Goal: Task Accomplishment & Management: Manage account settings

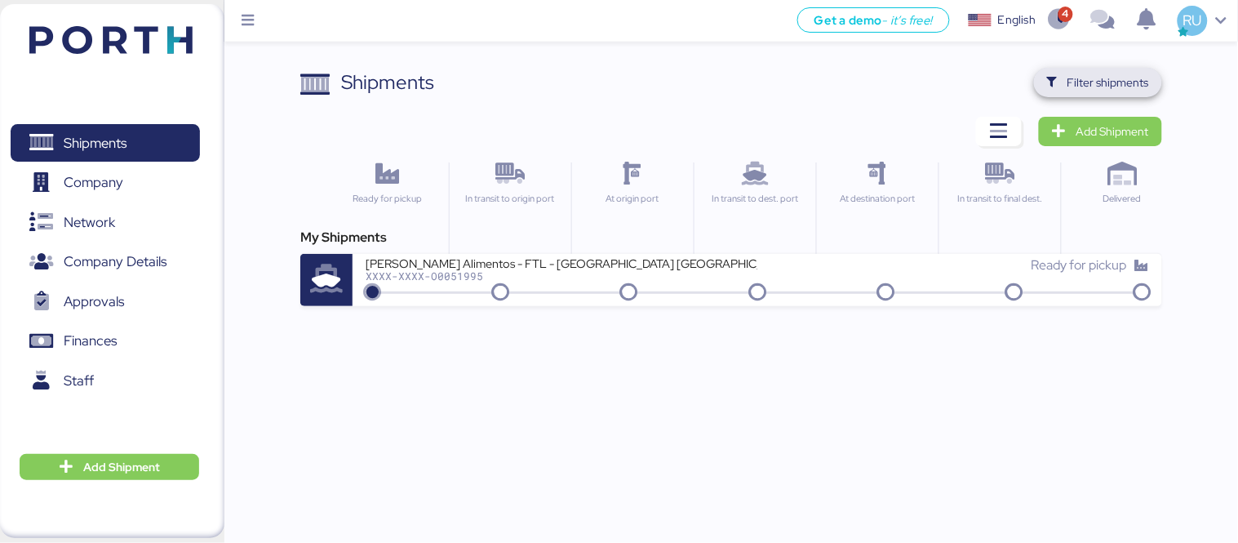
click at [1119, 83] on span "Filter shipments" at bounding box center [1108, 83] width 82 height 20
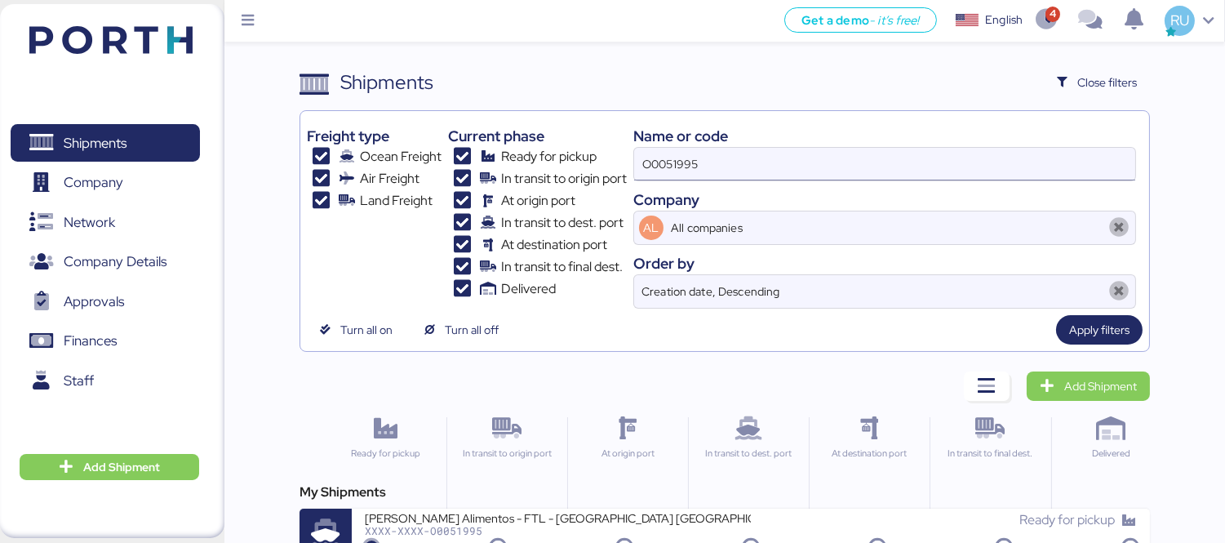
click at [661, 152] on input "O0051995" at bounding box center [884, 164] width 501 height 33
paste input "ZIMUSHH31833780"
type input "ZIMUSHH31833780"
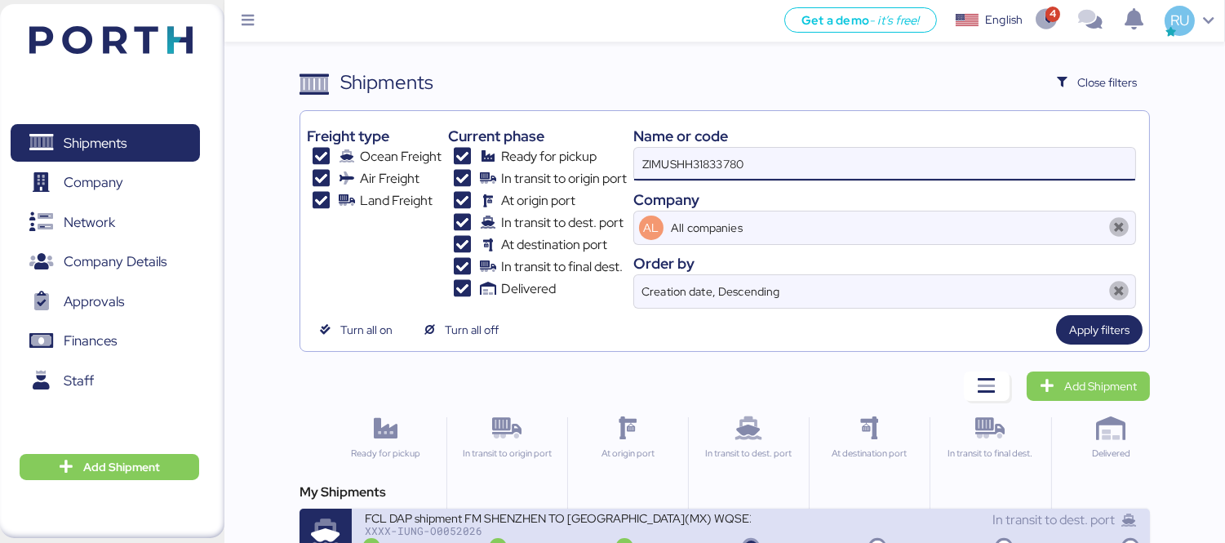
click at [624, 526] on div "XXXX-IUNG-O0052026" at bounding box center [558, 530] width 386 height 11
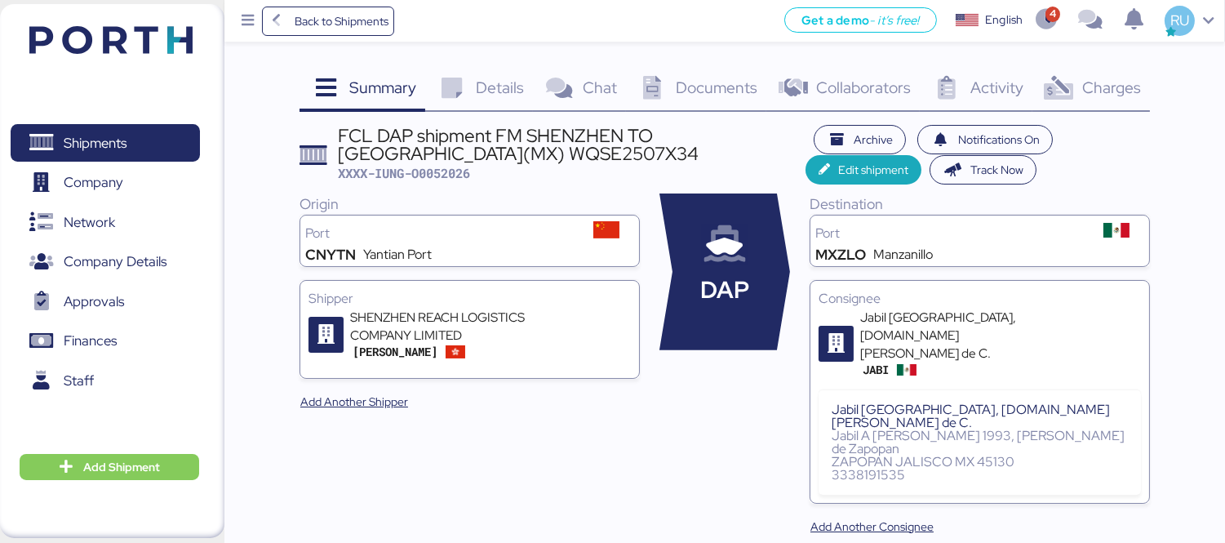
click at [1087, 103] on div "Charges 0" at bounding box center [1091, 90] width 118 height 44
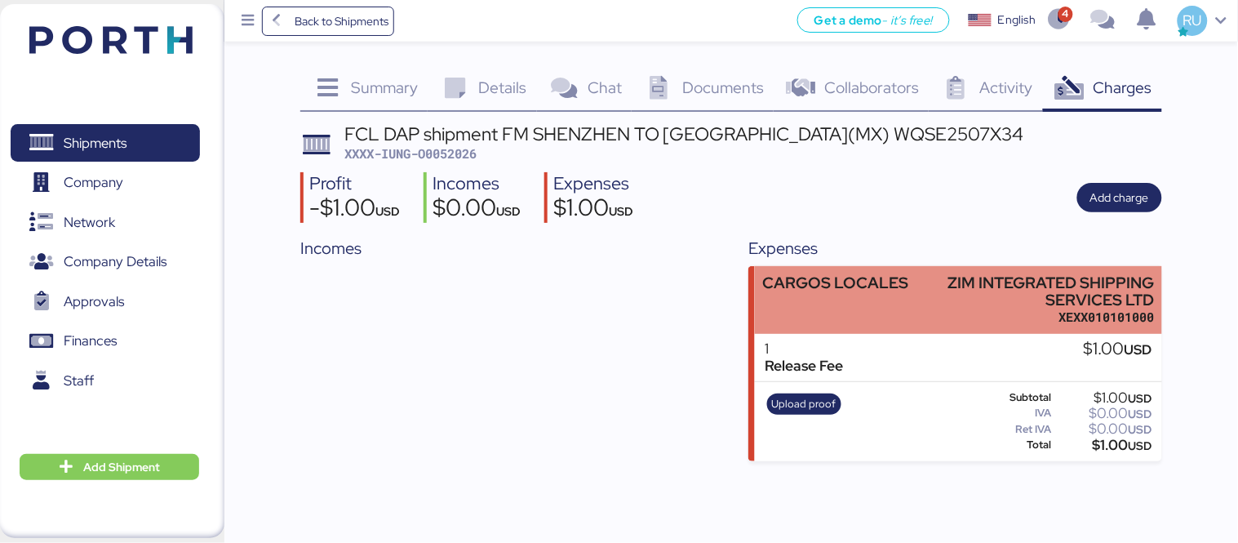
click at [894, 321] on div "CARGOS LOCALES" at bounding box center [836, 299] width 146 height 51
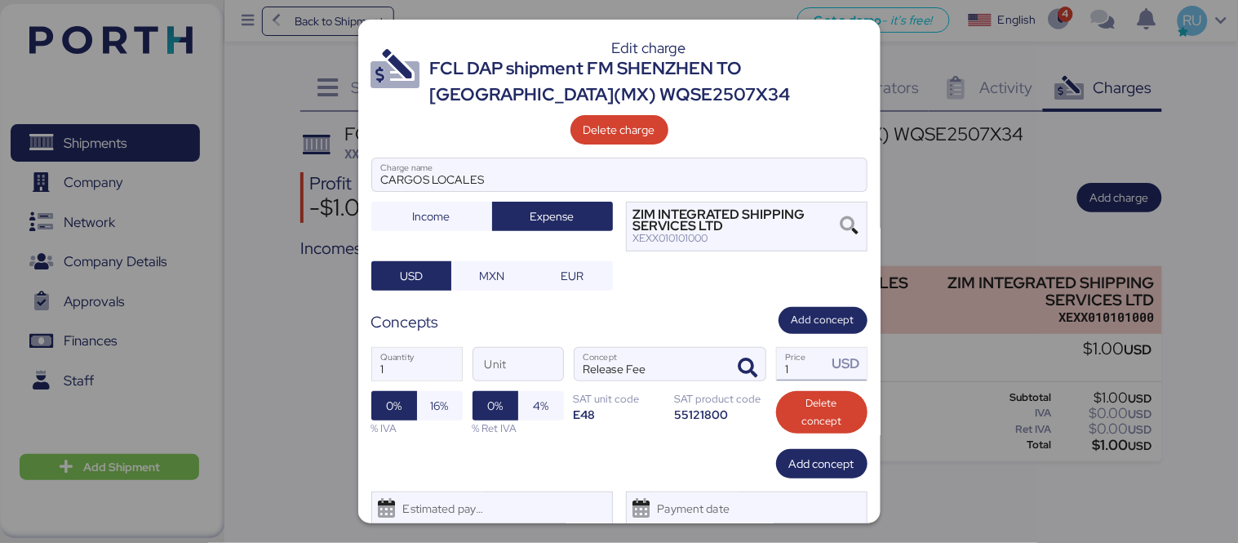
click at [792, 363] on input "1" at bounding box center [802, 364] width 51 height 33
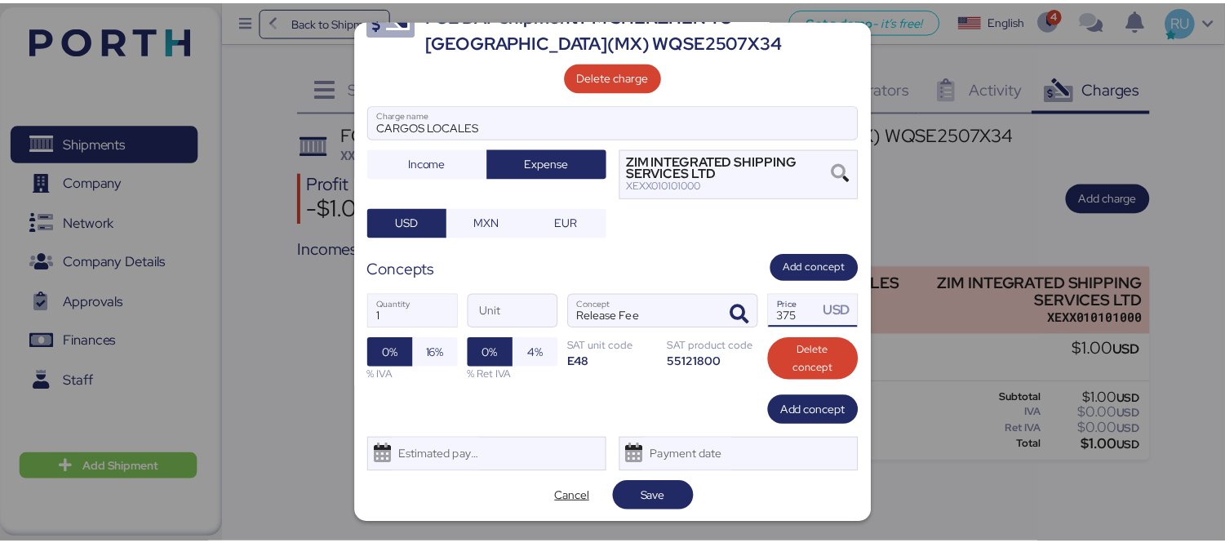
scroll to position [54, 0]
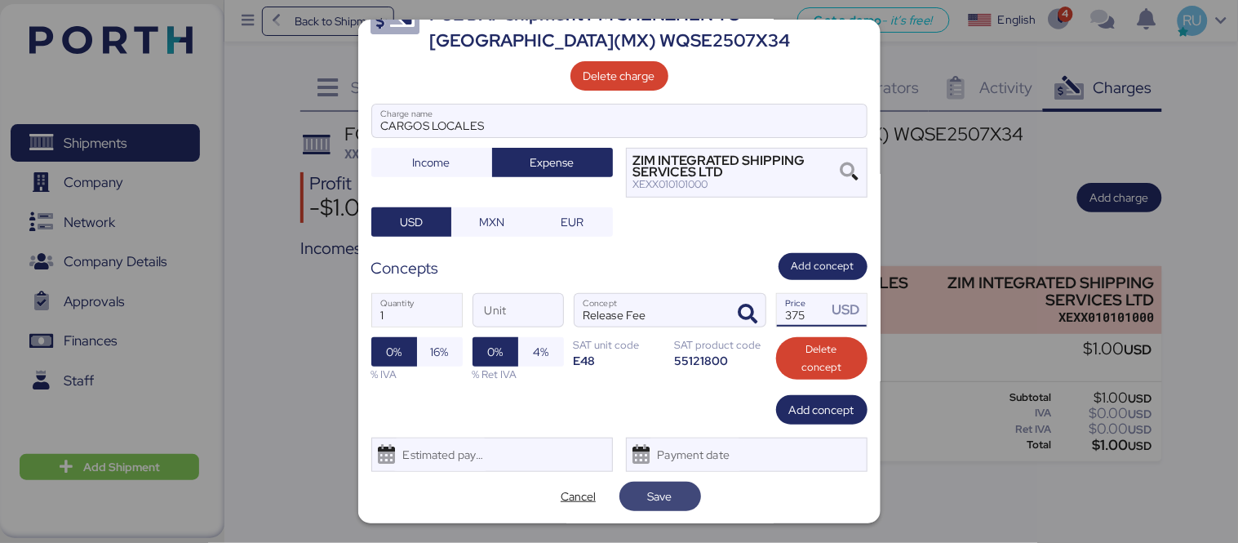
type input "375"
click at [642, 485] on span "Save" at bounding box center [659, 496] width 55 height 23
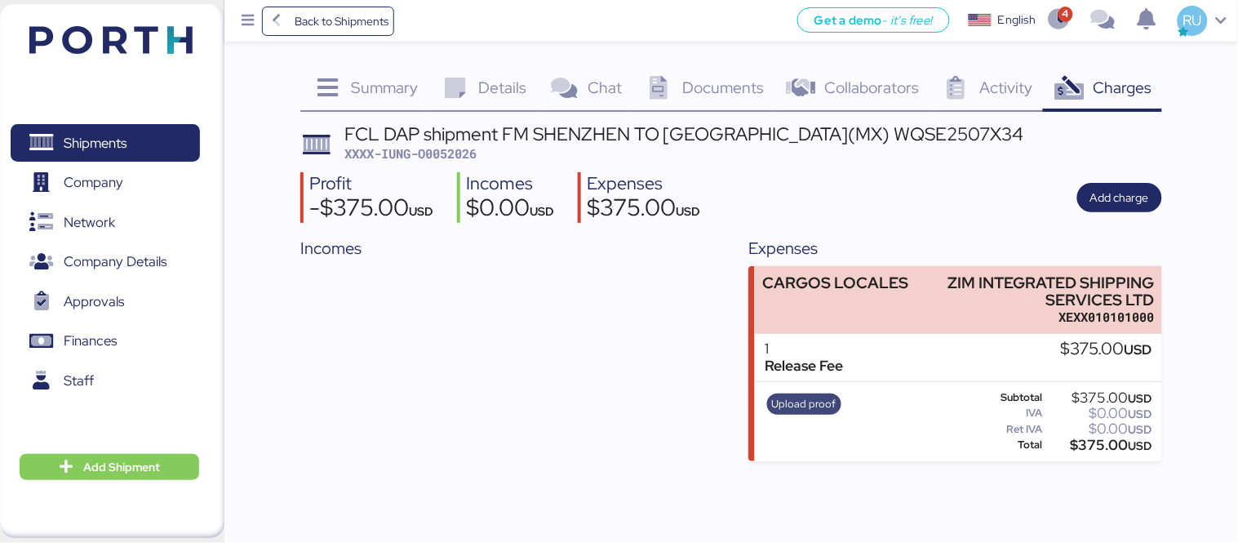
click at [804, 406] on span "Upload proof" at bounding box center [804, 404] width 64 height 18
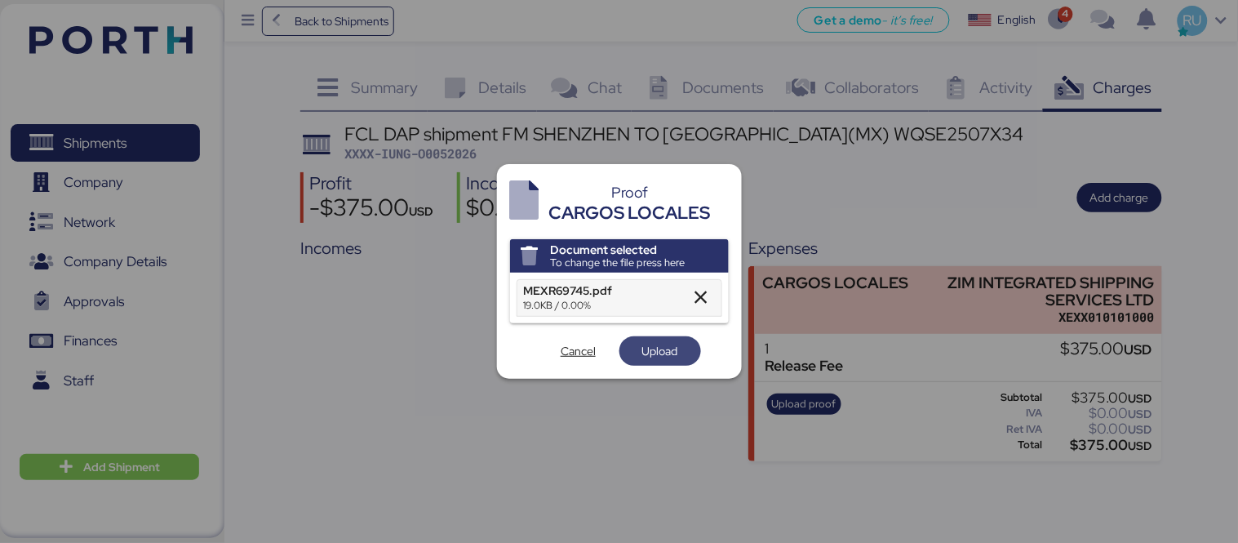
click at [666, 346] on span "Upload" at bounding box center [660, 351] width 36 height 20
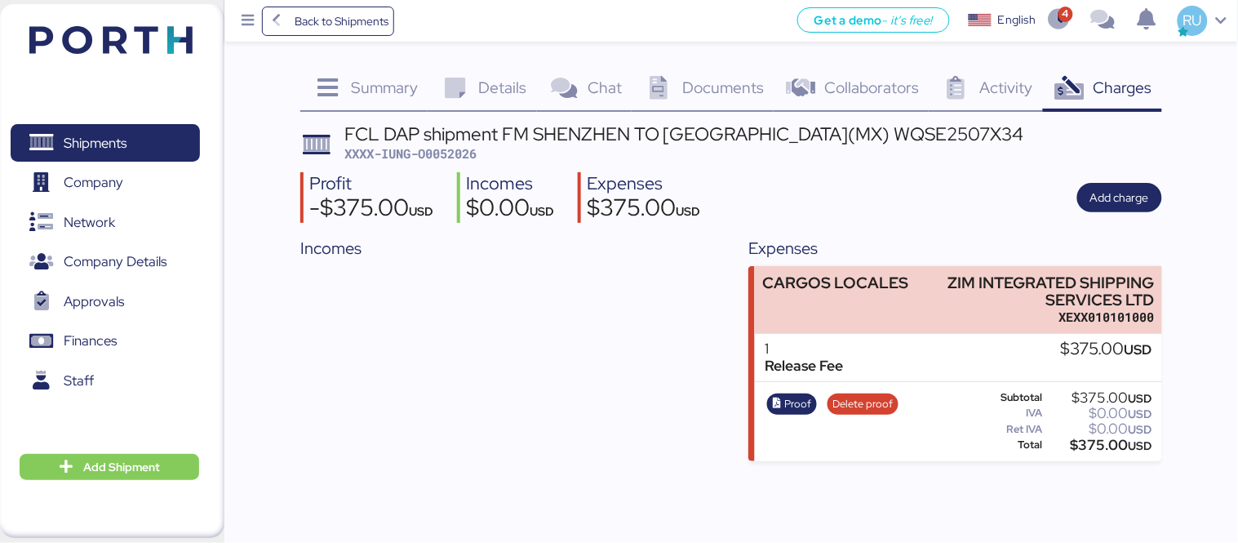
click at [449, 151] on span "XXXX-IUNG-O0052026" at bounding box center [410, 153] width 132 height 16
copy span "O0052026"
click at [90, 41] on img at bounding box center [110, 40] width 163 height 28
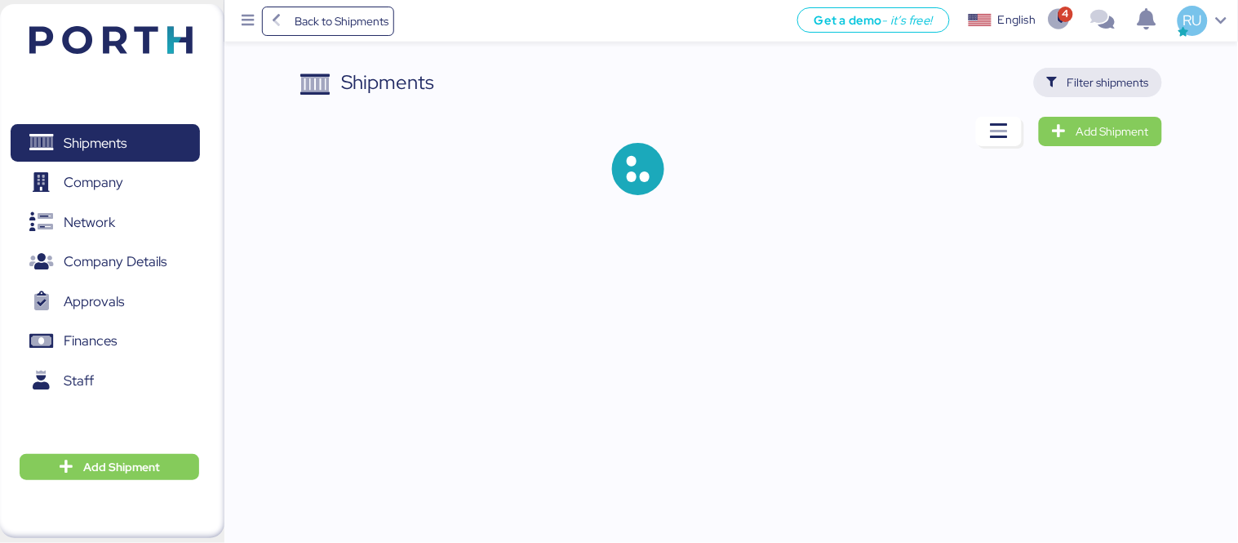
click at [1097, 82] on span "Filter shipments" at bounding box center [1108, 83] width 82 height 20
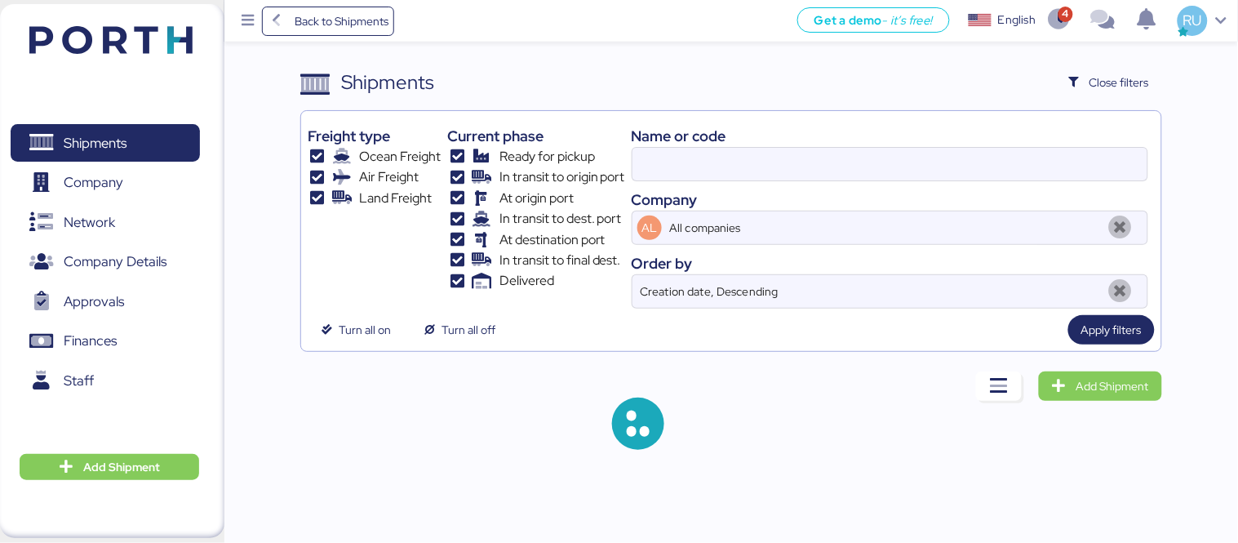
click at [784, 184] on div "Name or code Company AL All companies Order by Creation date, Descending" at bounding box center [890, 213] width 517 height 191
click at [777, 149] on input at bounding box center [889, 164] width 515 height 33
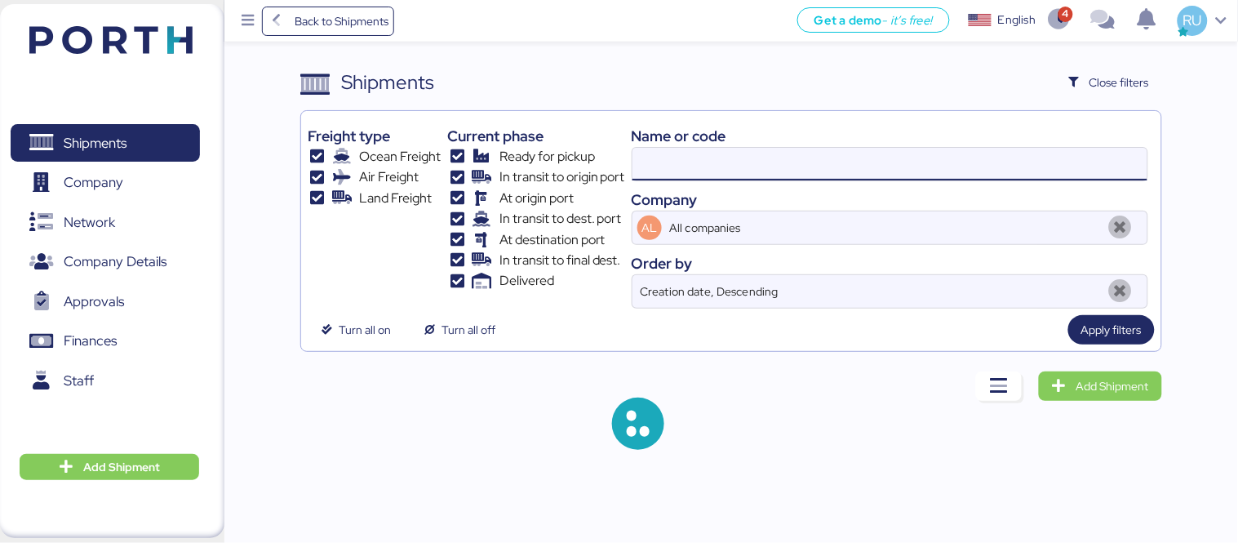
paste input "O0051995"
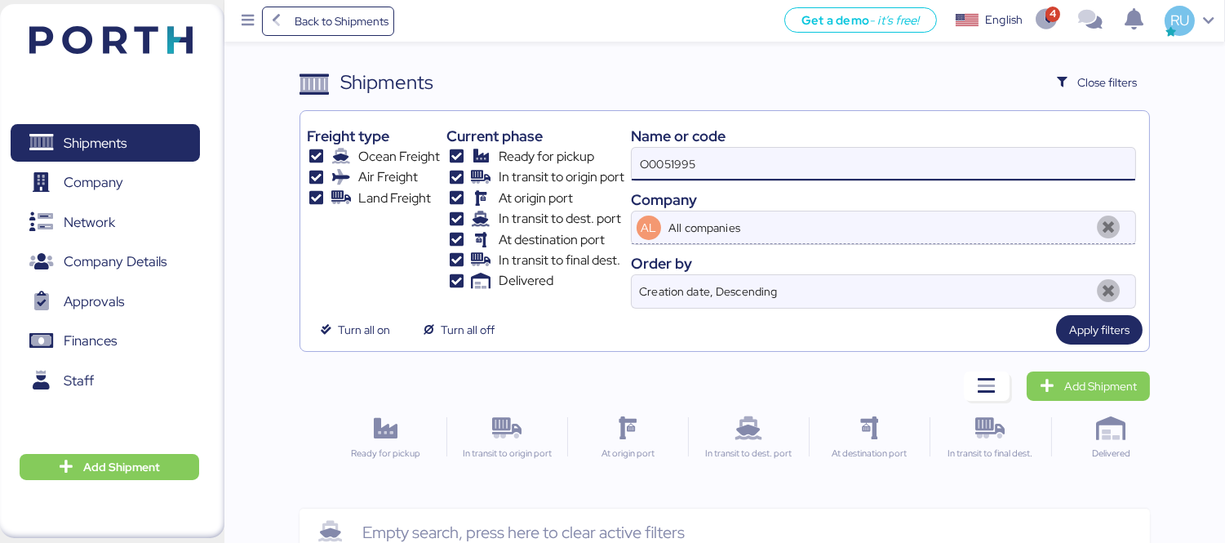
type input "O0051995"
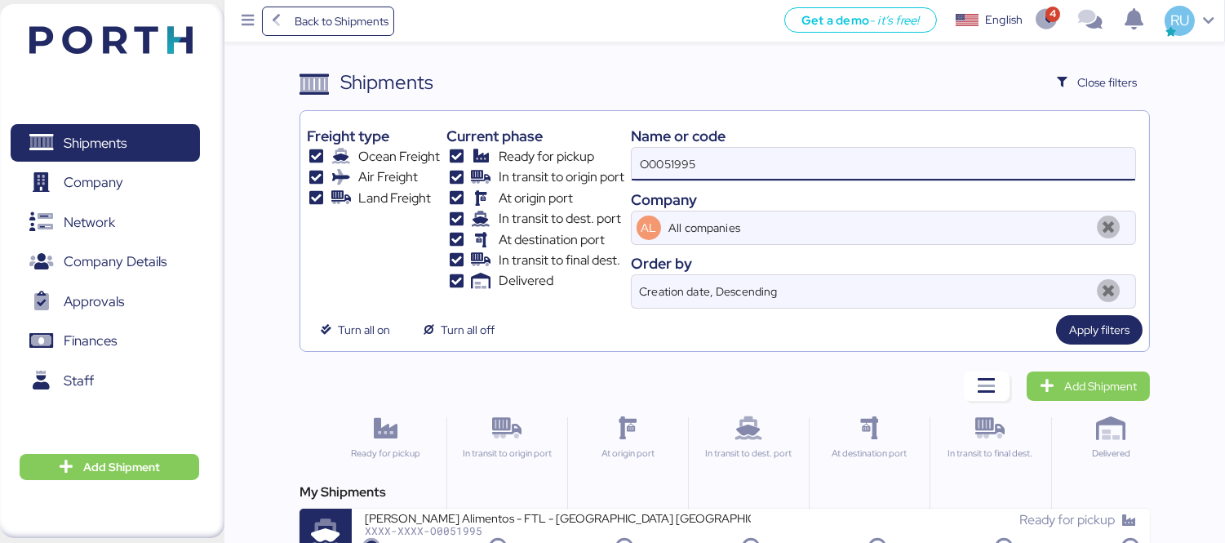
scroll to position [30, 0]
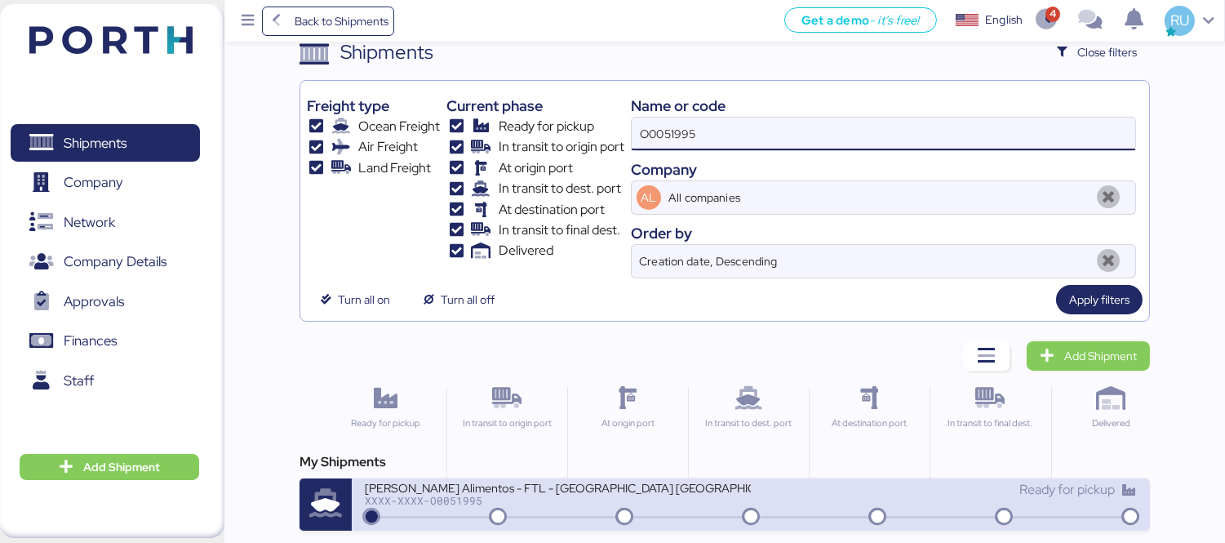
click at [669, 521] on div "Arce Alimentos - FTL - NC USA - LAGOS DE MORENO XXXX-XXXX-O0051995 Ready for pi…" at bounding box center [751, 504] width 798 height 52
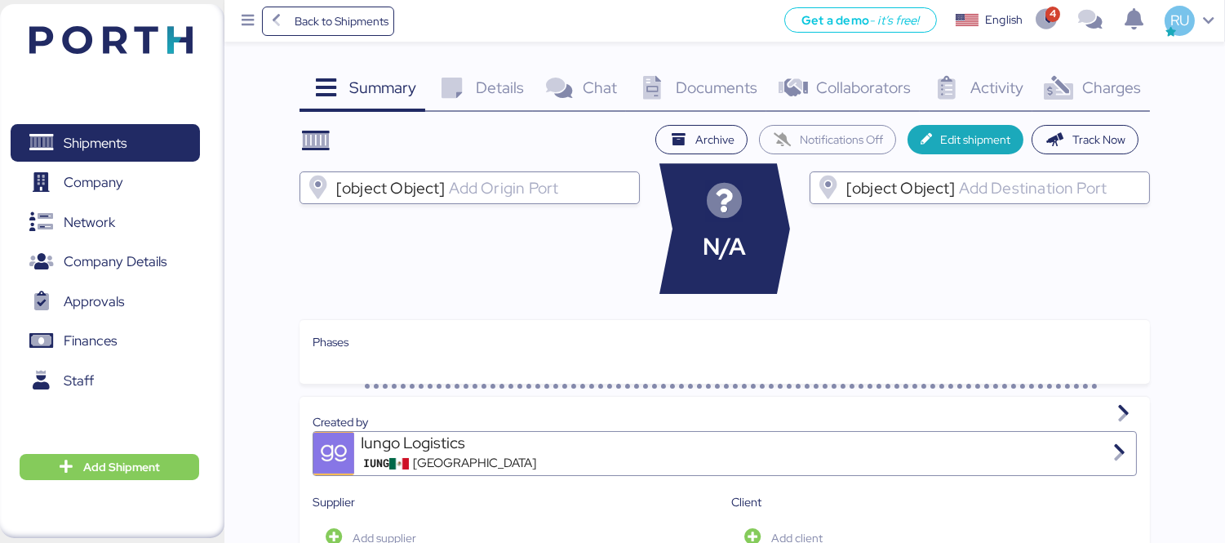
click at [1124, 95] on span "Charges" at bounding box center [1111, 87] width 59 height 21
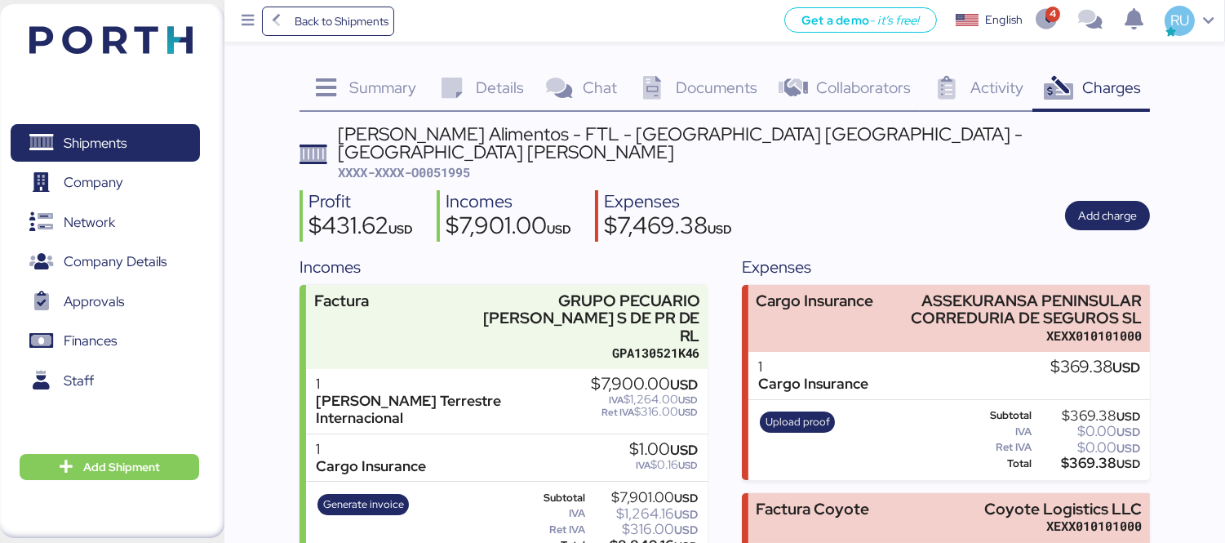
scroll to position [121, 0]
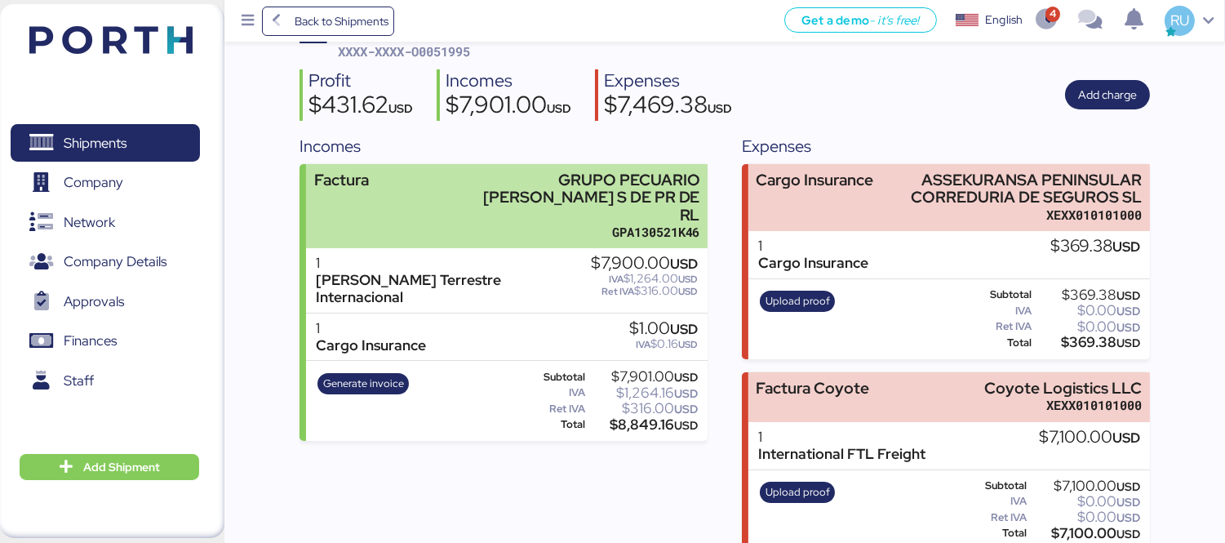
click at [447, 202] on div "Factura GRUPO PECUARIO ARCE S DE PR DE RL GPA130521K46" at bounding box center [506, 206] width 401 height 85
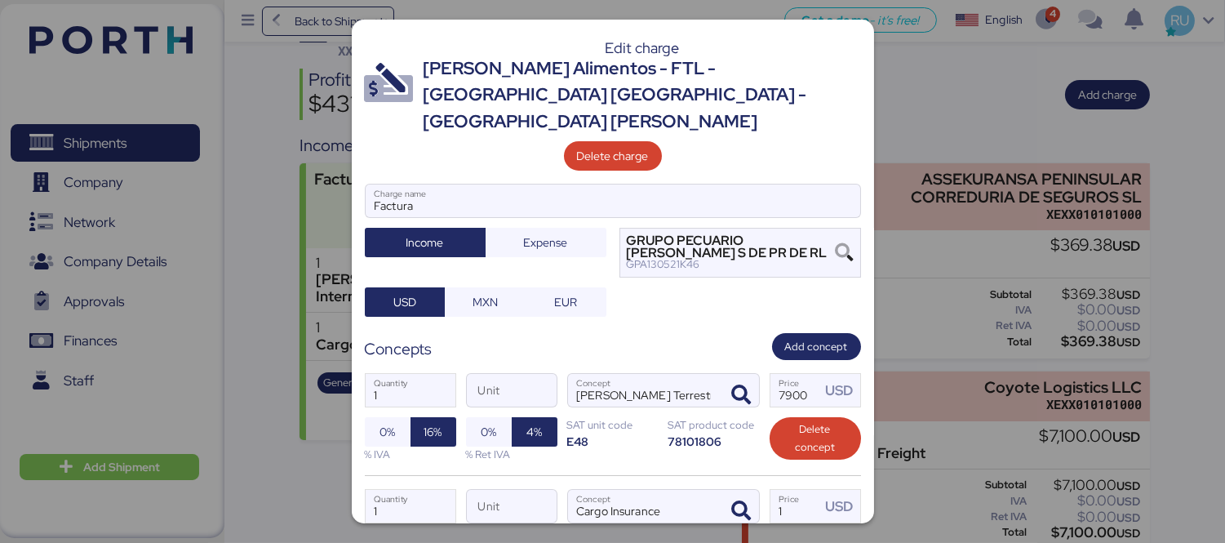
scroll to position [67, 0]
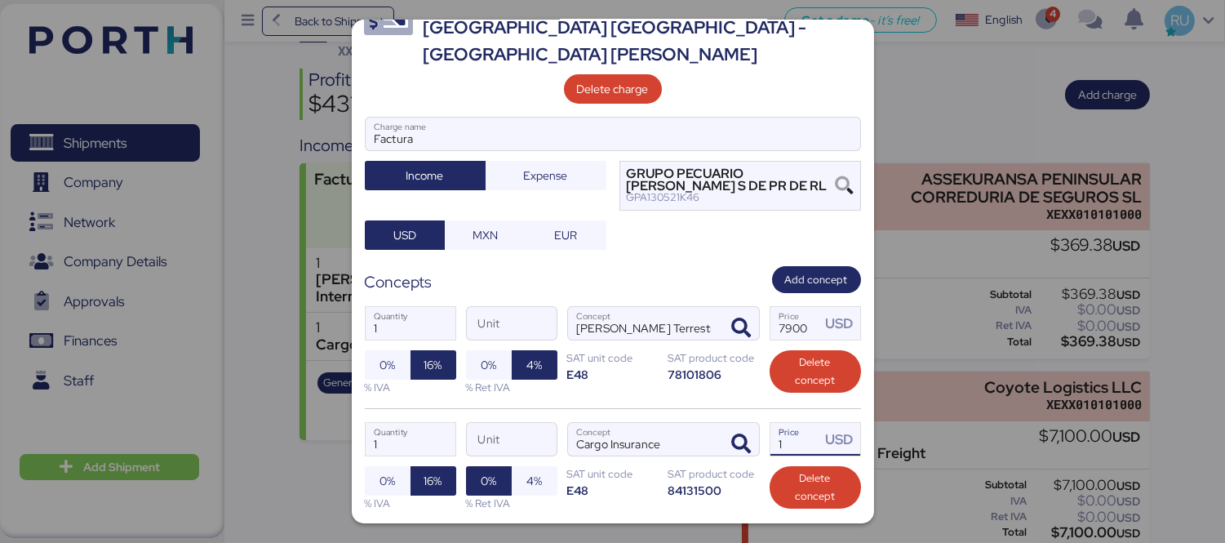
click at [784, 423] on input "1" at bounding box center [795, 439] width 51 height 33
paste input "646.415"
type input "646.415"
click at [699, 478] on div "1 Quantity Unit Cargo Insurance Concept 646.415 Price USD 0% 16% % IVA 0% 4% % …" at bounding box center [613, 466] width 496 height 116
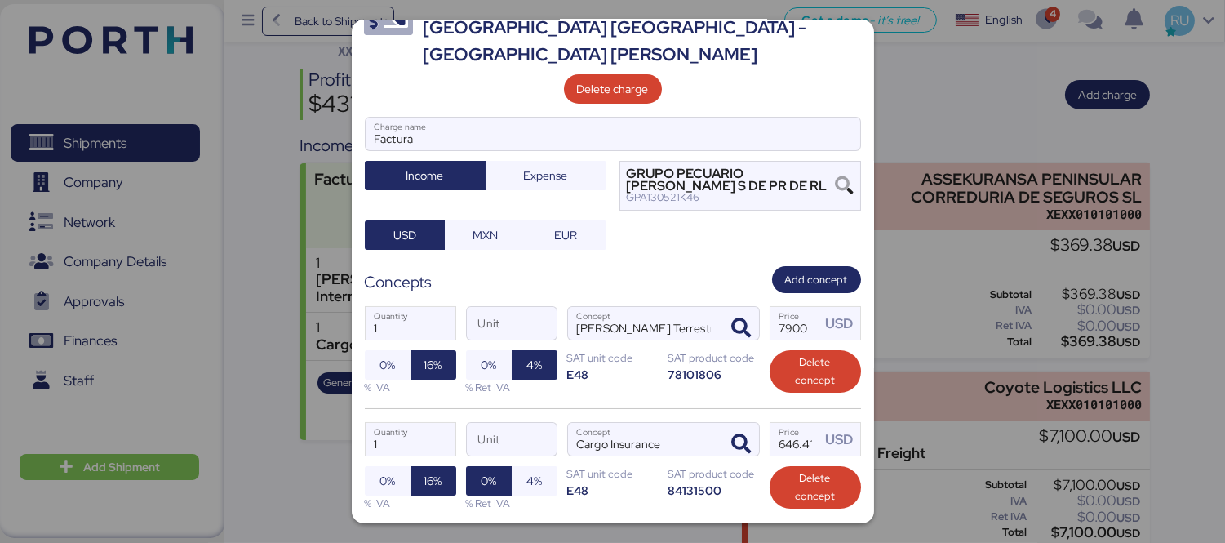
scroll to position [171, 0]
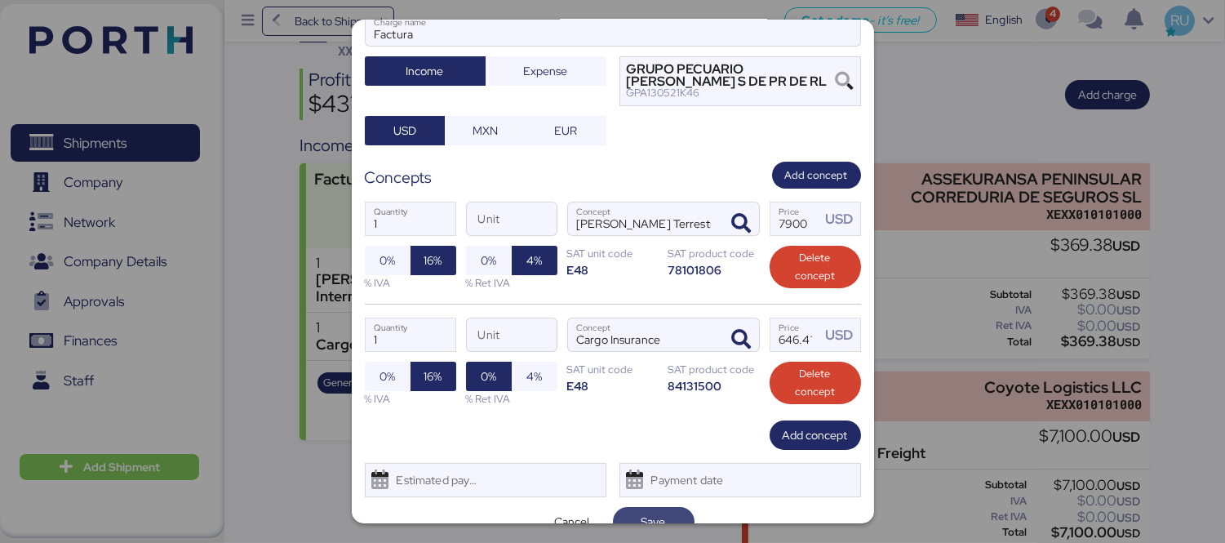
click at [661, 510] on span "Save" at bounding box center [653, 521] width 55 height 23
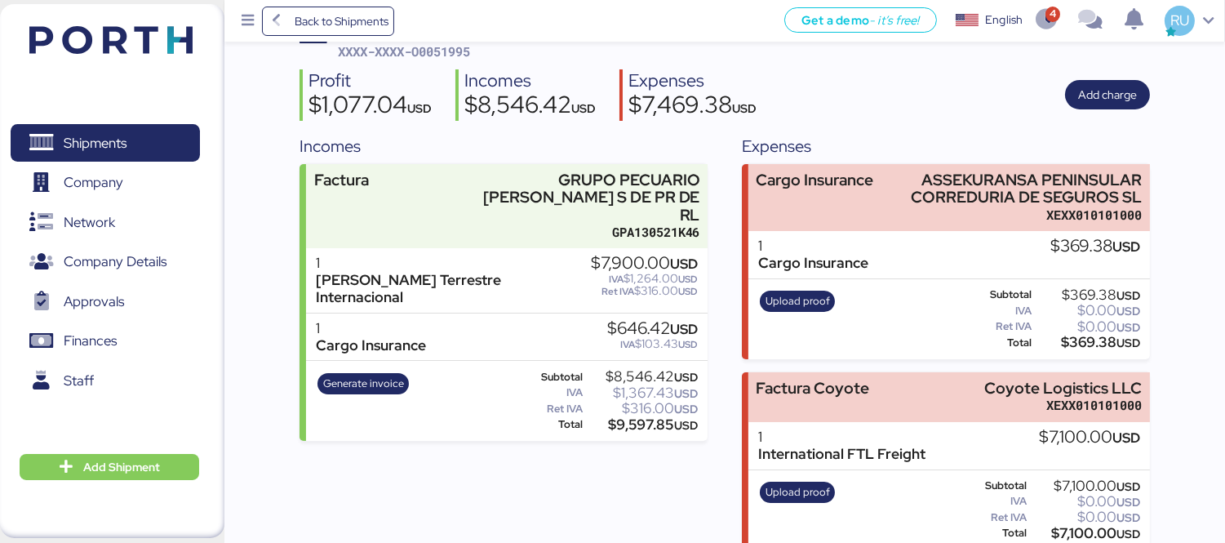
scroll to position [0, 0]
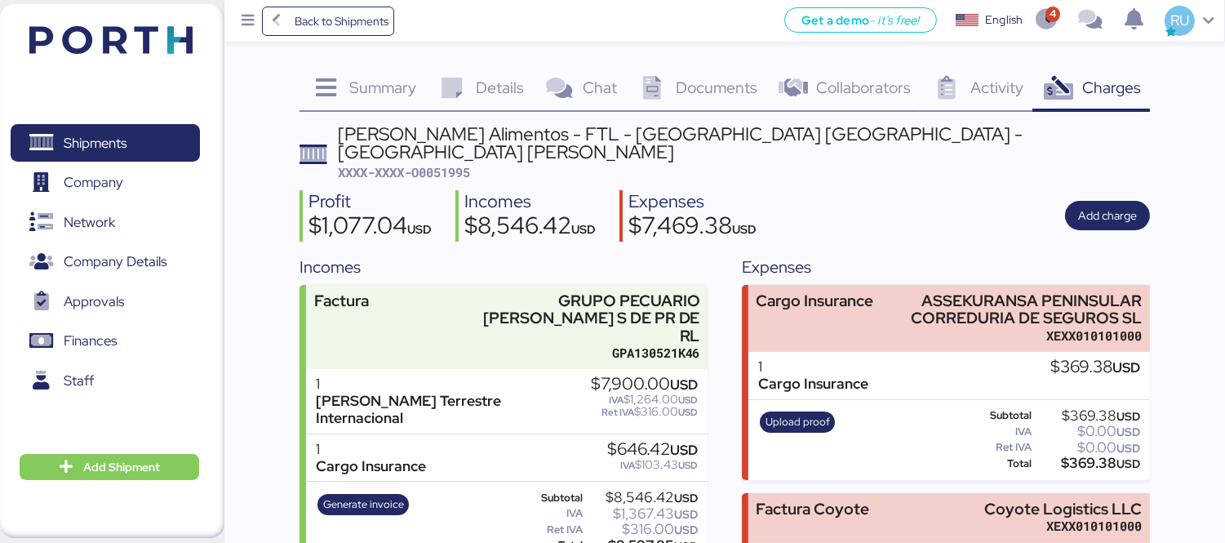
click at [459, 164] on span "XXXX-XXXX-O0051995" at bounding box center [404, 172] width 132 height 16
click at [144, 18] on header at bounding box center [86, 37] width 157 height 51
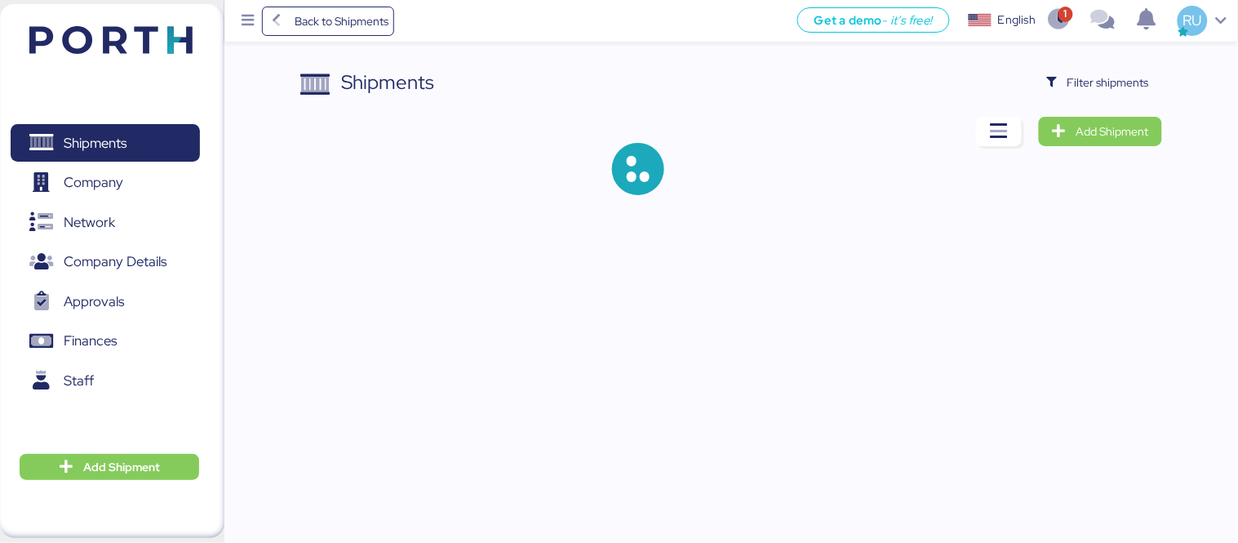
click at [1091, 64] on div "Shipments Filter shipments Add Shipment" at bounding box center [619, 110] width 1238 height 221
click at [1102, 78] on span "Filter shipments" at bounding box center [1108, 83] width 82 height 20
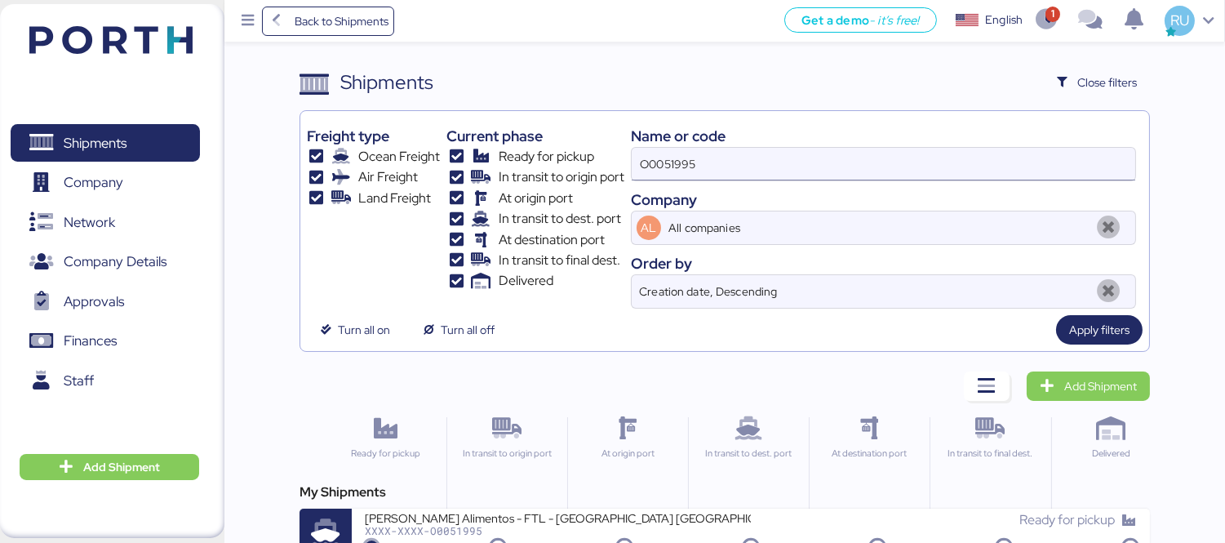
click at [833, 163] on input "O0051995" at bounding box center [883, 164] width 503 height 33
type input "O"
paste input "O0051323"
type input "O0051323"
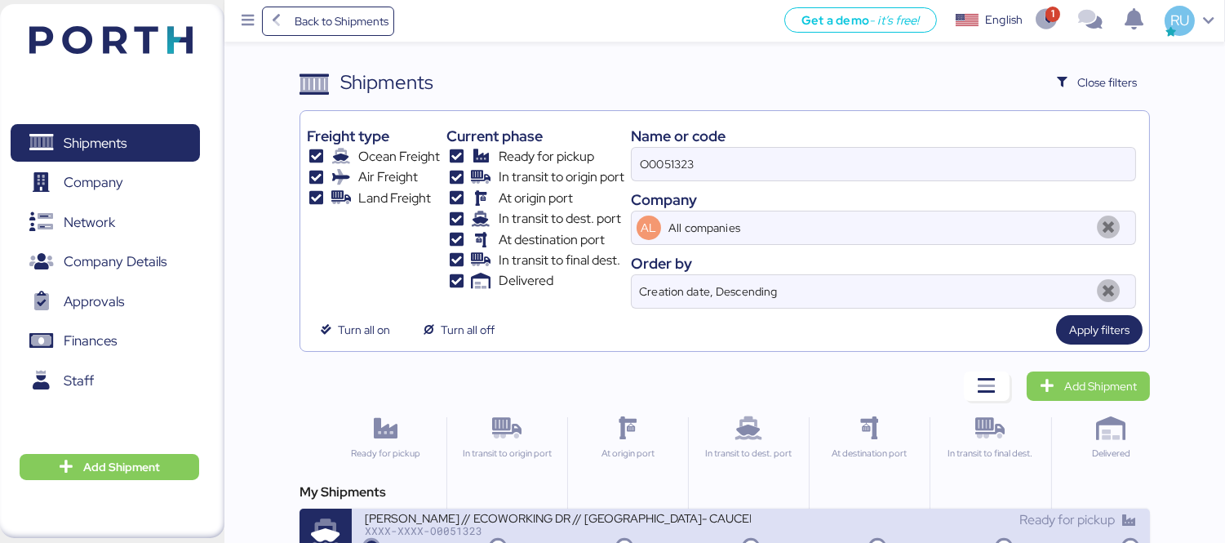
click at [623, 516] on div "CARLOS NOUEL // ECOWORKING DR // VERACRUZ- CAUCEDO // 1X20" at bounding box center [558, 517] width 386 height 14
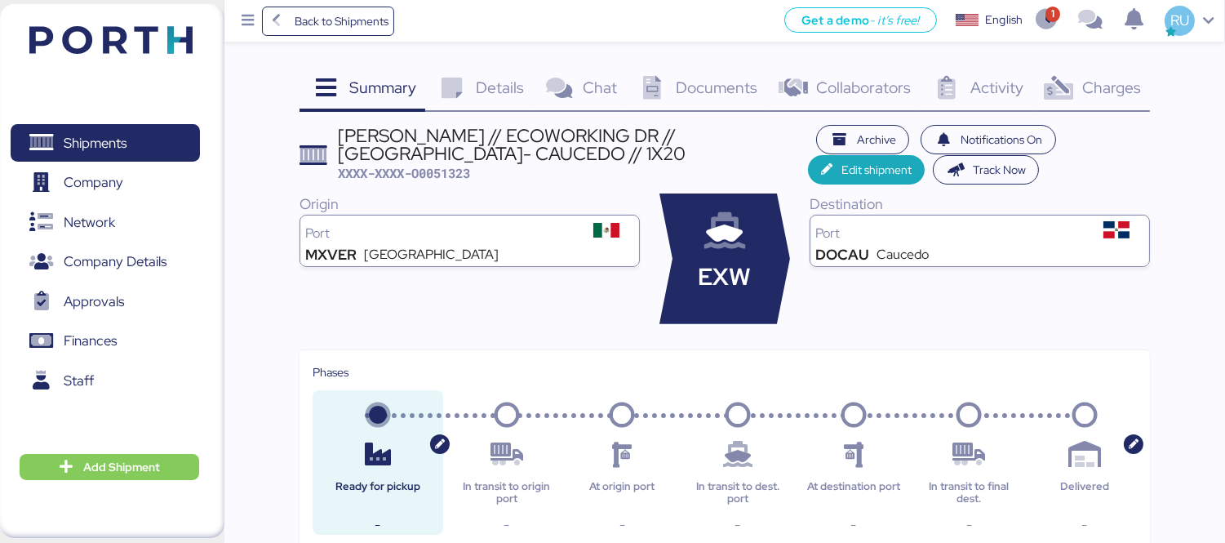
click at [1093, 109] on div "Charges 0" at bounding box center [1091, 90] width 118 height 44
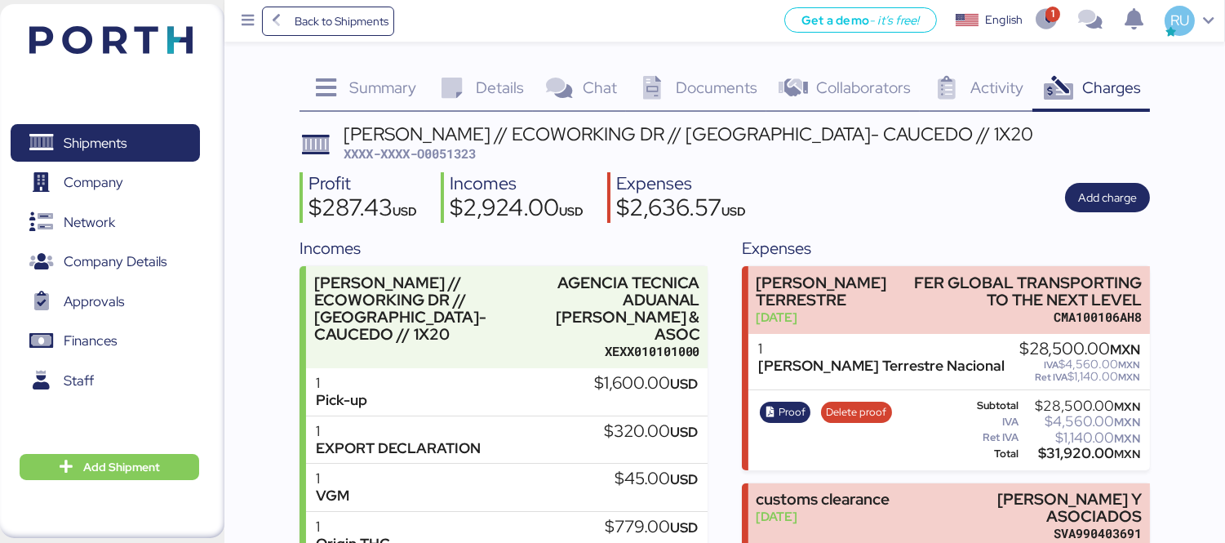
scroll to position [337, 0]
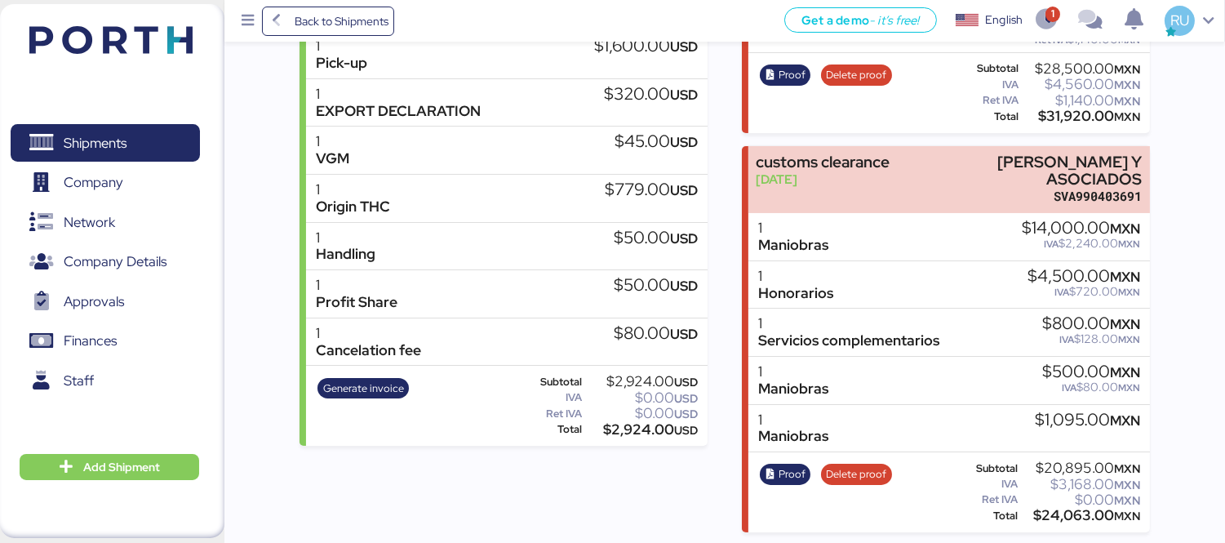
click at [3, 251] on div "Company Details 0" at bounding box center [105, 262] width 211 height 38
click at [1173, 289] on div "Summary 0 Details 0 Chat 0 Documents 0 Collaborators 0 Activity 0 Charges 0 CAR…" at bounding box center [612, 97] width 1225 height 869
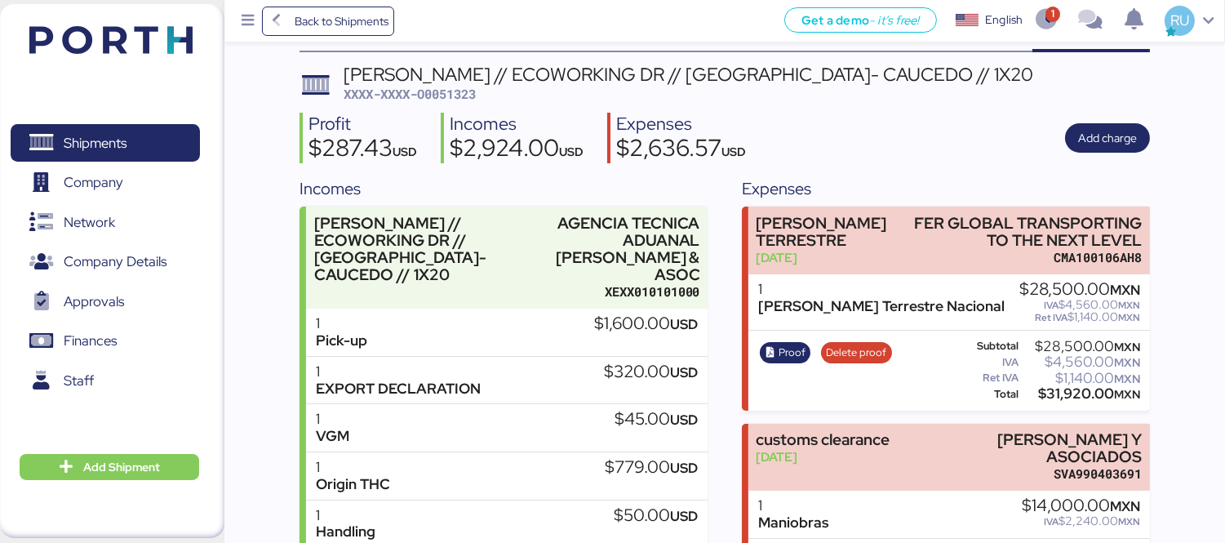
scroll to position [0, 0]
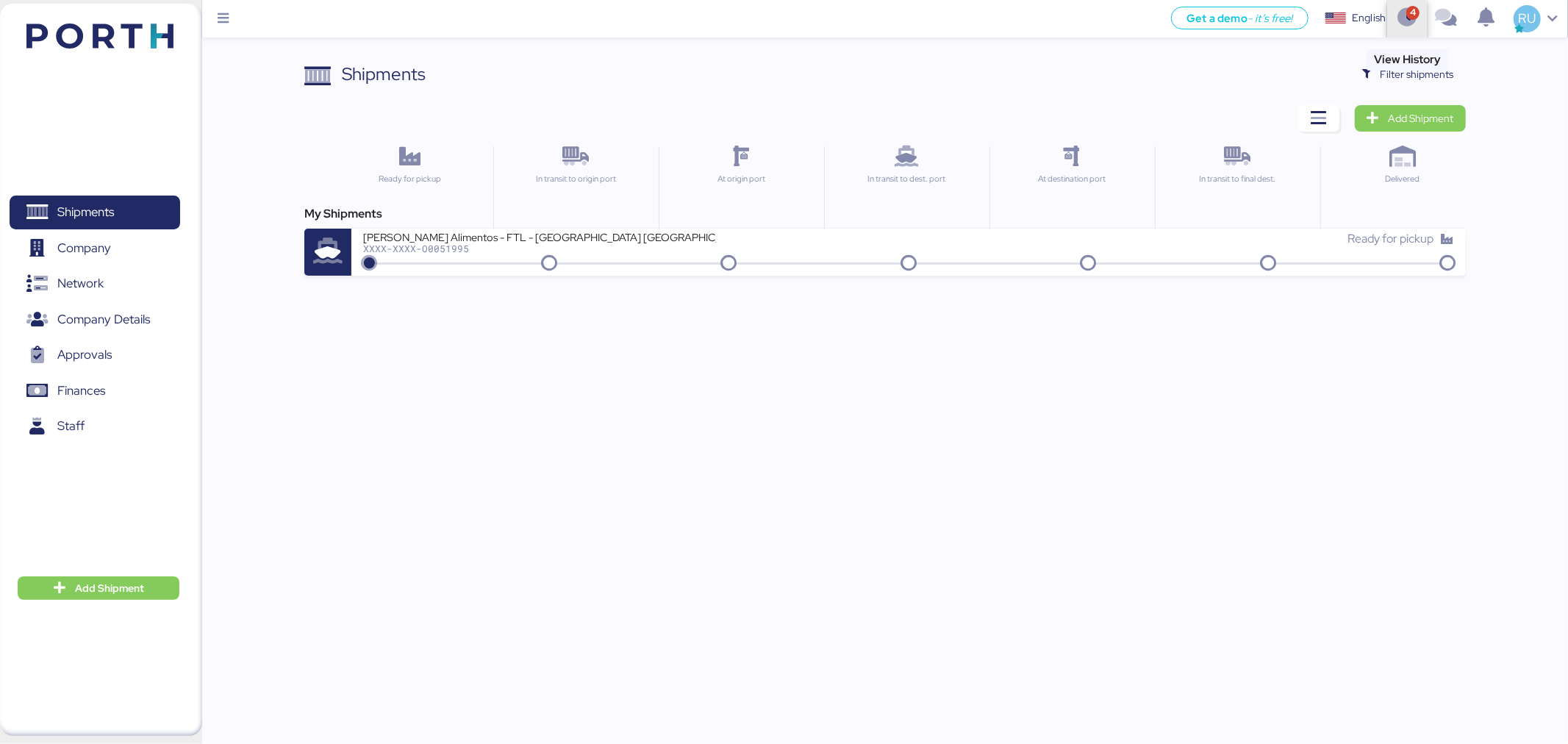
click at [1413, 28] on span "button" at bounding box center [1407, 19] width 24 height 40
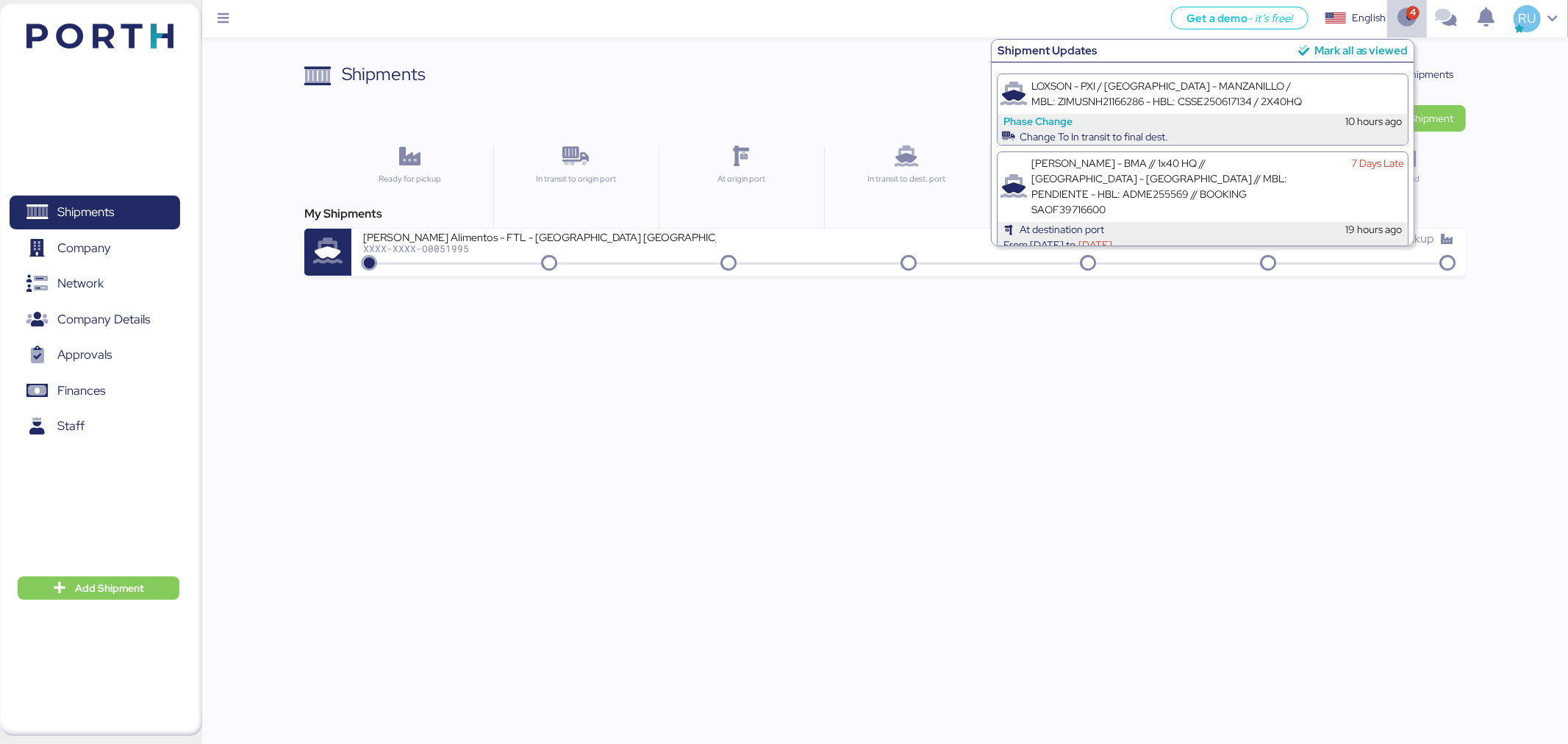
click at [1337, 50] on div "Mark all as viewed" at bounding box center [1361, 50] width 94 height 17
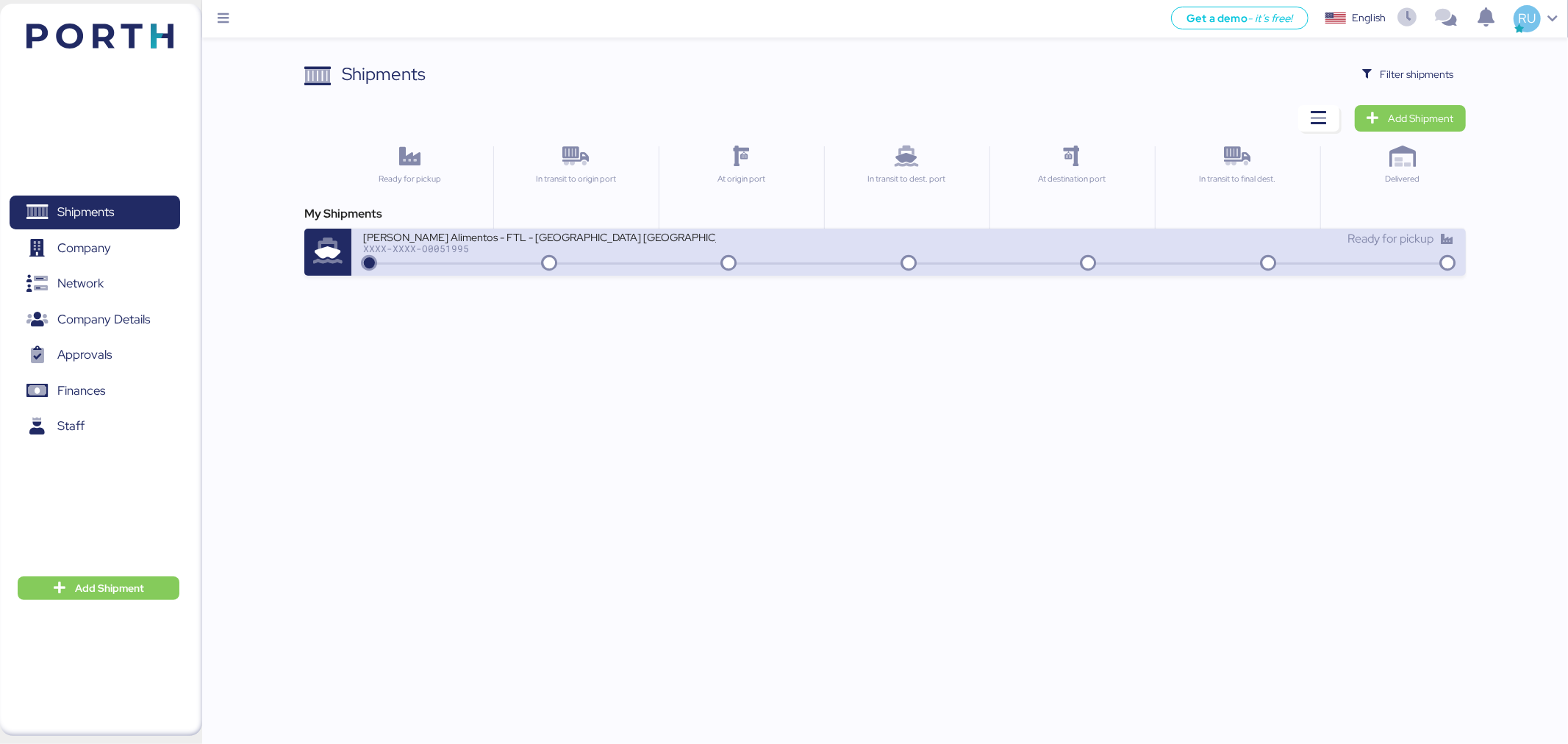
click at [549, 248] on div "XXXX-XXXX-O0051995" at bounding box center [539, 248] width 353 height 10
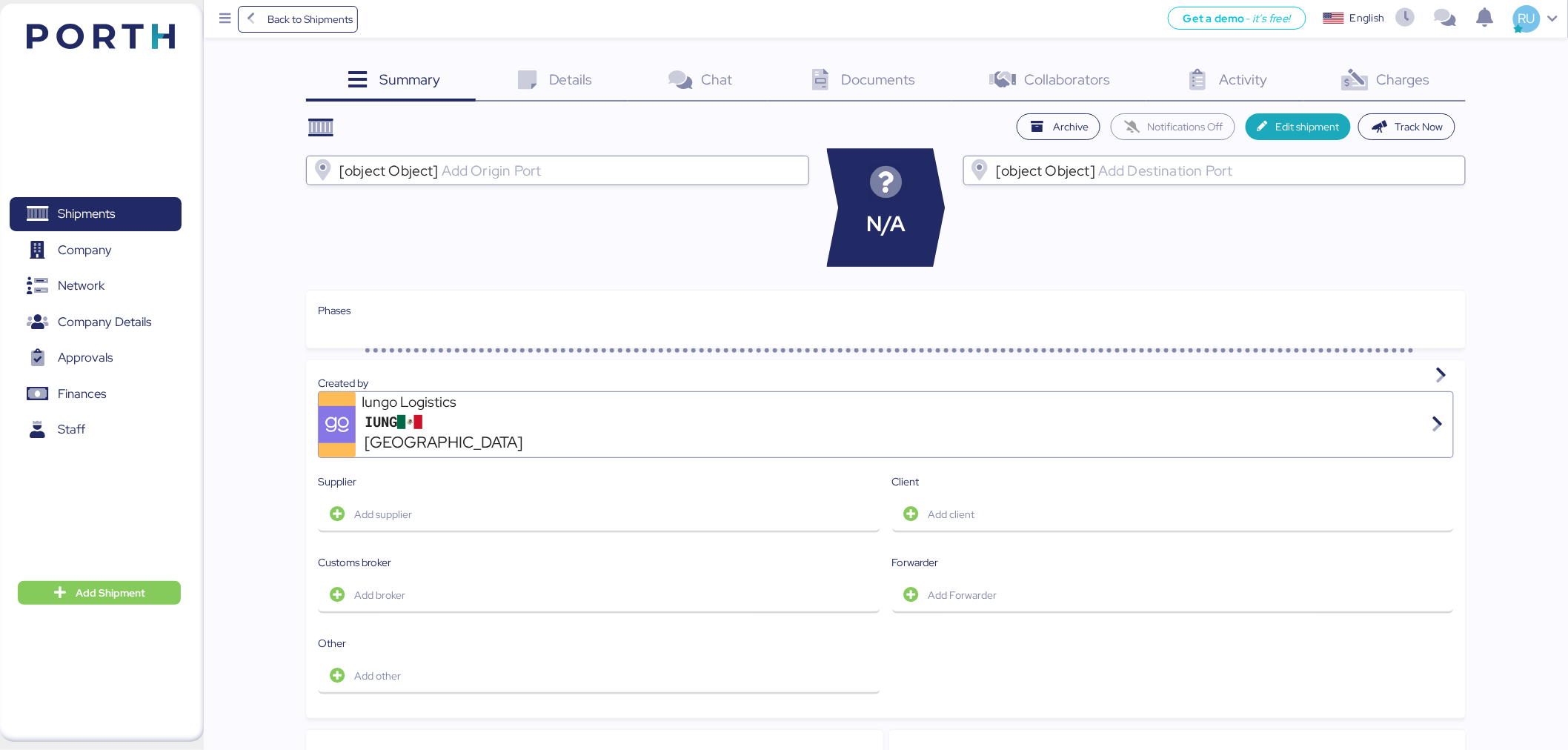
click at [1364, 89] on icon at bounding box center [1355, 81] width 32 height 22
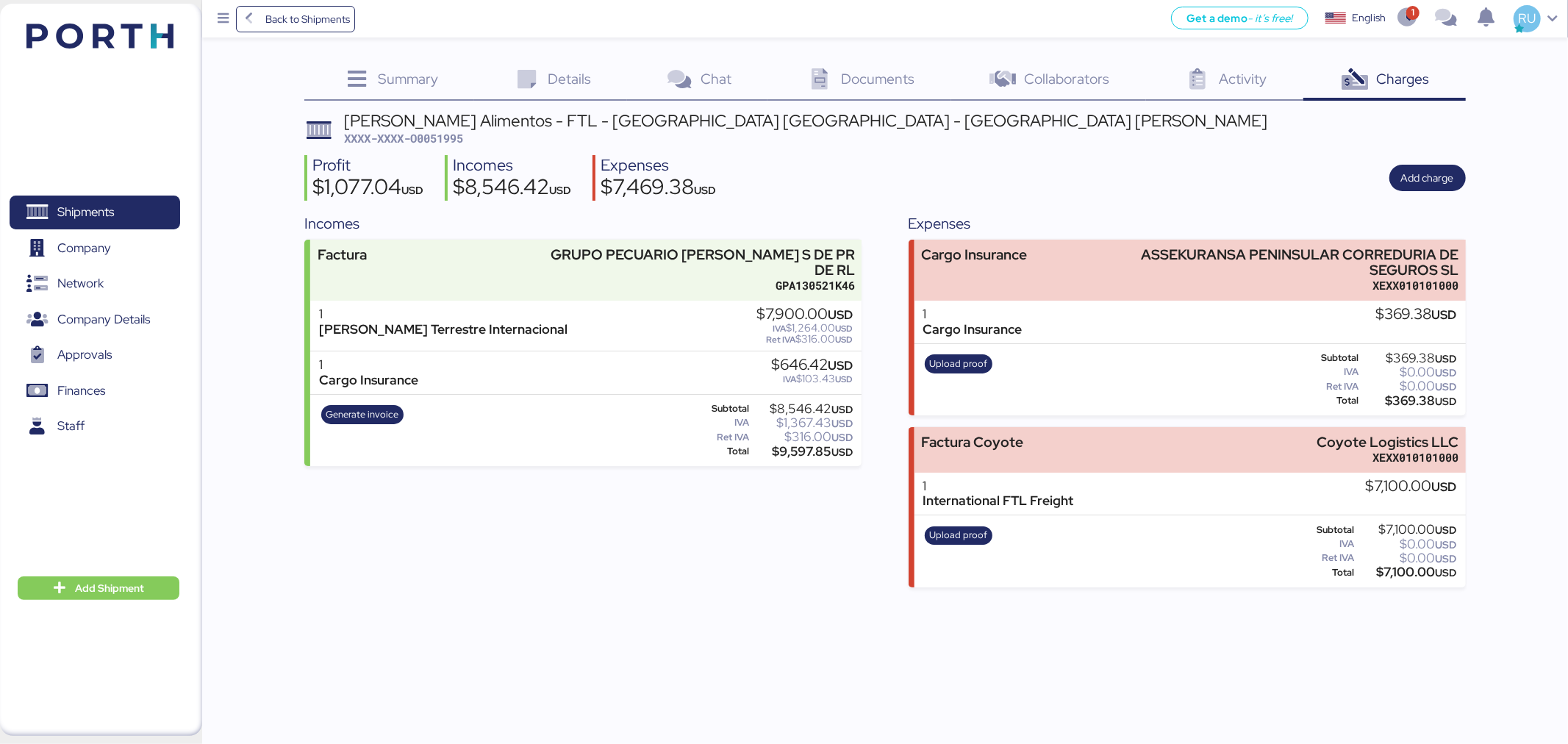
click at [140, 37] on img at bounding box center [99, 36] width 147 height 25
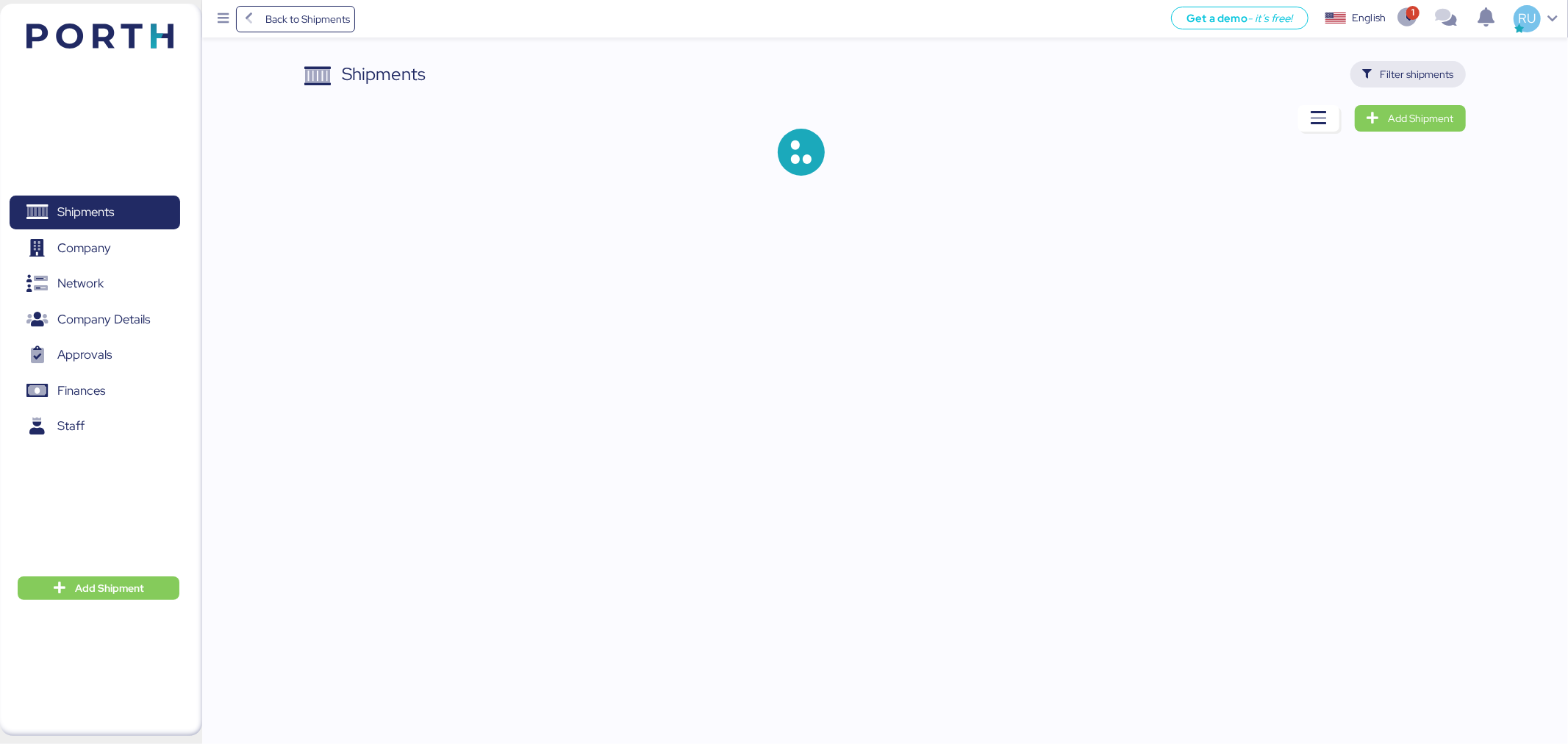
click at [1434, 71] on span "Filter shipments" at bounding box center [1417, 75] width 74 height 18
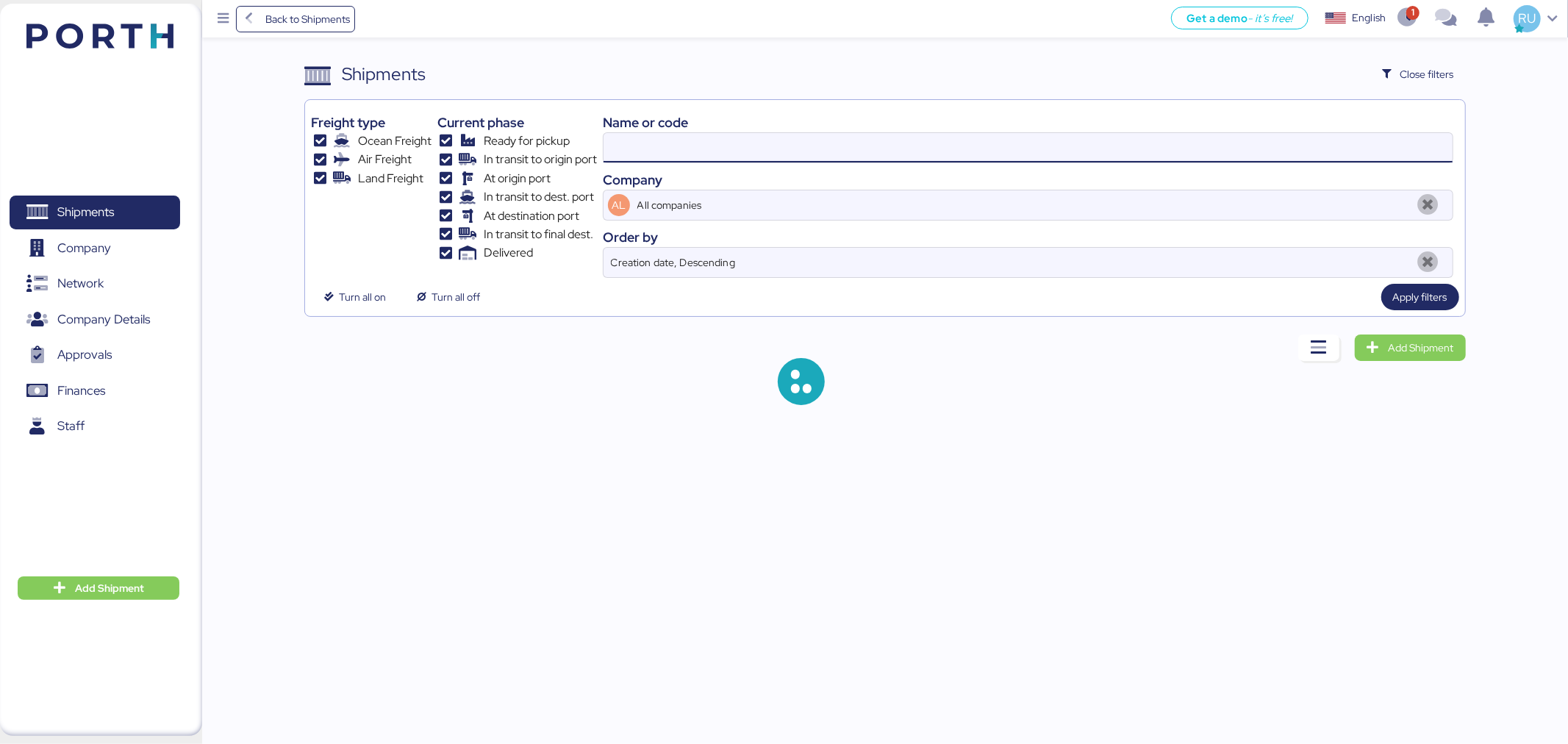
click at [1073, 141] on input at bounding box center [1028, 148] width 849 height 30
paste input "O0051323"
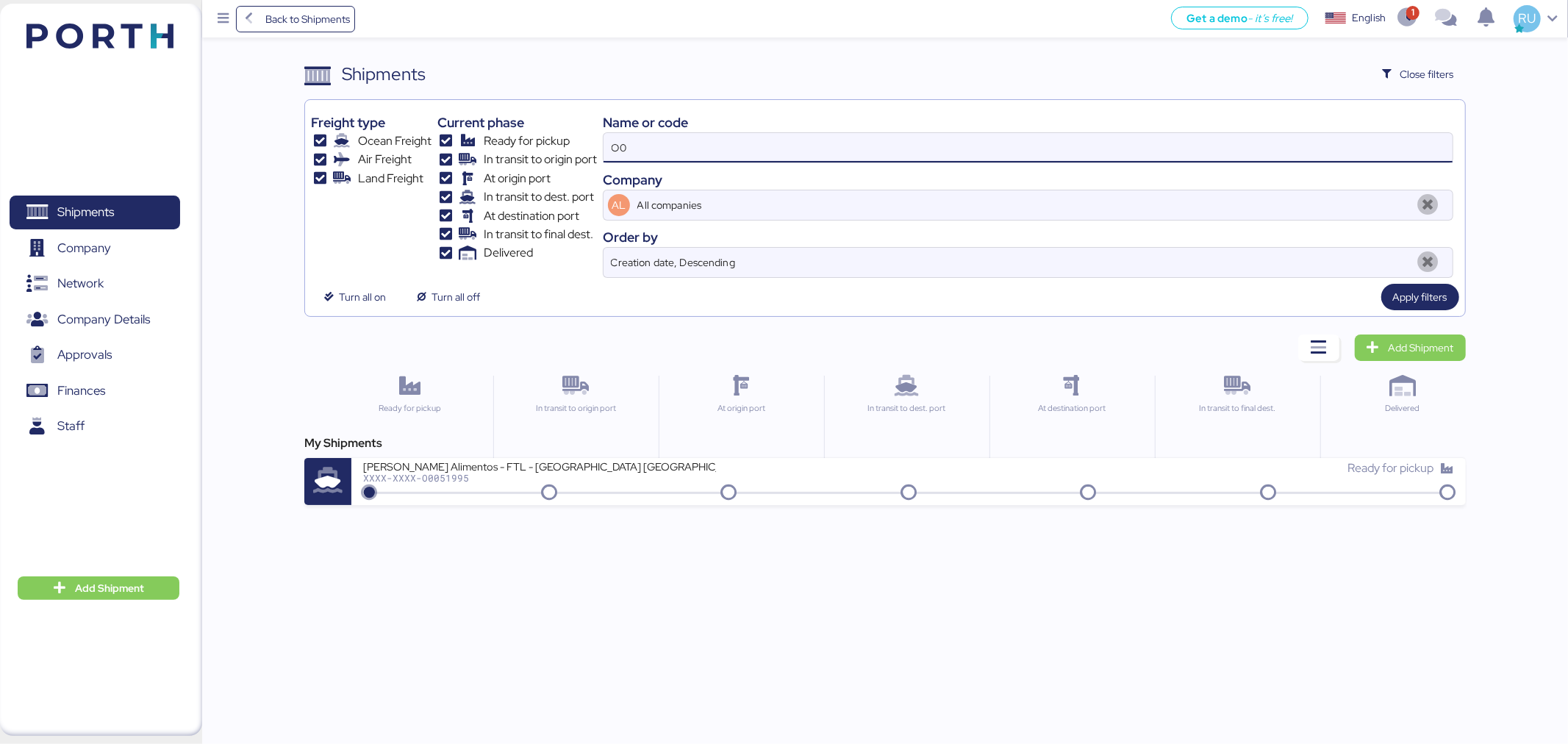
type input "O"
paste input "O0051323"
type input "O0051323"
click at [773, 136] on div "Name or code O0051323 Company AL All companies Order by Creation date, Descendi…" at bounding box center [1028, 192] width 850 height 172
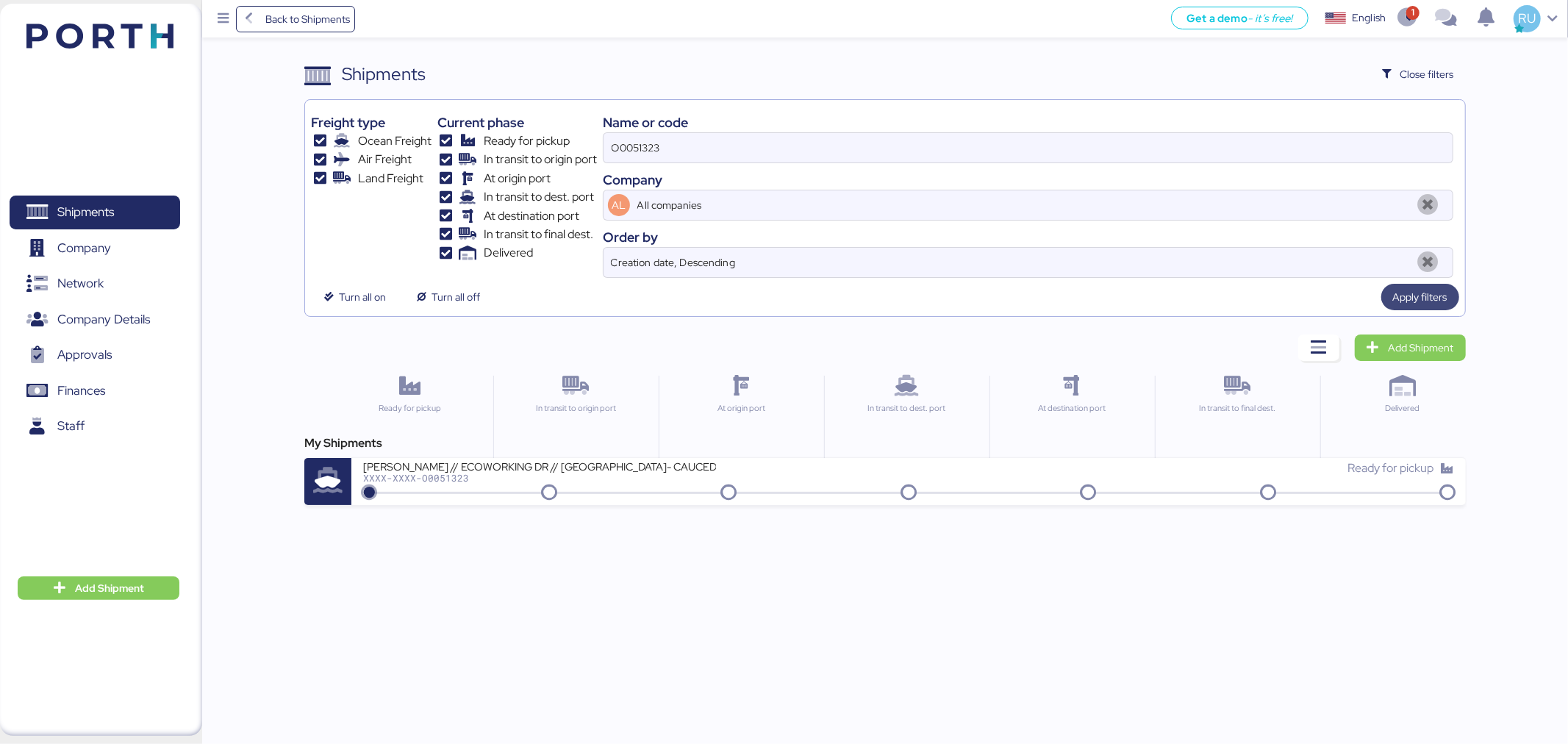
click at [1421, 290] on span "Apply filters" at bounding box center [1419, 297] width 54 height 18
click at [920, 507] on div "Back to Shipments Get a demo - it’s free! Get a demo English Inglés English 1 R…" at bounding box center [784, 372] width 1568 height 744
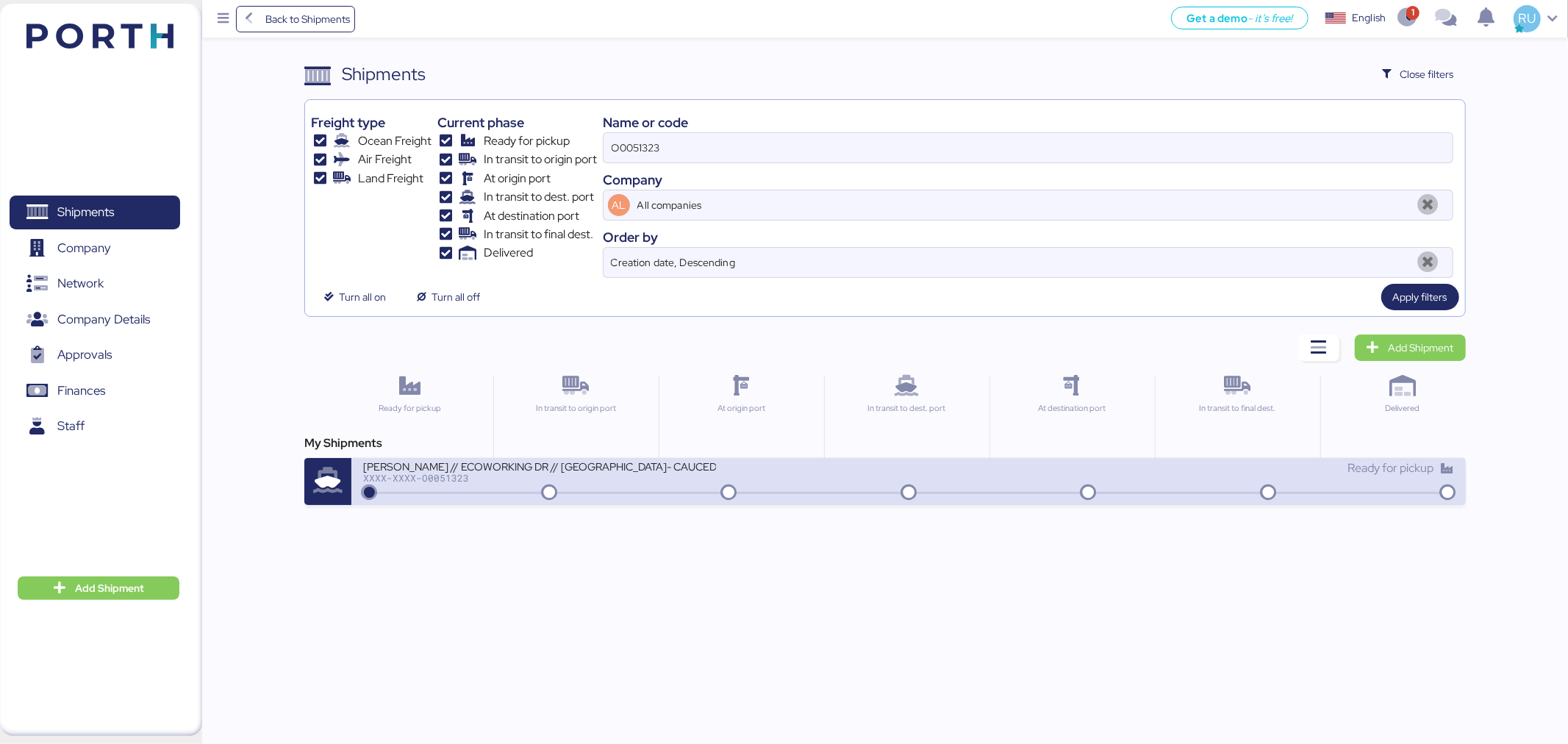
click at [926, 484] on div "Ready for pickup" at bounding box center [1181, 475] width 545 height 32
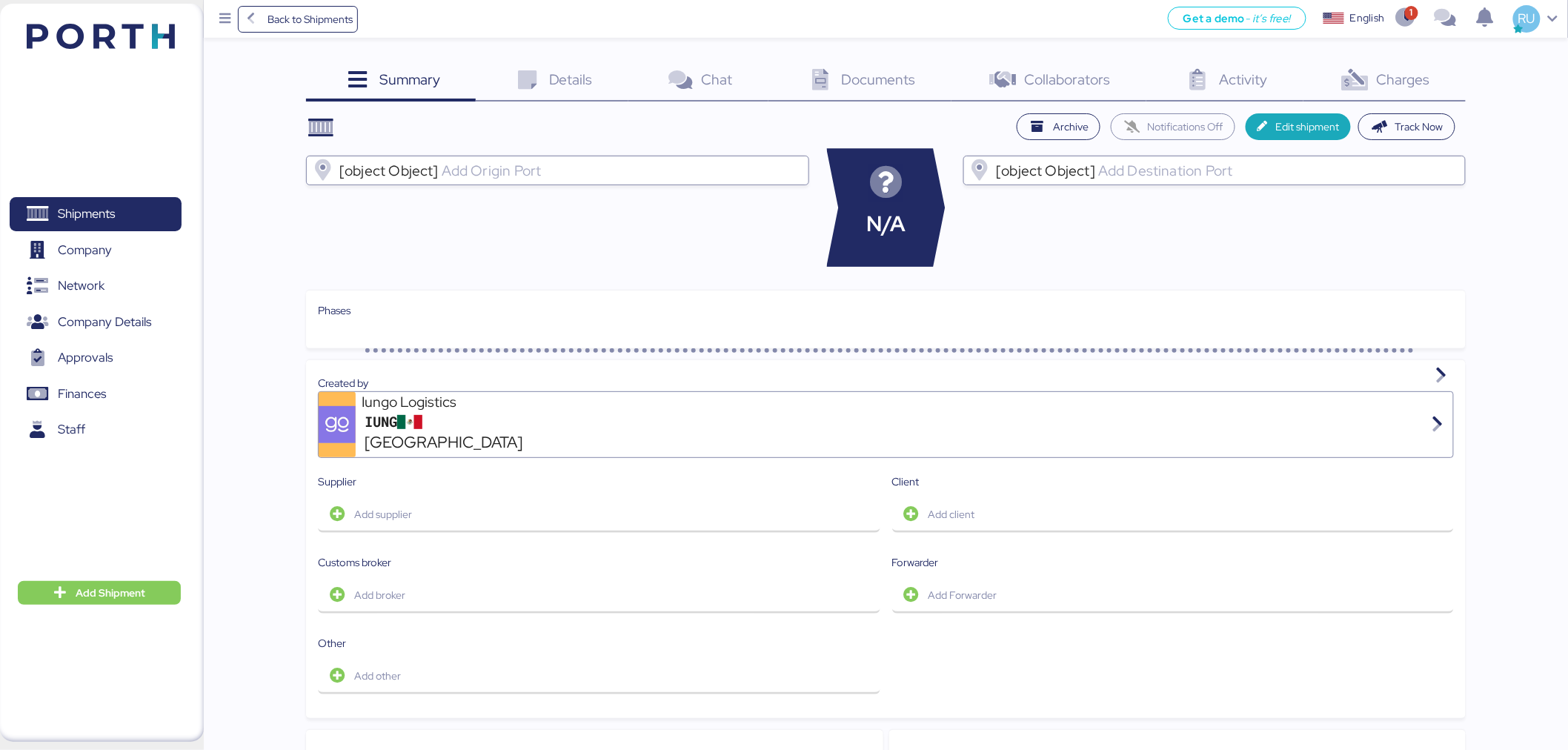
click at [1406, 73] on span "Charges" at bounding box center [1403, 79] width 54 height 19
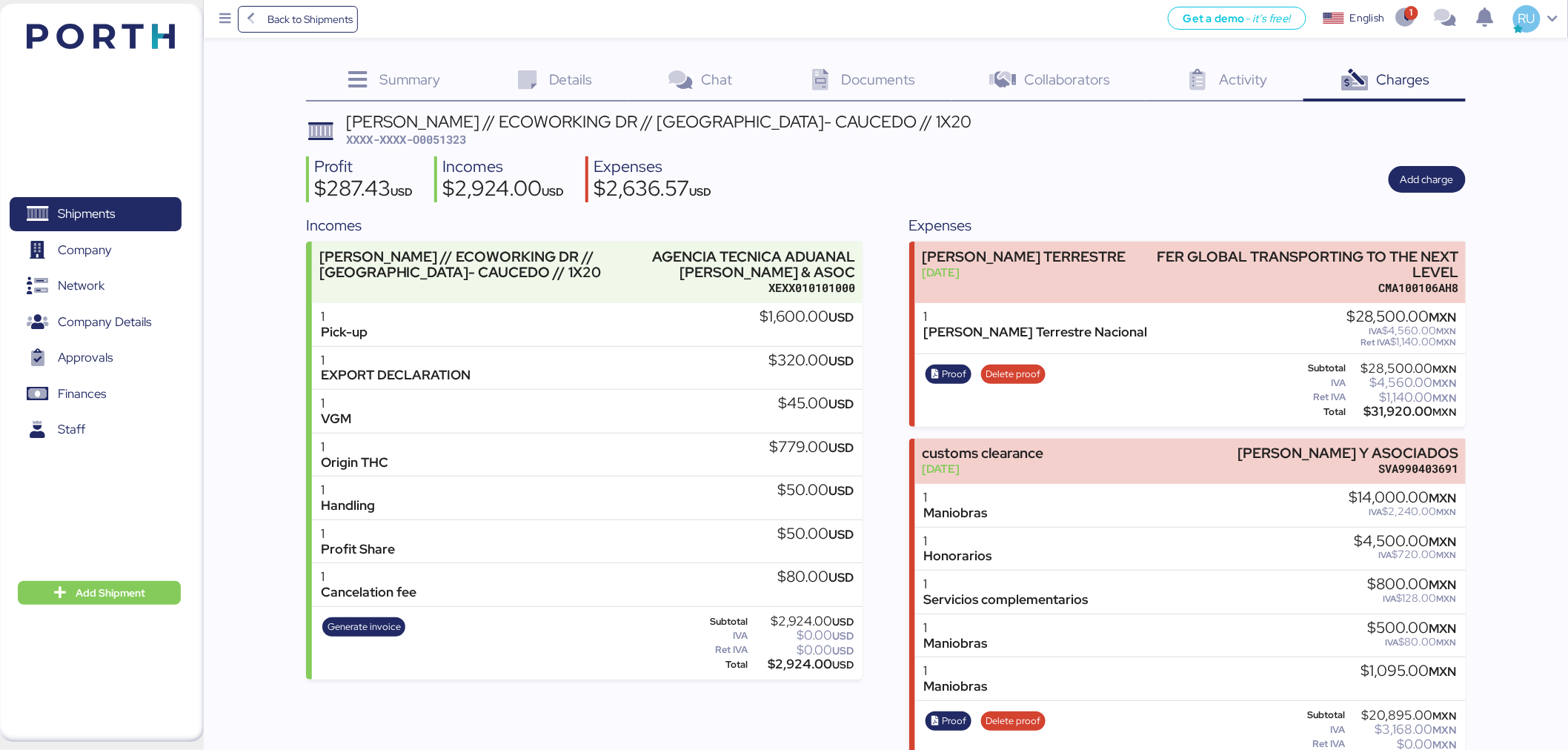
scroll to position [34, 0]
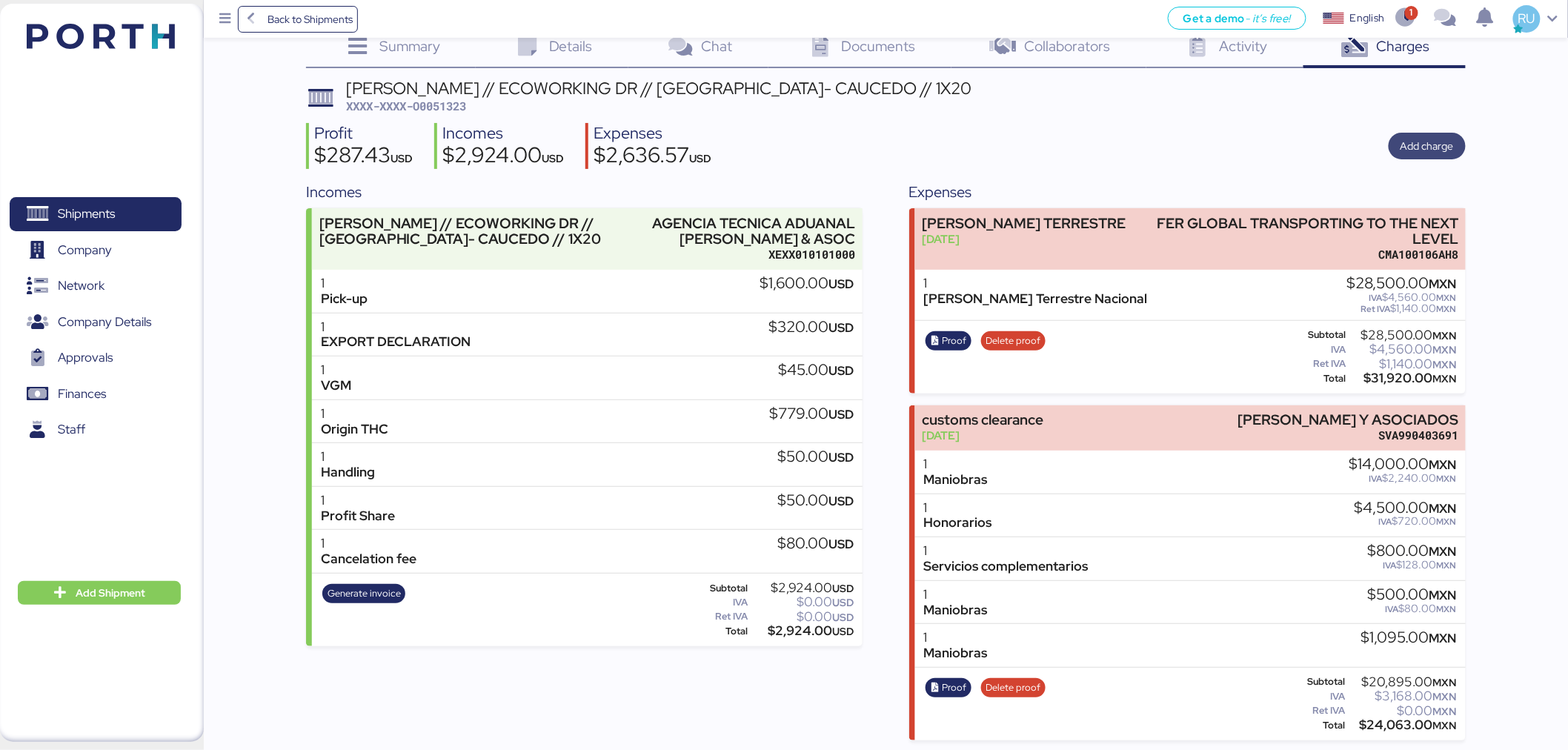
click at [1445, 133] on span "Add charge" at bounding box center [1426, 145] width 77 height 26
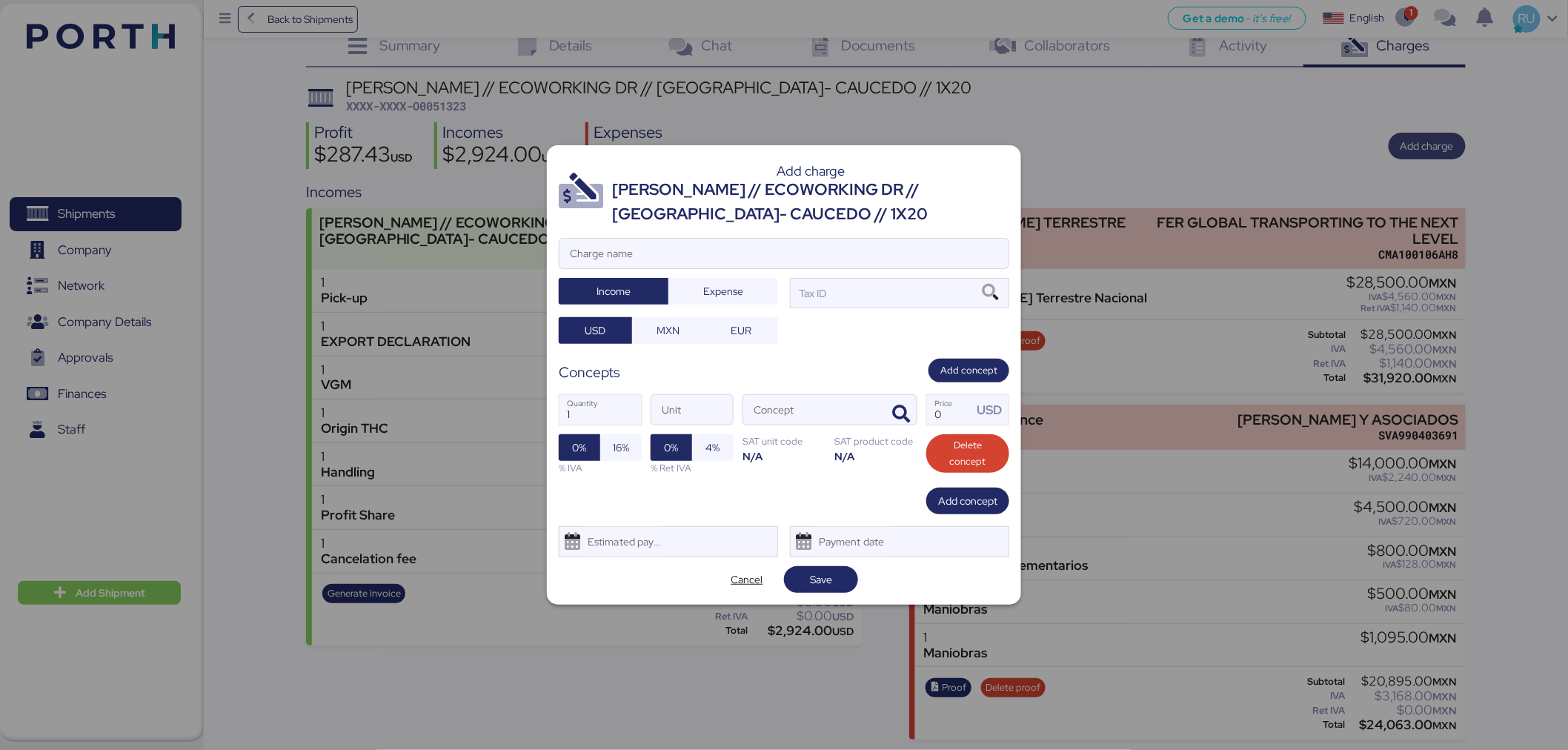
scroll to position [0, 0]
click at [936, 249] on input "Charge name" at bounding box center [784, 253] width 449 height 30
type input "Cuenta de gastos final"
click at [748, 577] on span "Cancel" at bounding box center [746, 579] width 32 height 18
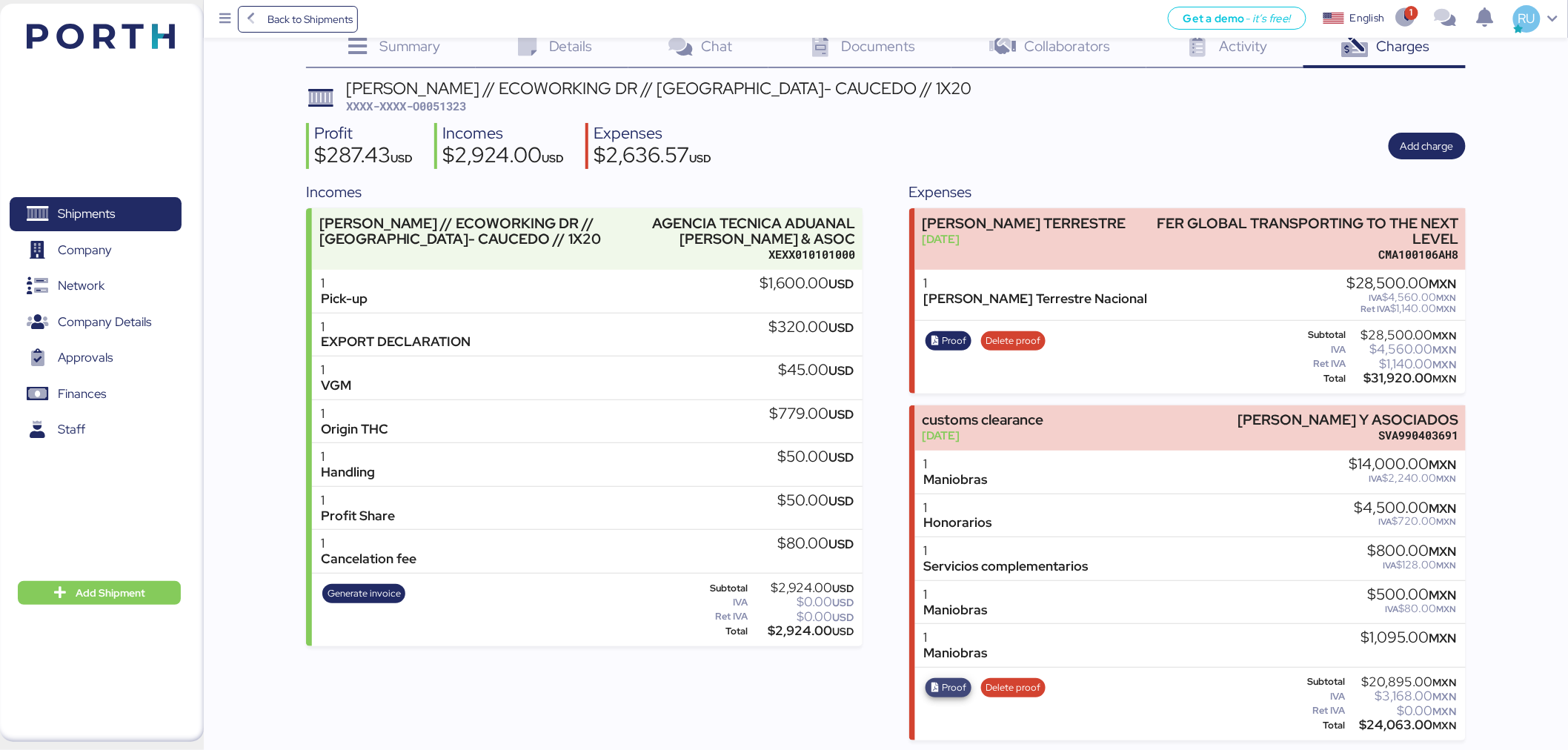
click at [943, 686] on span "Proof" at bounding box center [954, 687] width 25 height 16
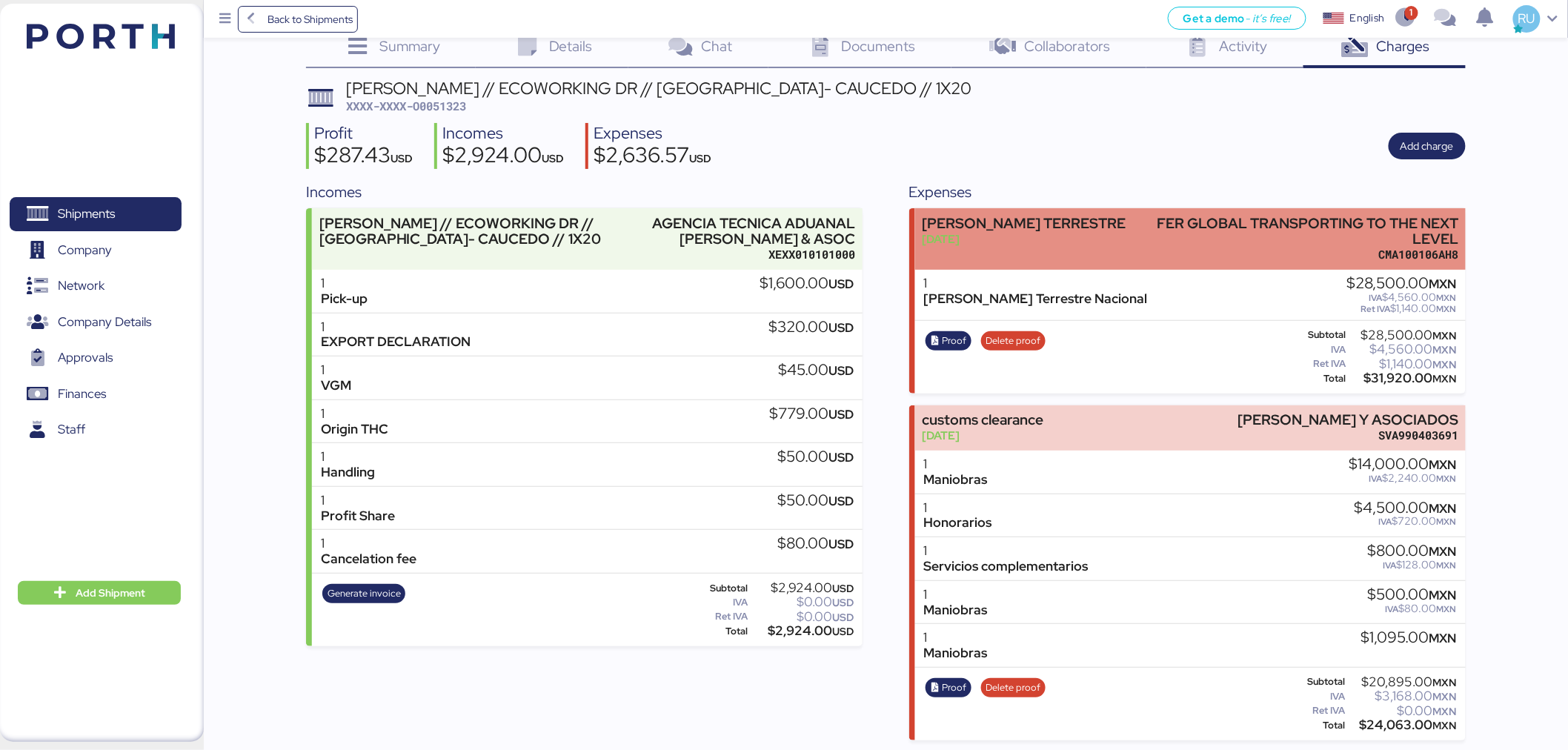
click at [1043, 239] on div "Aug 7, 2025" at bounding box center [1023, 239] width 203 height 15
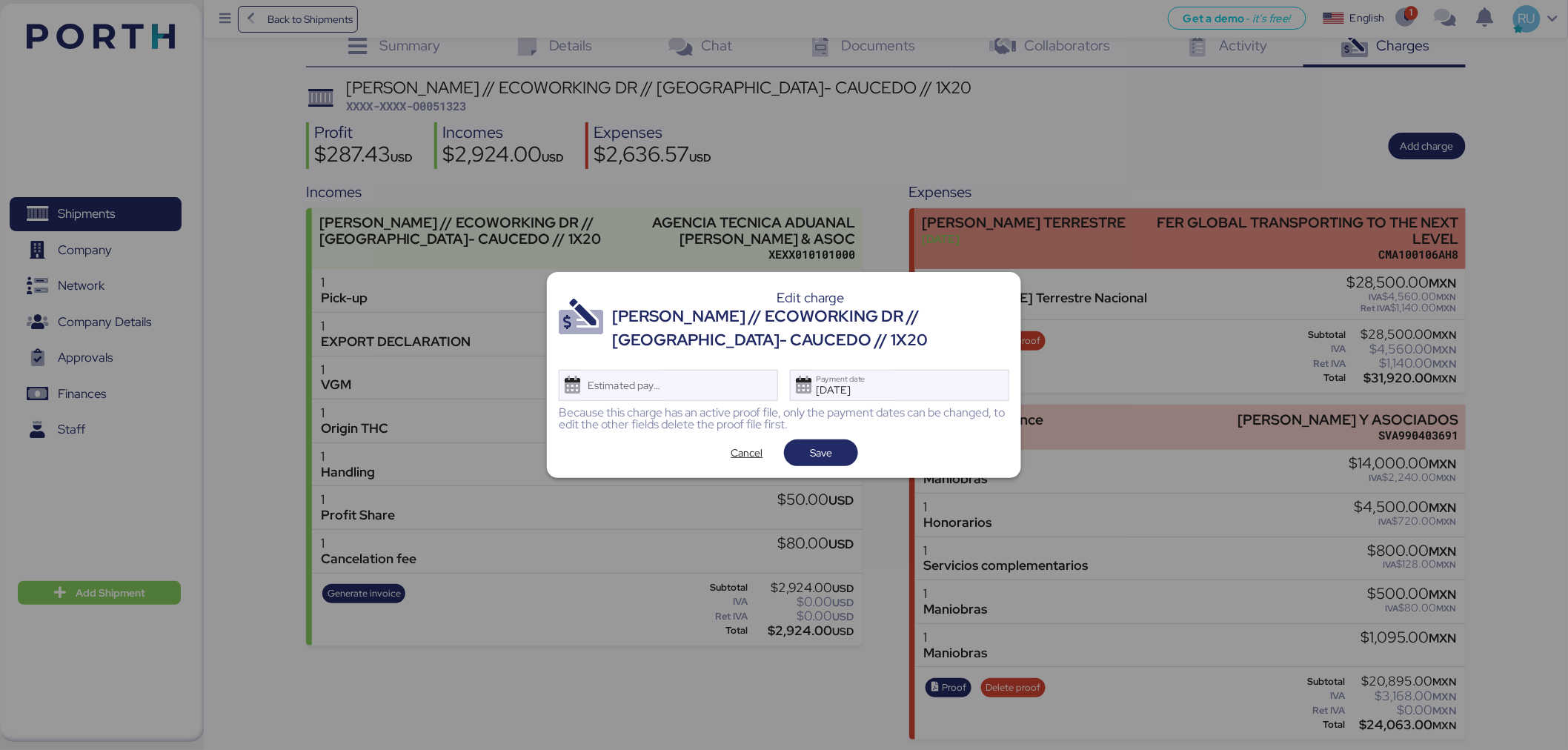
scroll to position [0, 0]
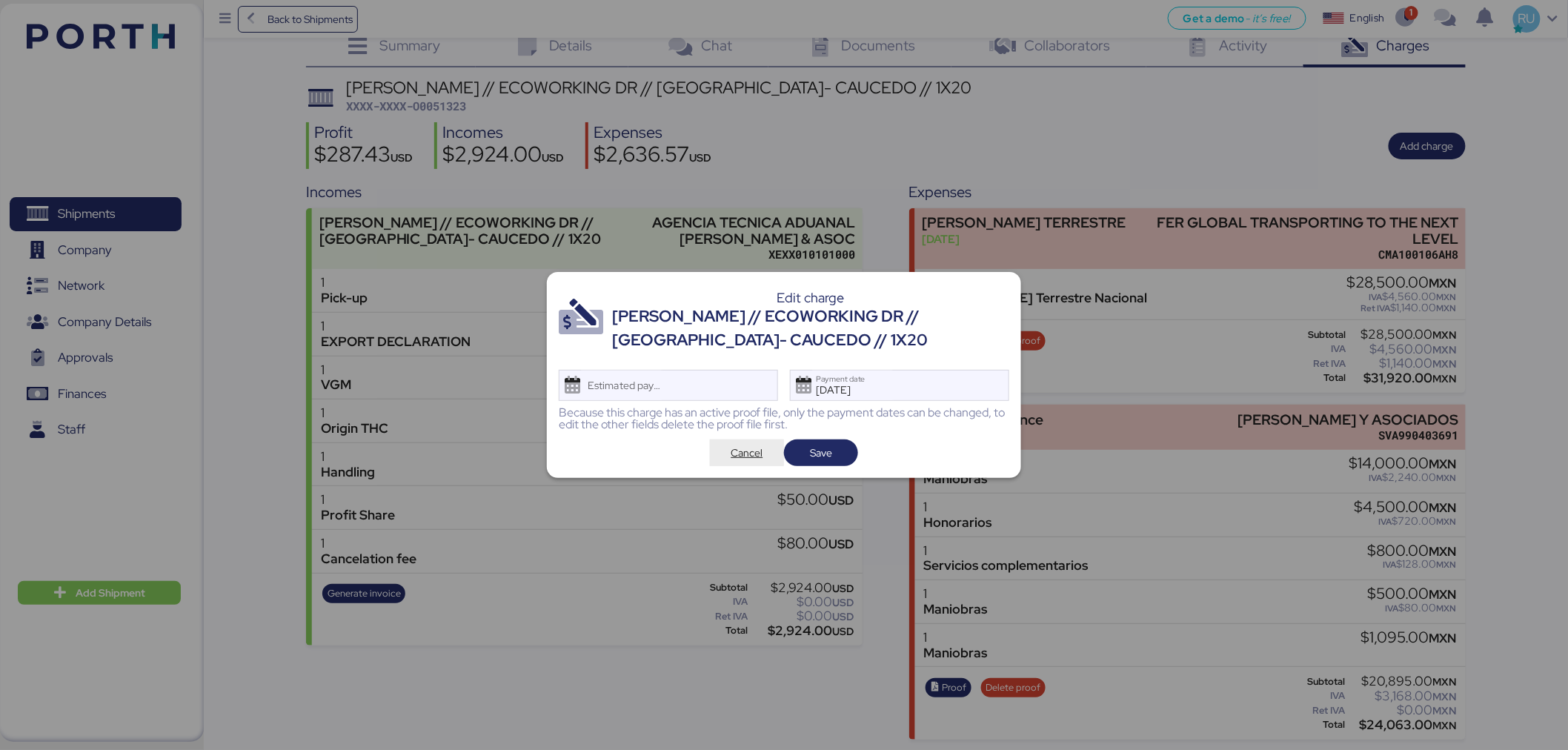
click at [747, 453] on span "Cancel" at bounding box center [746, 453] width 32 height 18
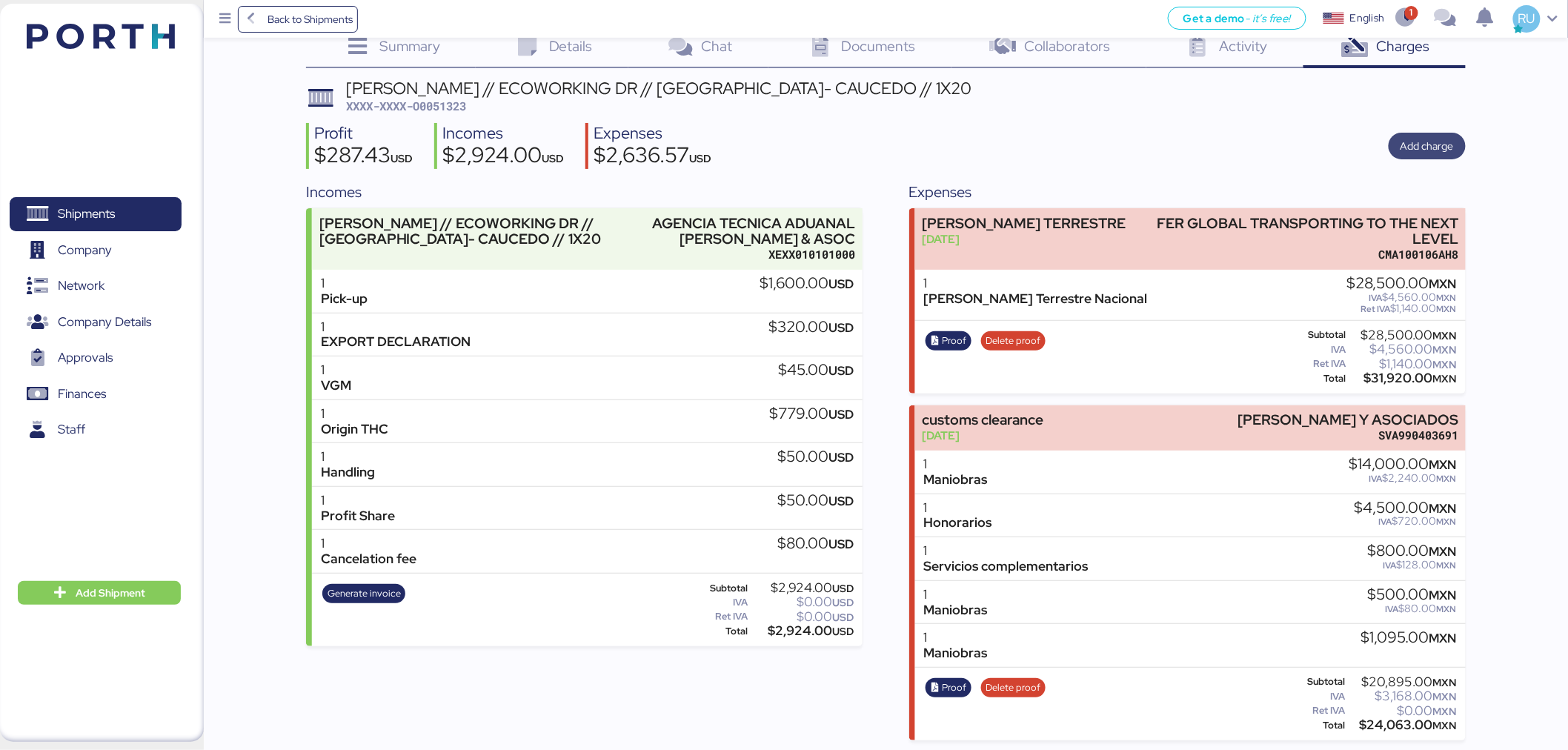
click at [1435, 143] on span "Add charge" at bounding box center [1426, 146] width 54 height 18
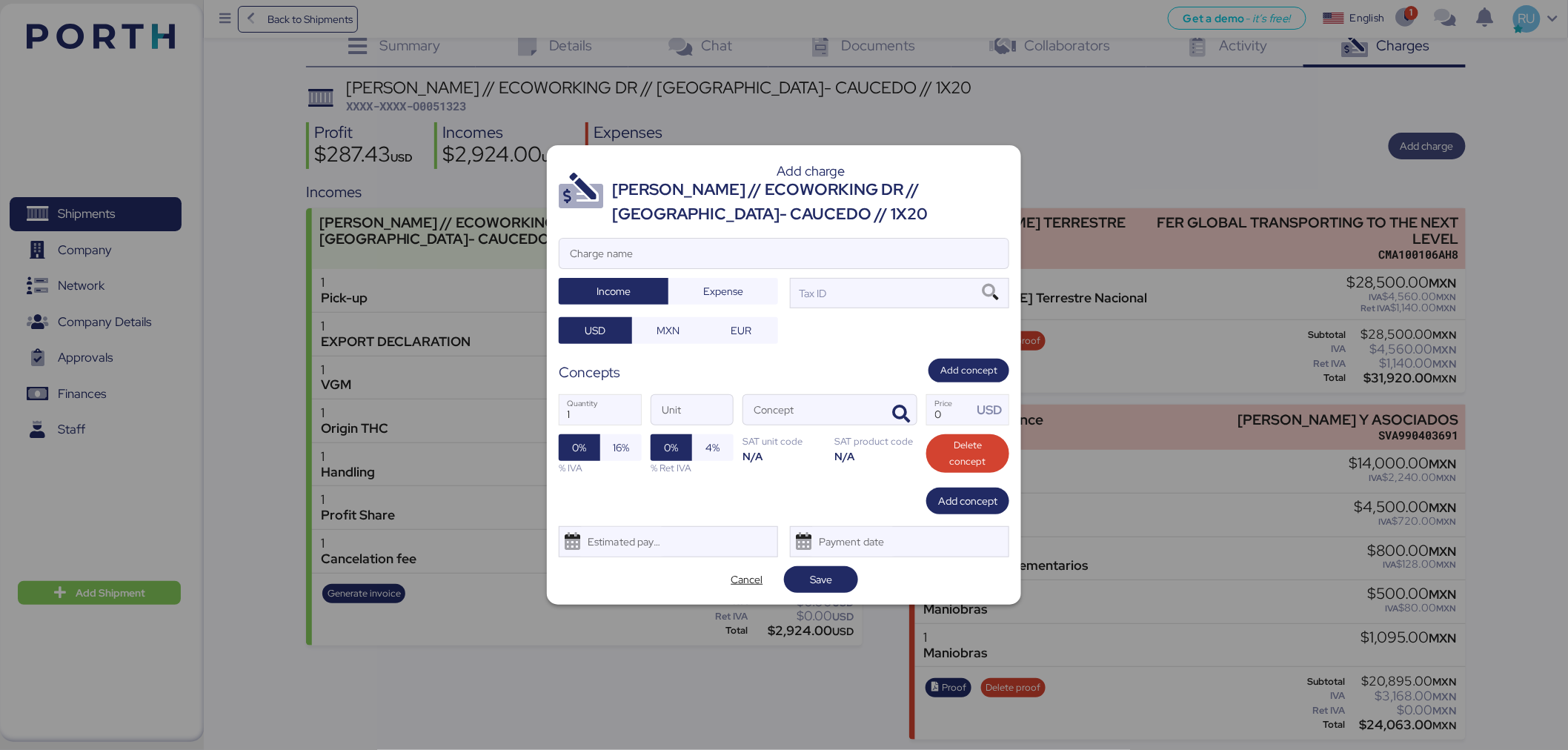
scroll to position [0, 0]
click at [705, 260] on input "Charge name" at bounding box center [784, 253] width 449 height 30
type input "Cuenta de gastos FInal SF"
click at [873, 289] on div "Tax ID" at bounding box center [900, 292] width 220 height 30
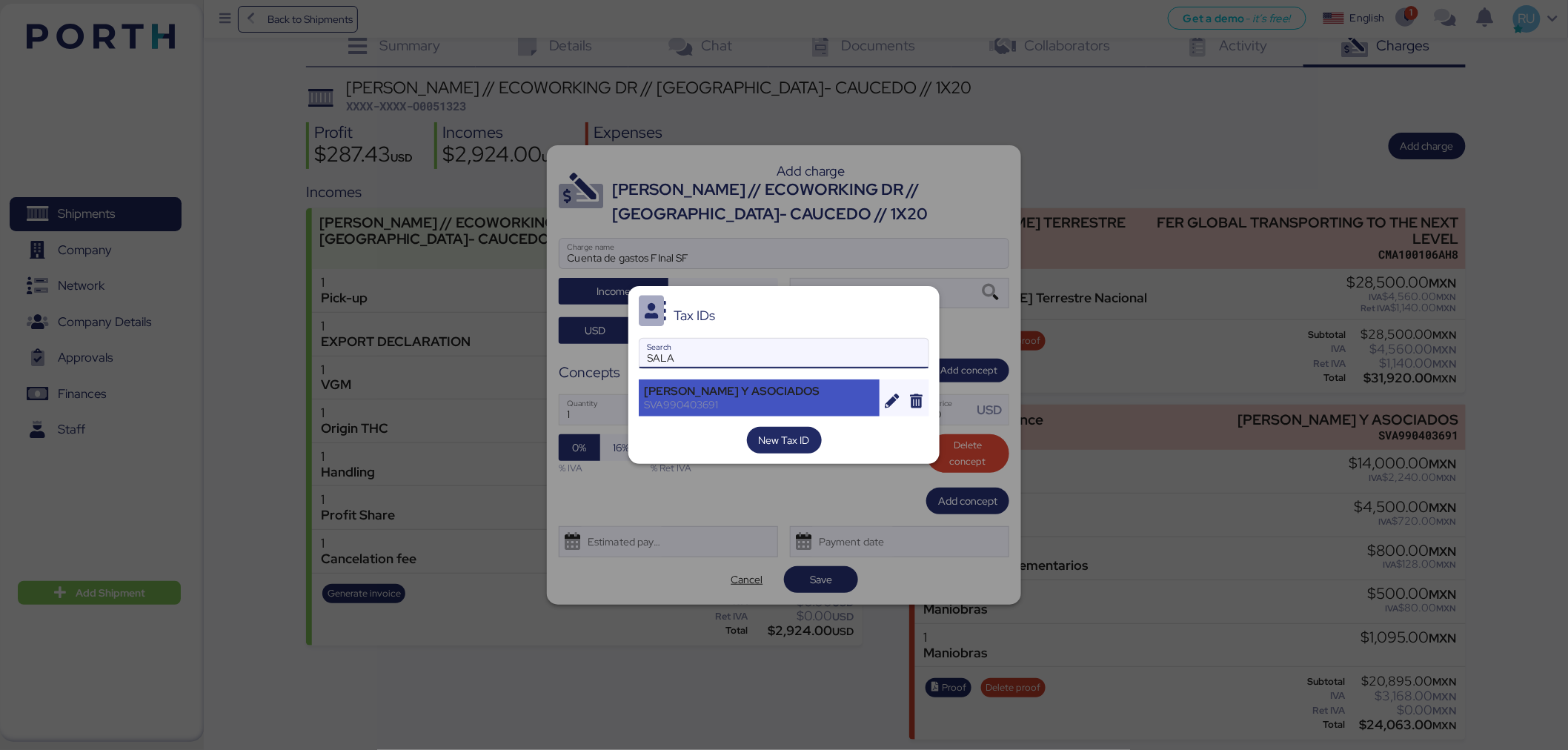
type input "SALA"
click at [725, 415] on div "SALAS VILLAGOMEZ Y ASOCIADOS SVA990403691" at bounding box center [758, 398] width 241 height 37
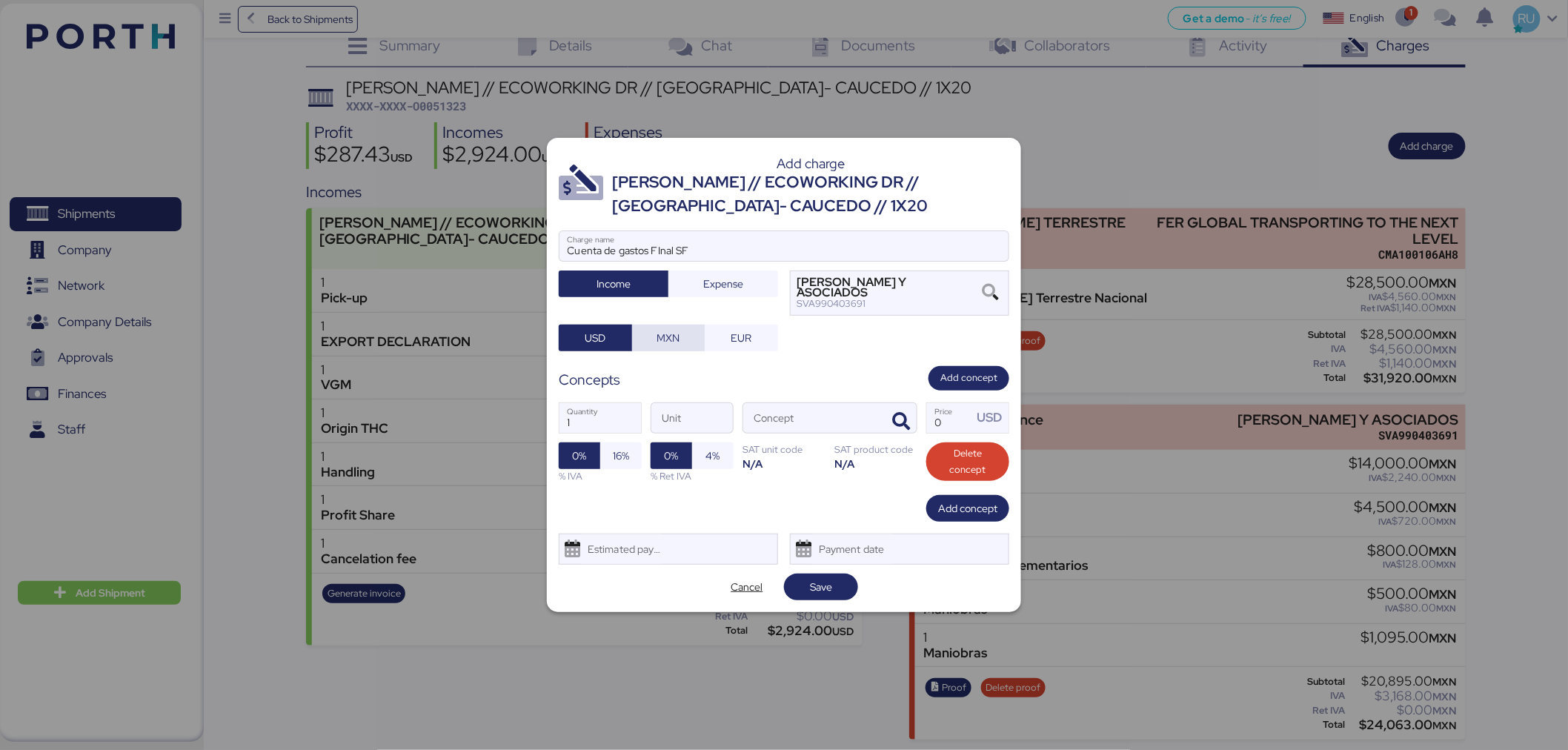
click at [663, 342] on span "MXN" at bounding box center [668, 338] width 23 height 18
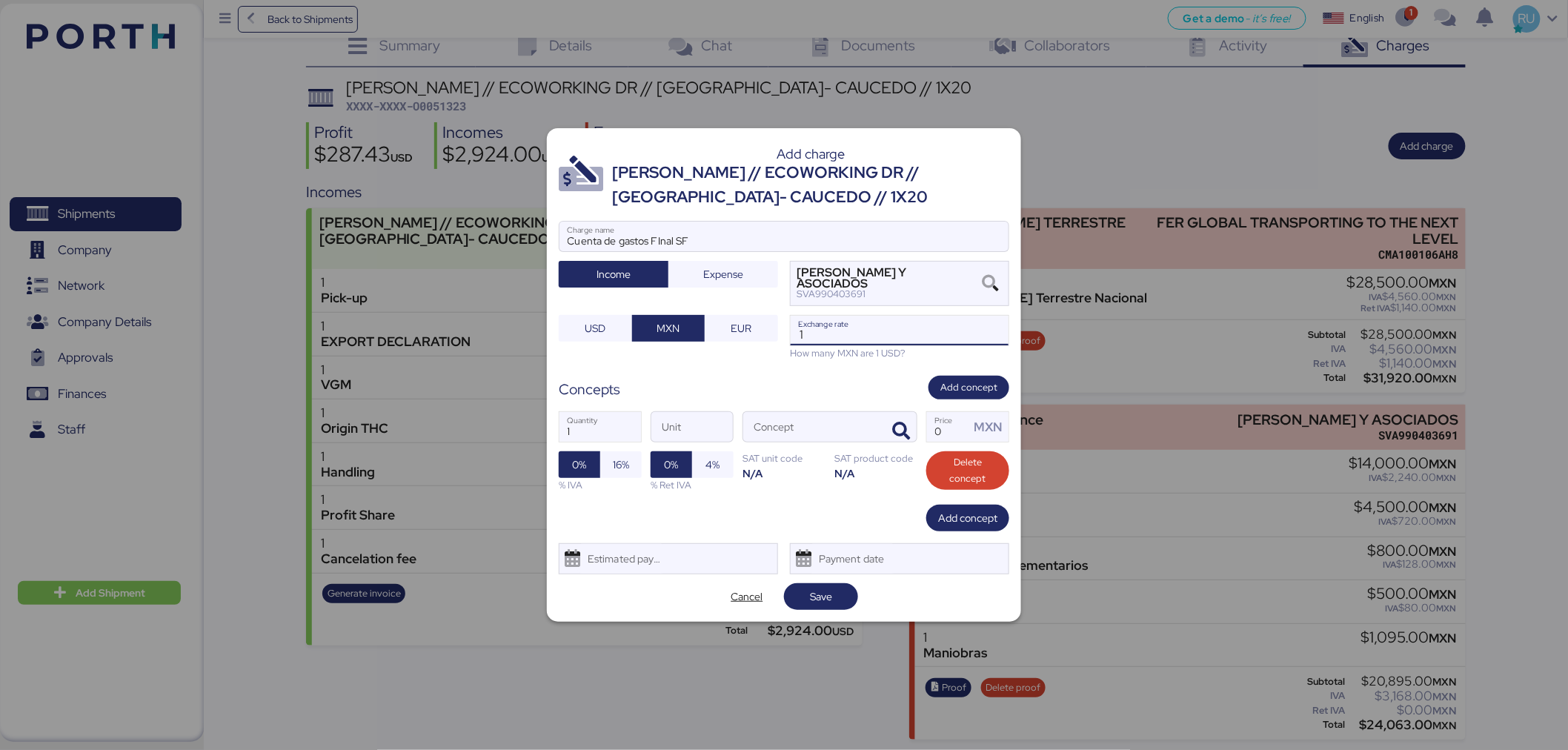
click at [852, 339] on input "1" at bounding box center [900, 331] width 218 height 30
type input "18.7"
click at [813, 393] on div "Concepts Add concept" at bounding box center [784, 388] width 450 height 25
click at [898, 425] on icon "button" at bounding box center [901, 431] width 18 height 18
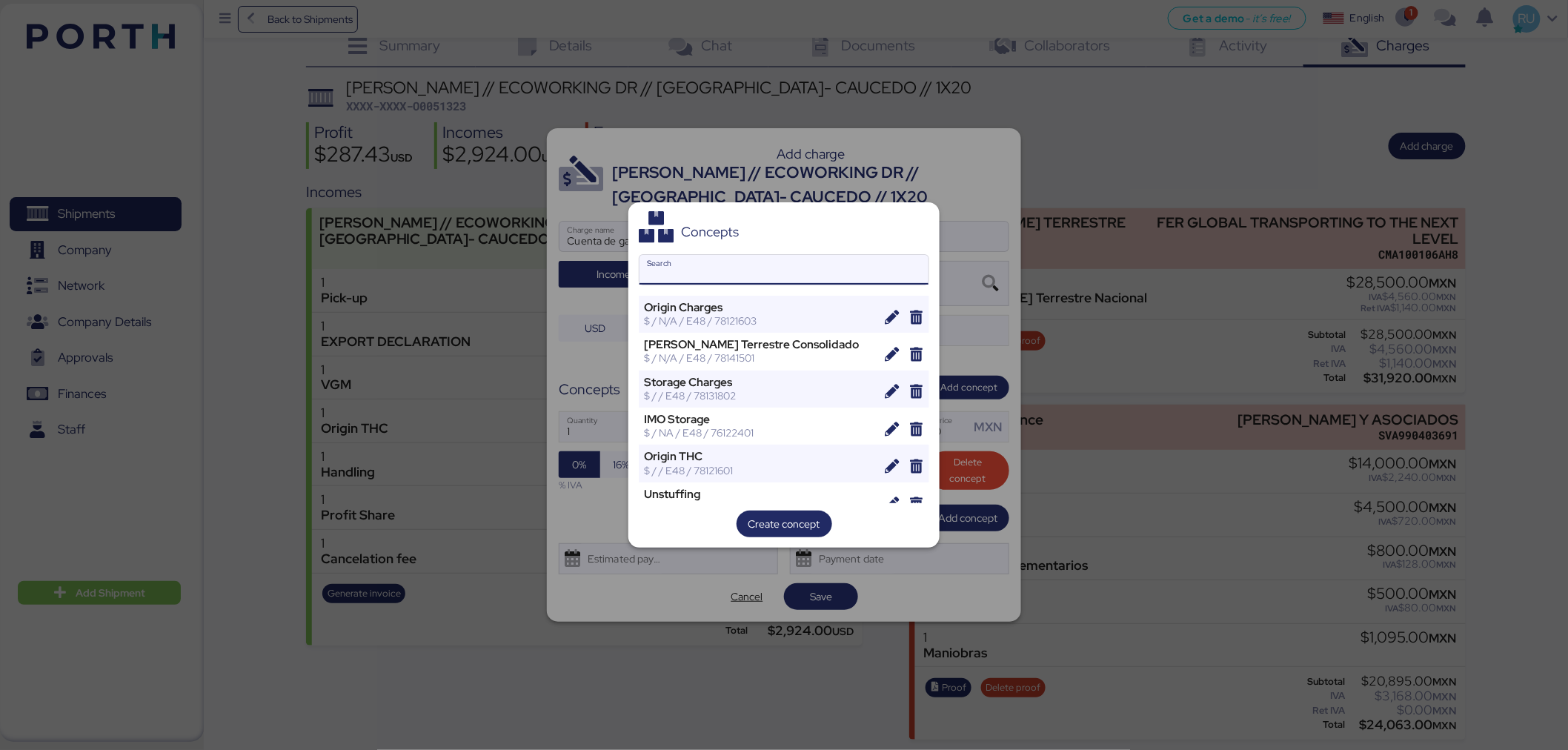
click at [706, 271] on input "Search" at bounding box center [784, 270] width 289 height 30
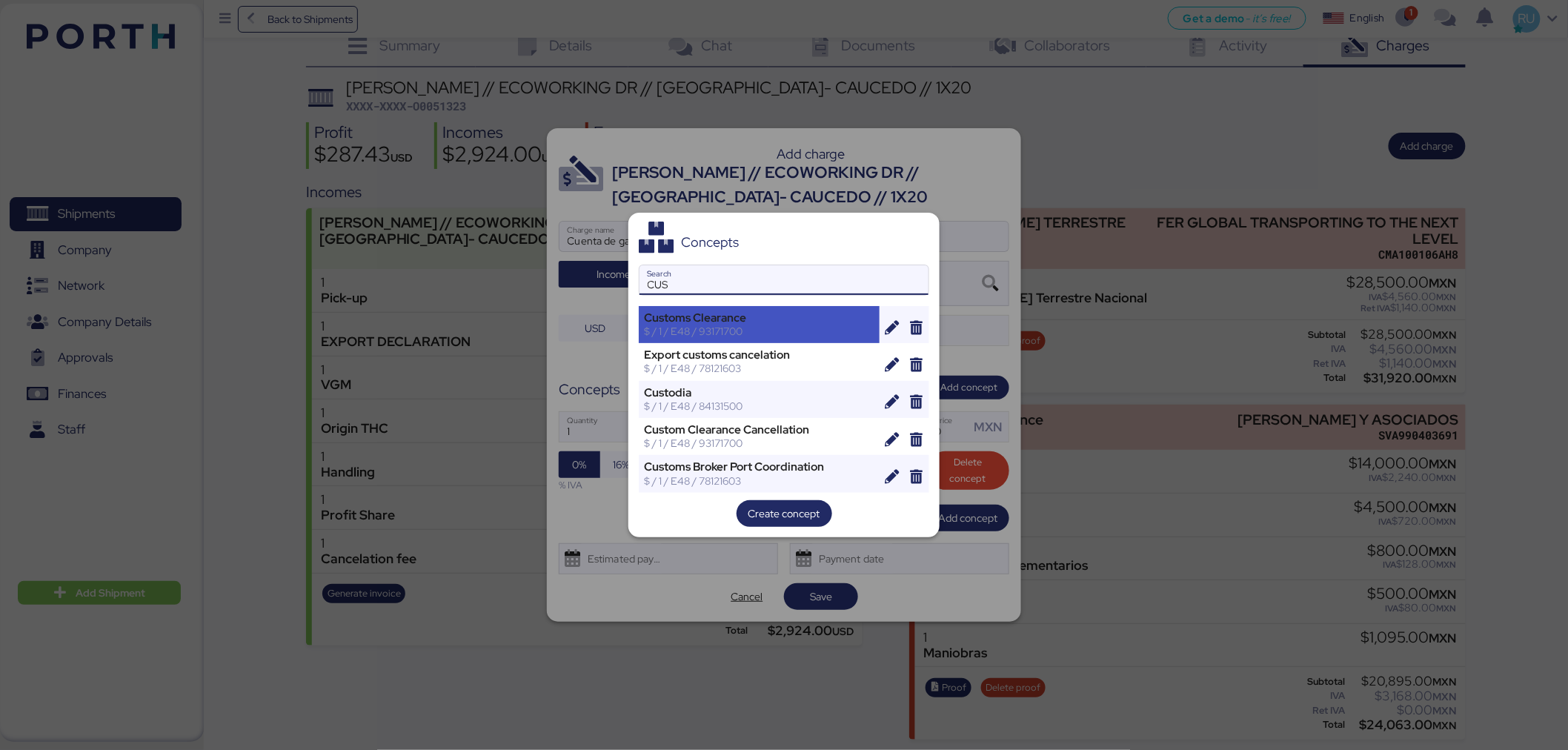
type input "CUS"
click at [710, 332] on div "$ / 1 / E48 / 93171700" at bounding box center [759, 331] width 231 height 14
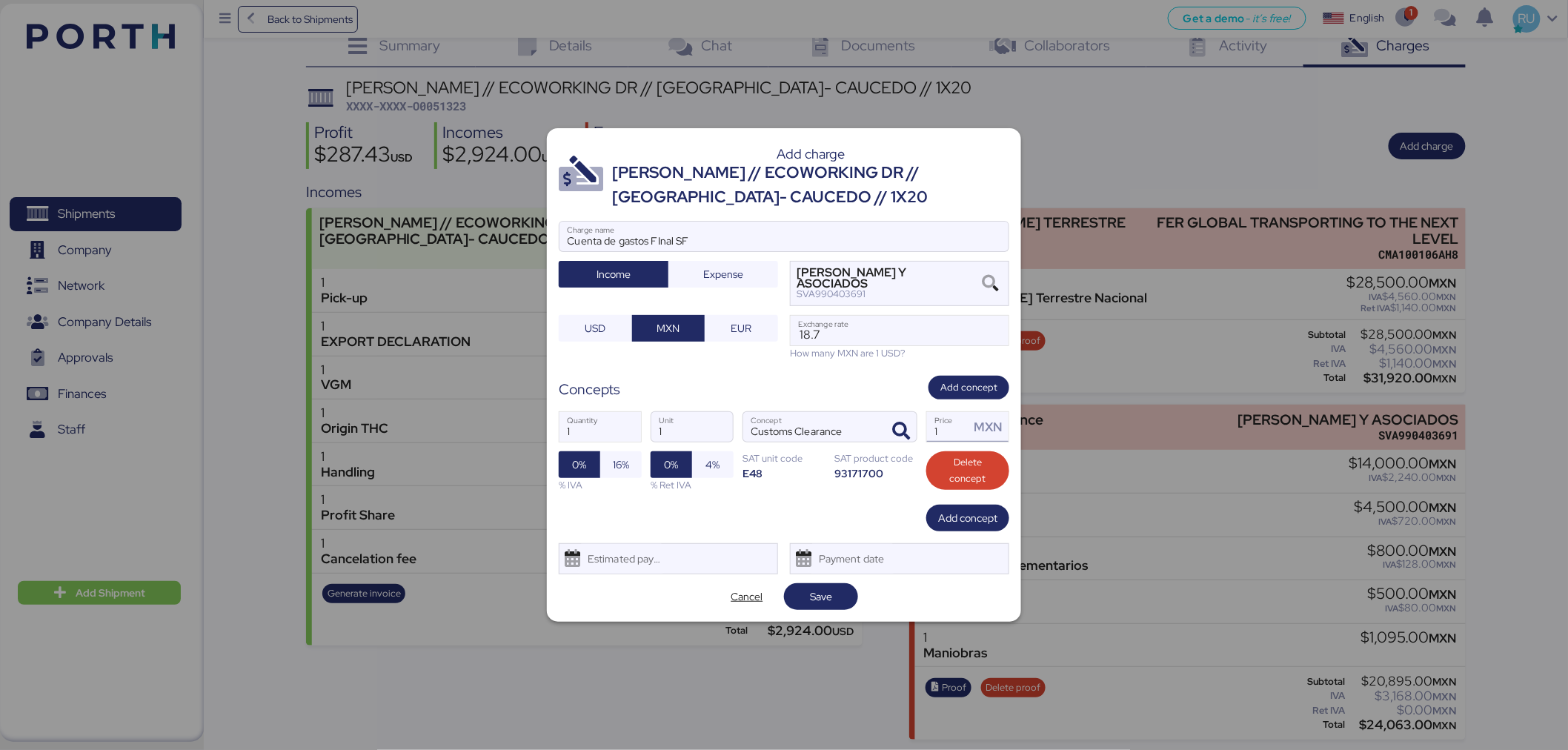
click at [962, 429] on input "1" at bounding box center [948, 427] width 43 height 30
type input "2719.71"
click at [834, 602] on span "Save" at bounding box center [820, 596] width 50 height 21
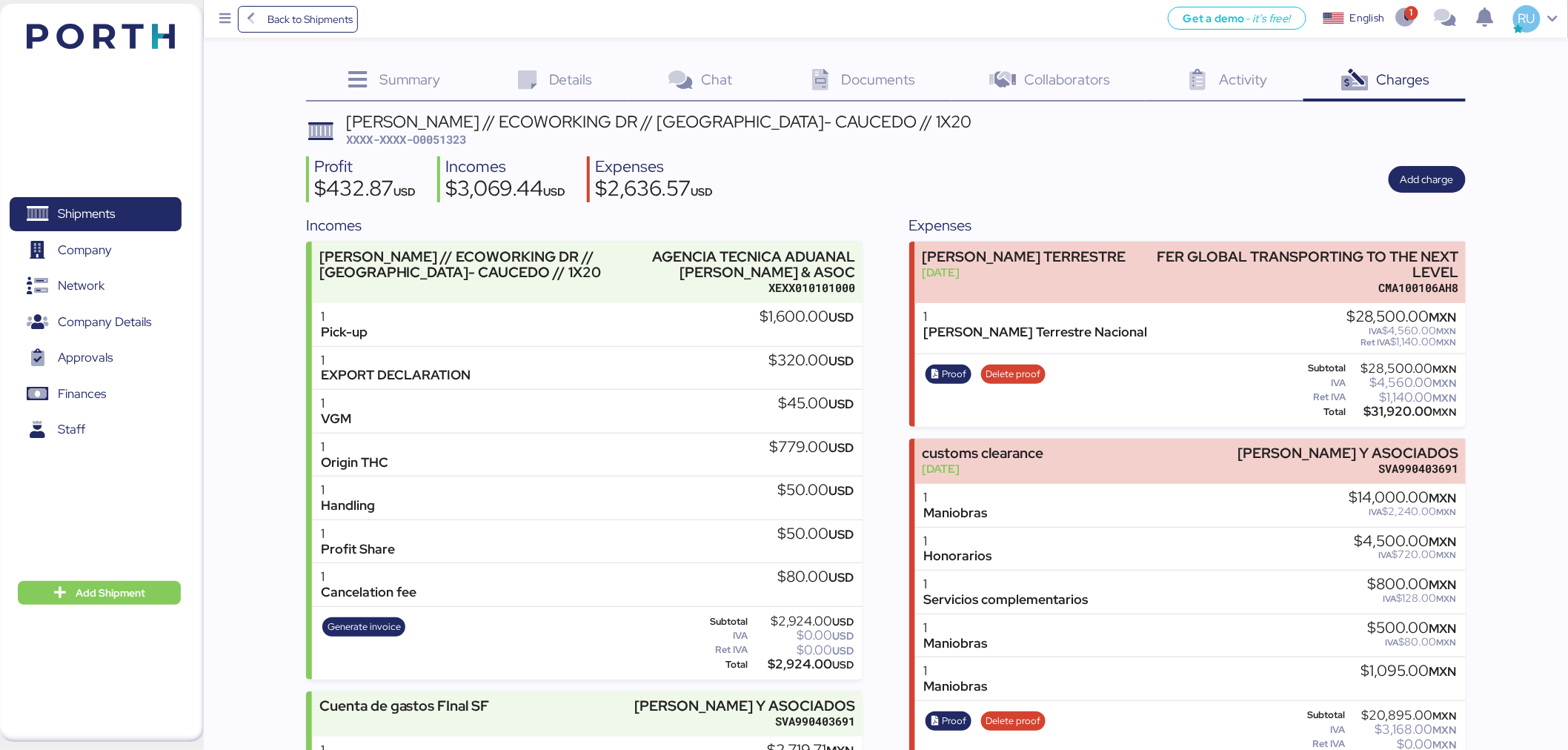
click at [844, 82] on span "Documents" at bounding box center [879, 79] width 74 height 19
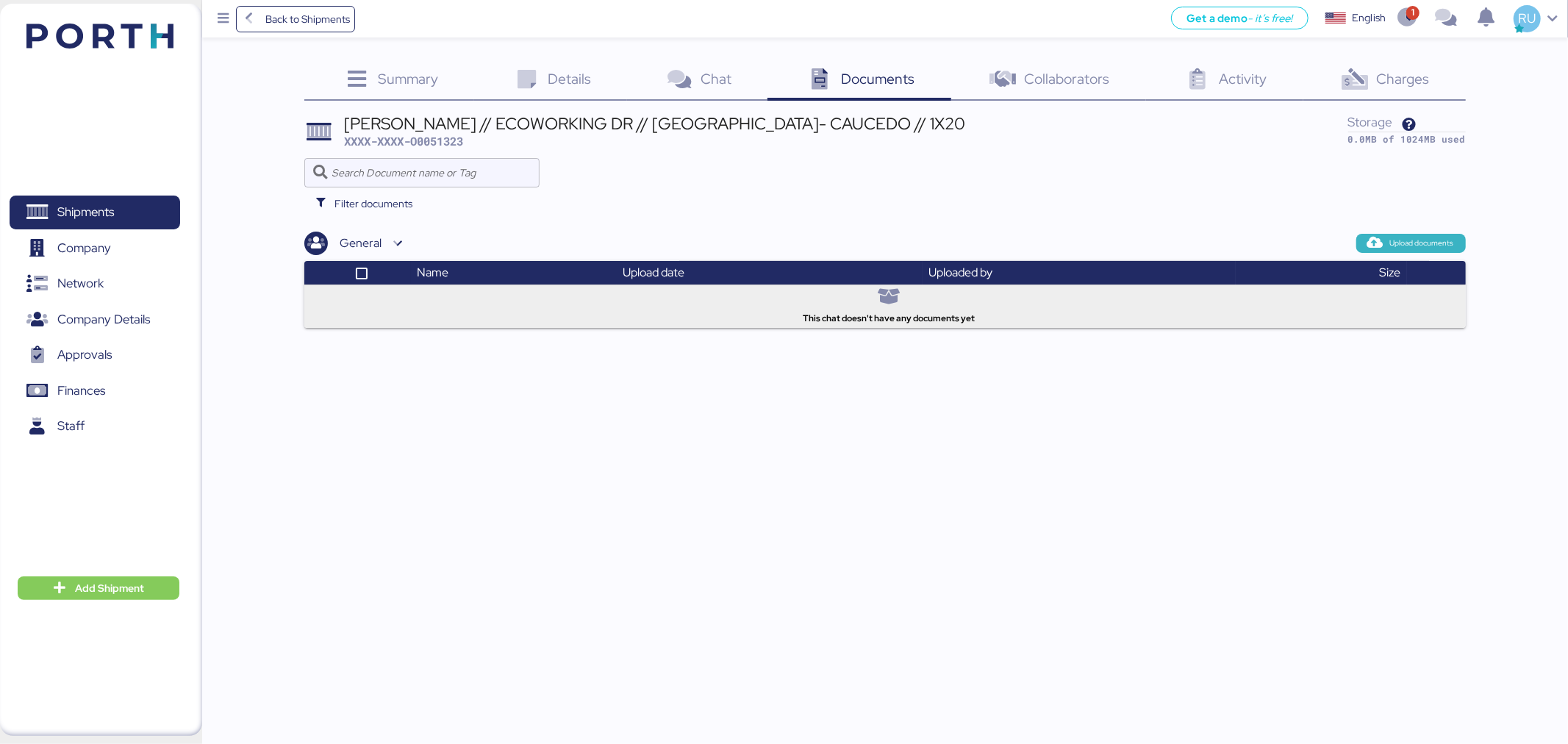
click at [1412, 243] on span "Upload documents" at bounding box center [1421, 243] width 64 height 14
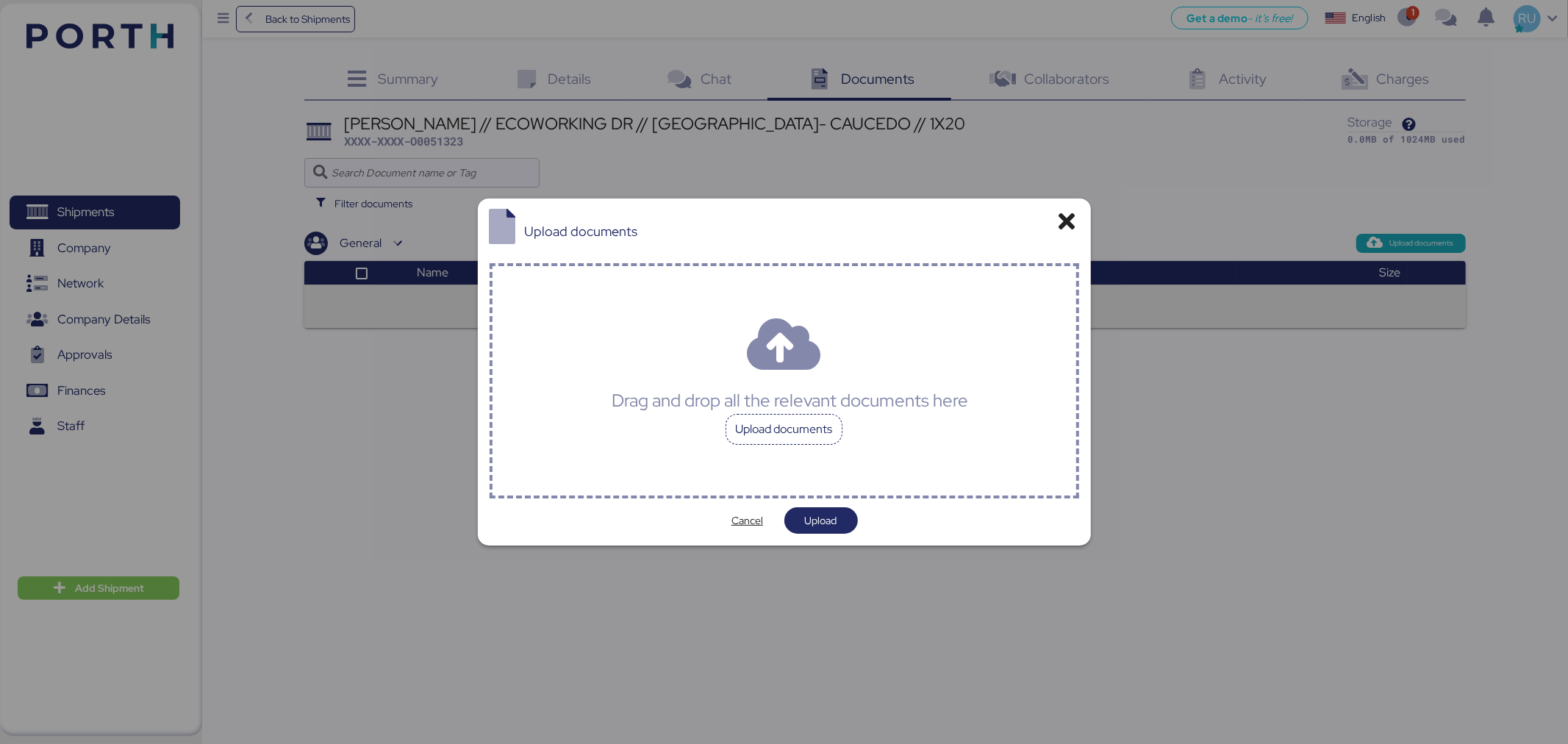
click at [773, 422] on div "Upload documents" at bounding box center [784, 429] width 118 height 31
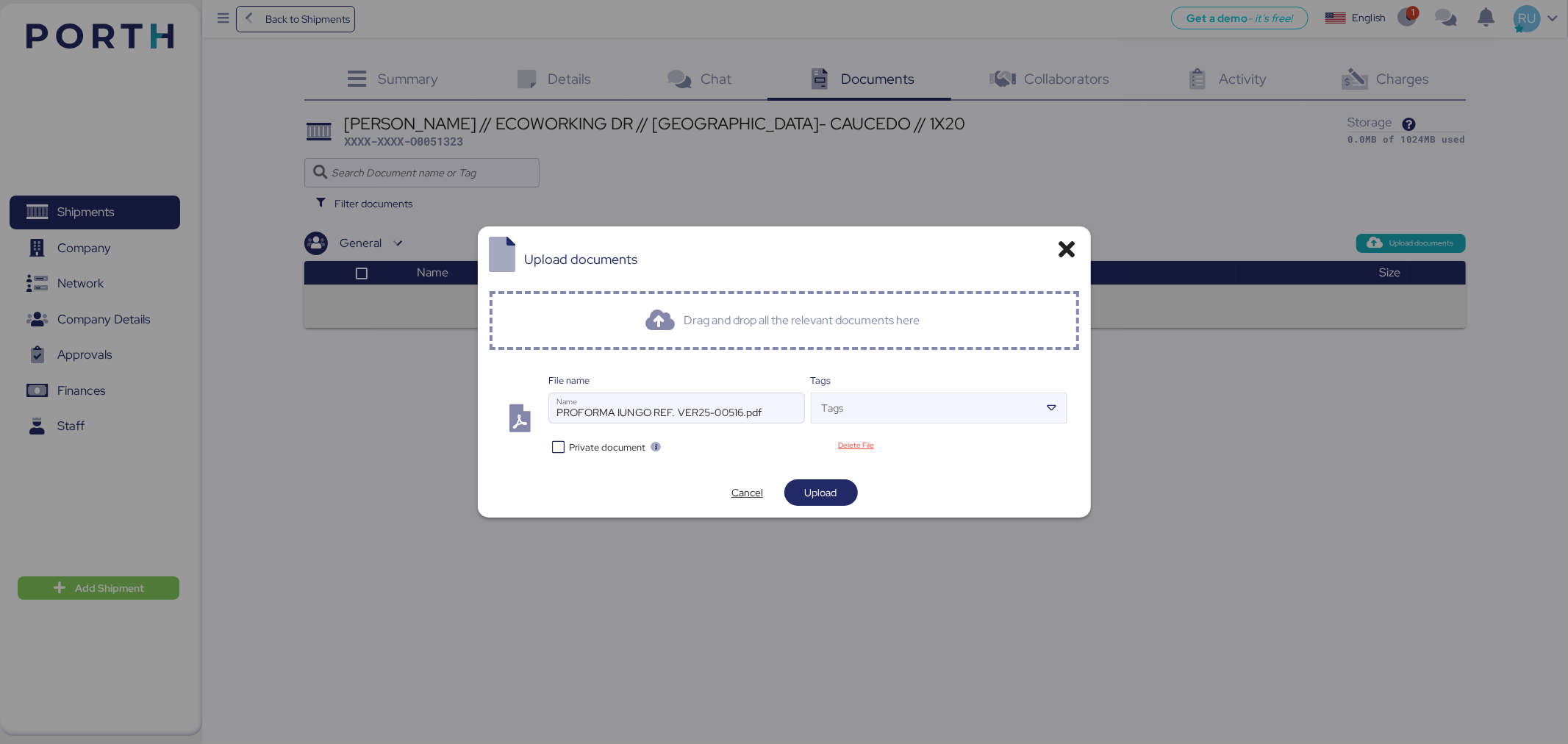
click at [739, 330] on div "Drag and drop all the relevant documents here" at bounding box center [784, 320] width 589 height 59
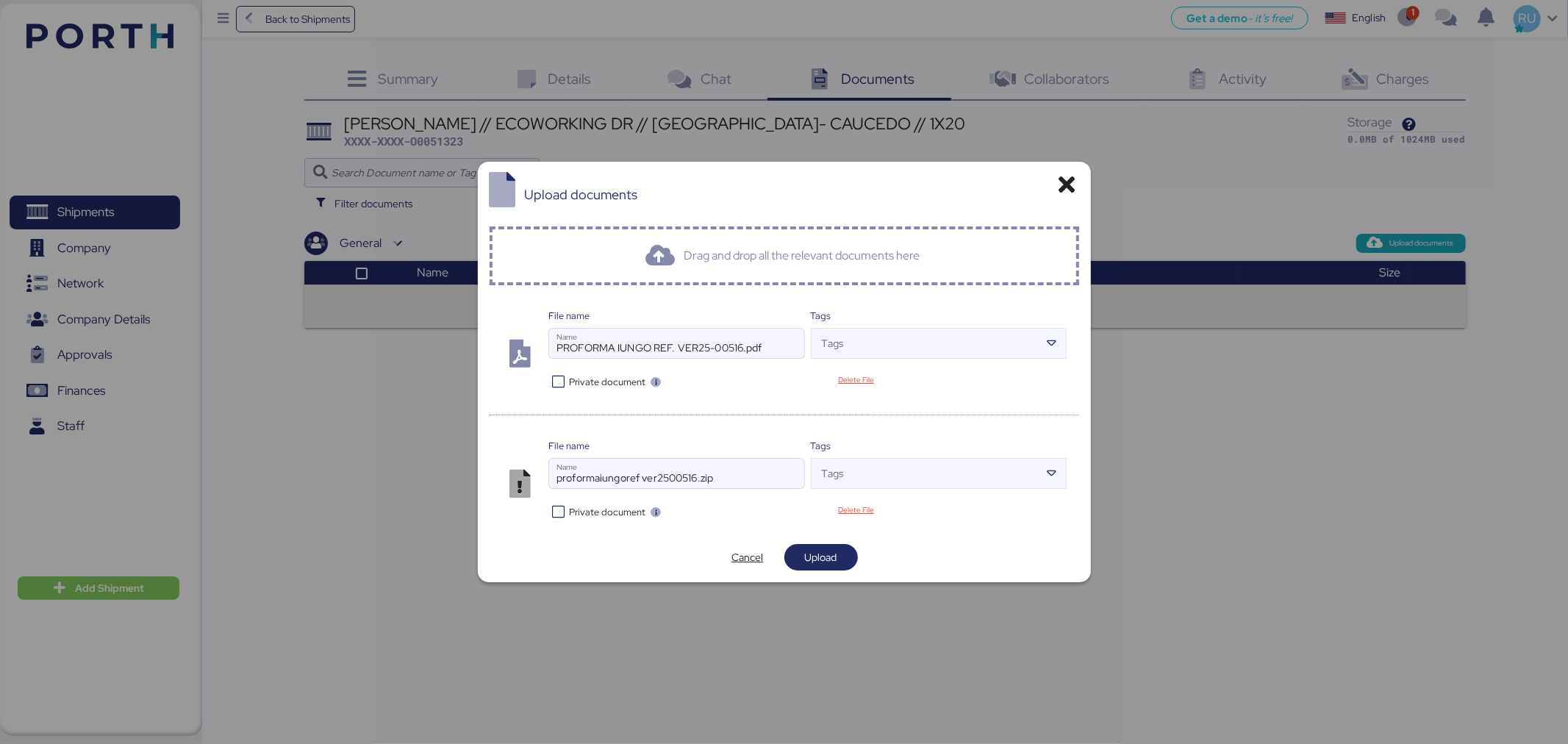
click at [556, 384] on icon at bounding box center [559, 382] width 22 height 14
click at [559, 513] on icon at bounding box center [559, 513] width 22 height 14
click at [813, 557] on span "Upload" at bounding box center [821, 558] width 32 height 18
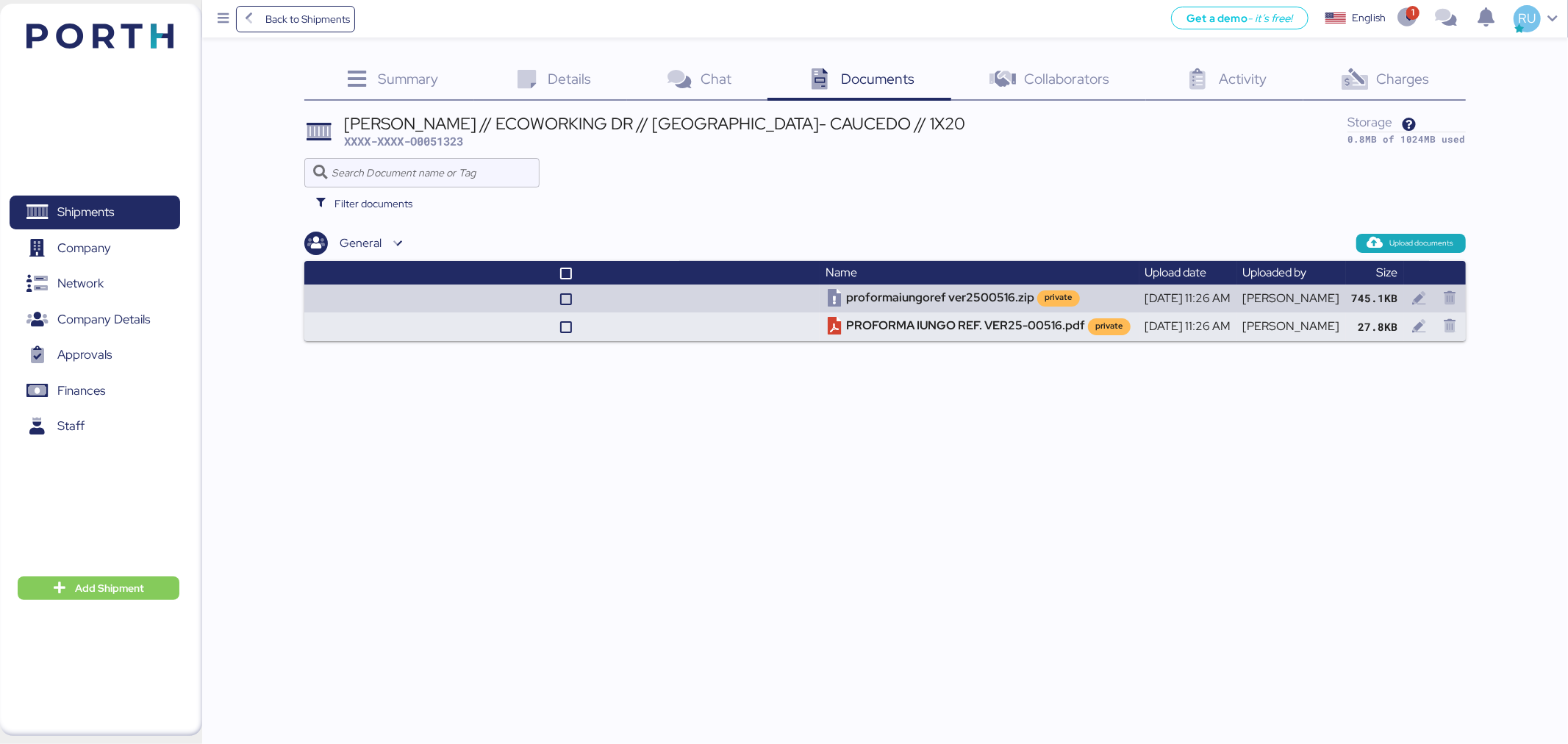
click at [1360, 89] on icon at bounding box center [1355, 80] width 32 height 22
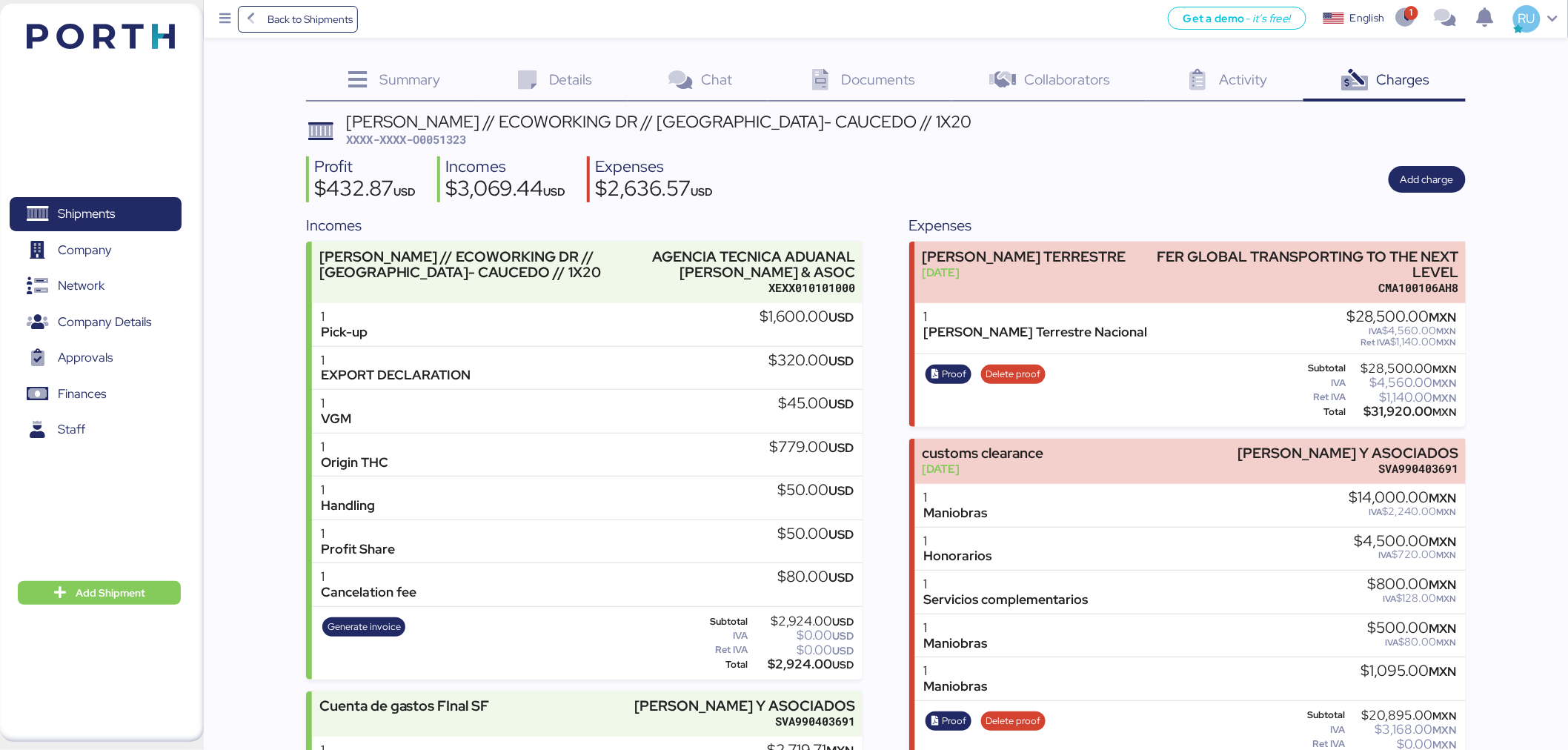
click at [439, 143] on span "XXXX-XXXX-O0051323" at bounding box center [406, 139] width 120 height 15
copy span "O0051323"
click at [542, 159] on div "Incomes" at bounding box center [505, 166] width 120 height 22
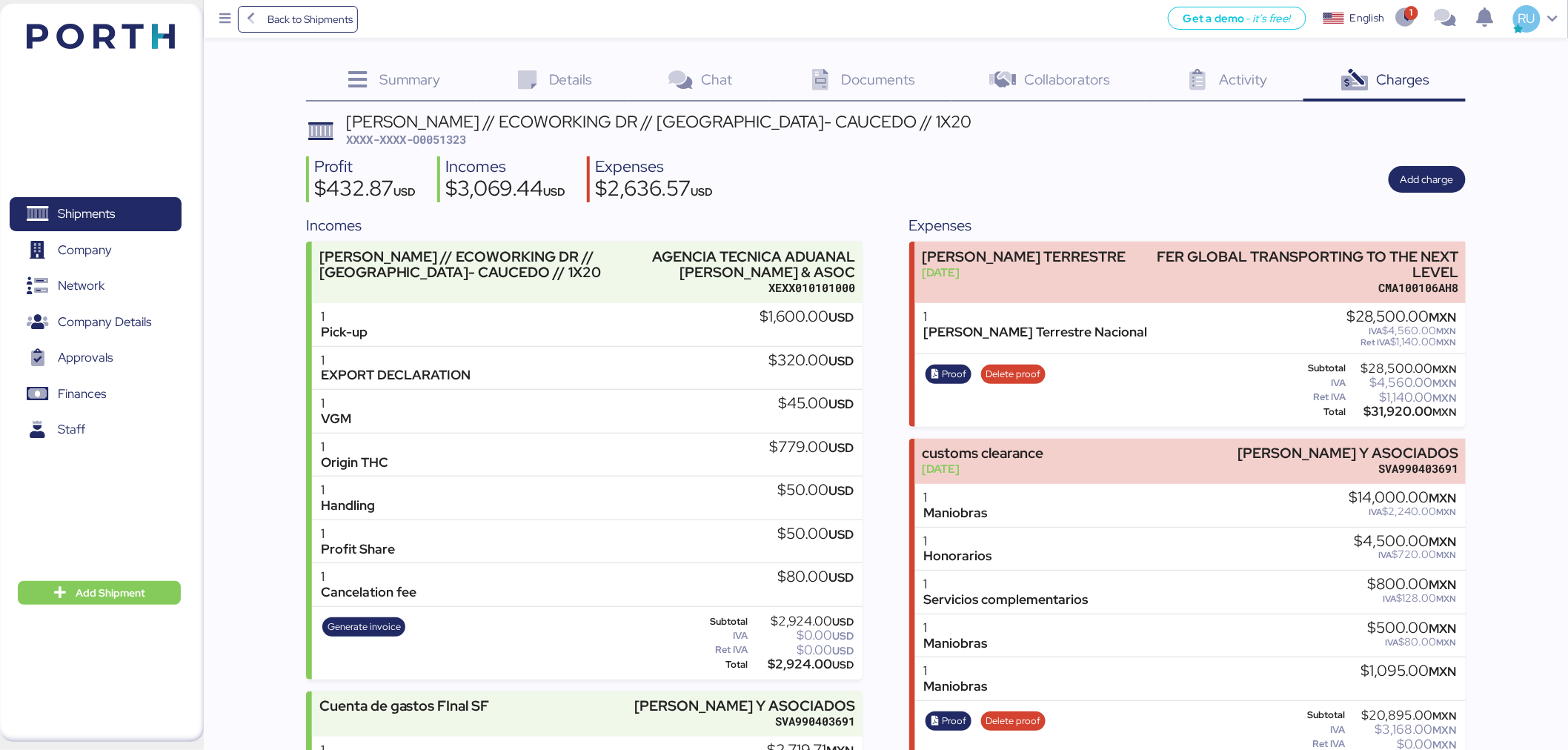
scroll to position [114, 0]
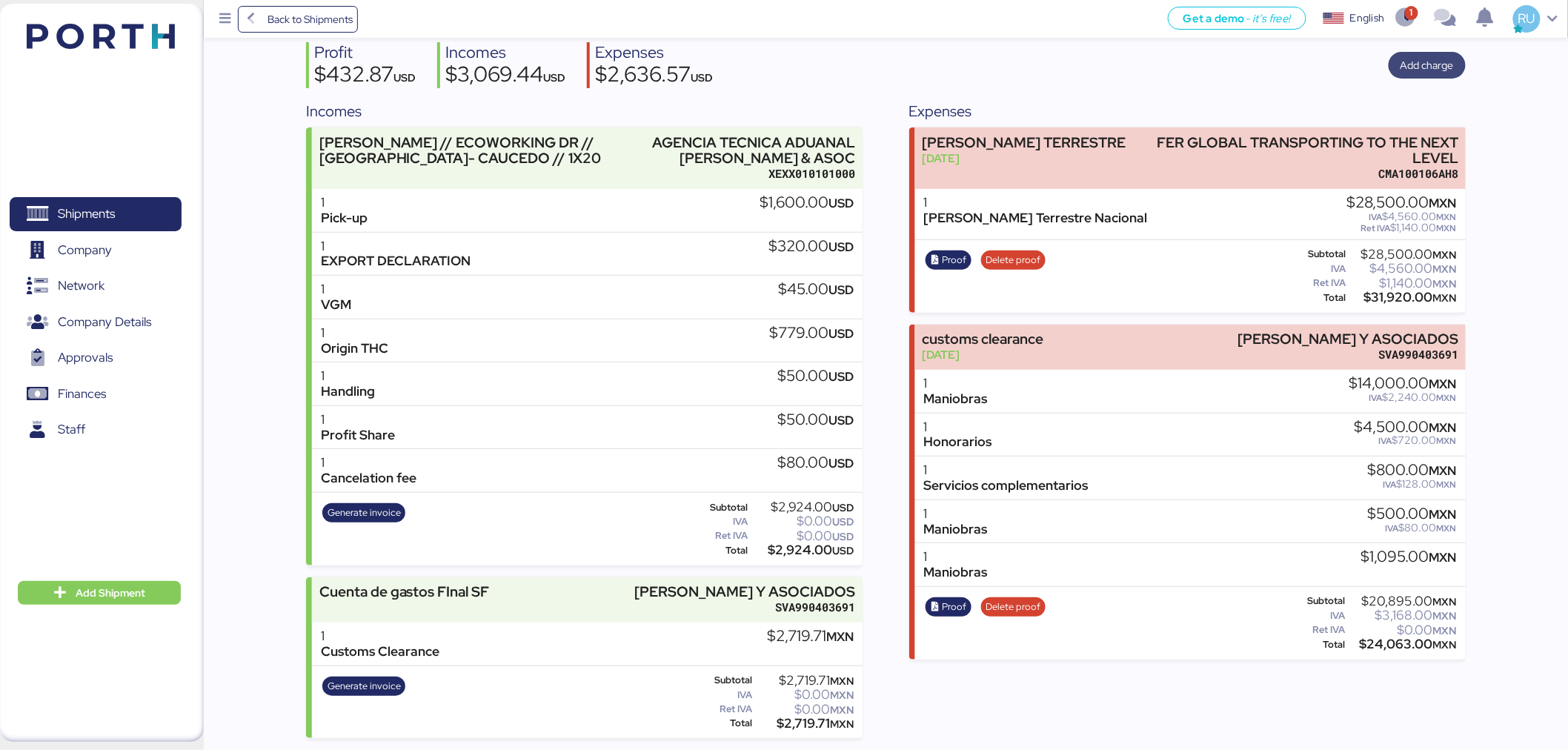
click at [1415, 60] on span "Add charge" at bounding box center [1426, 65] width 54 height 18
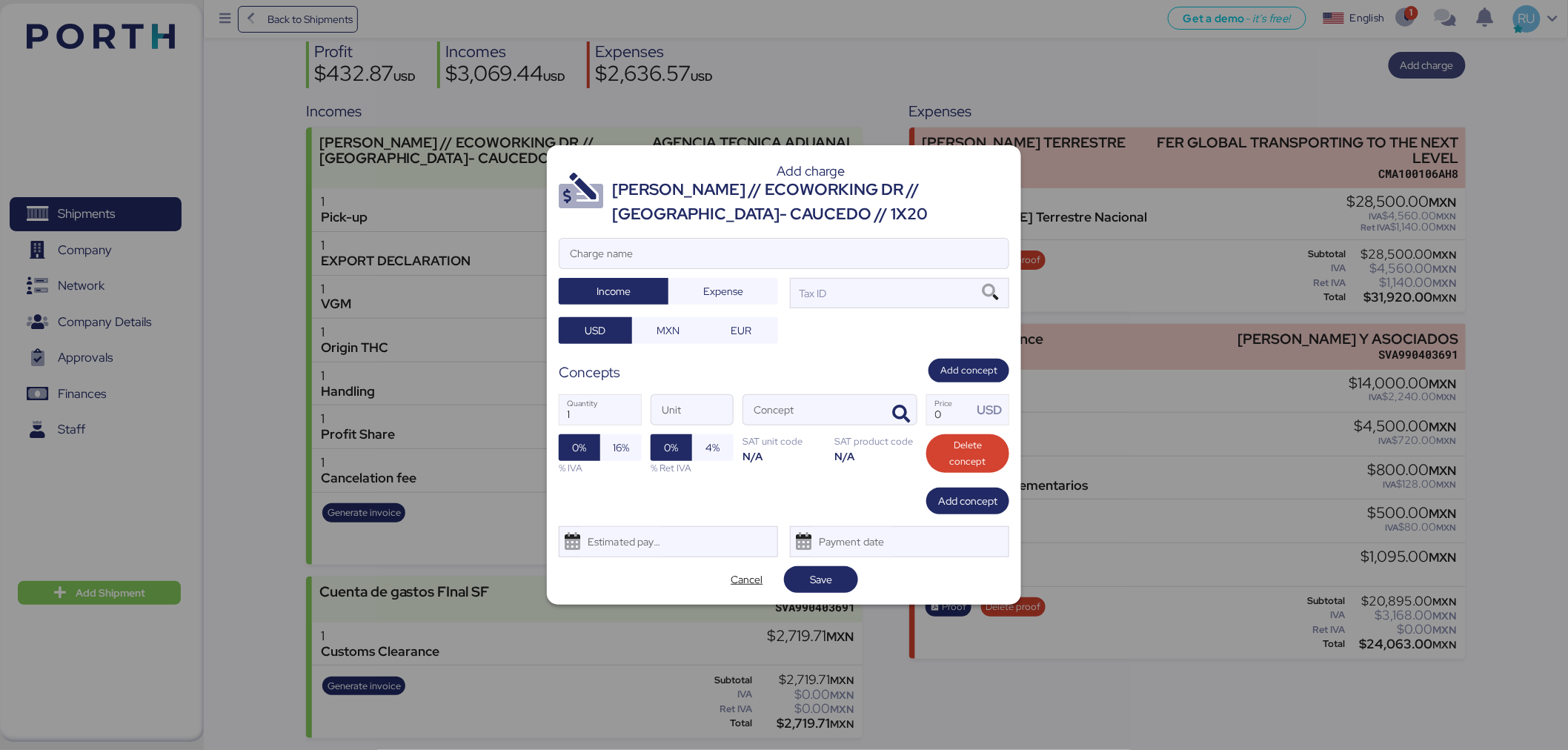
scroll to position [0, 0]
click at [848, 251] on input "Charge name" at bounding box center [784, 253] width 449 height 30
type input "c"
type input "CAAT"
click at [745, 285] on span "Expense" at bounding box center [723, 291] width 86 height 21
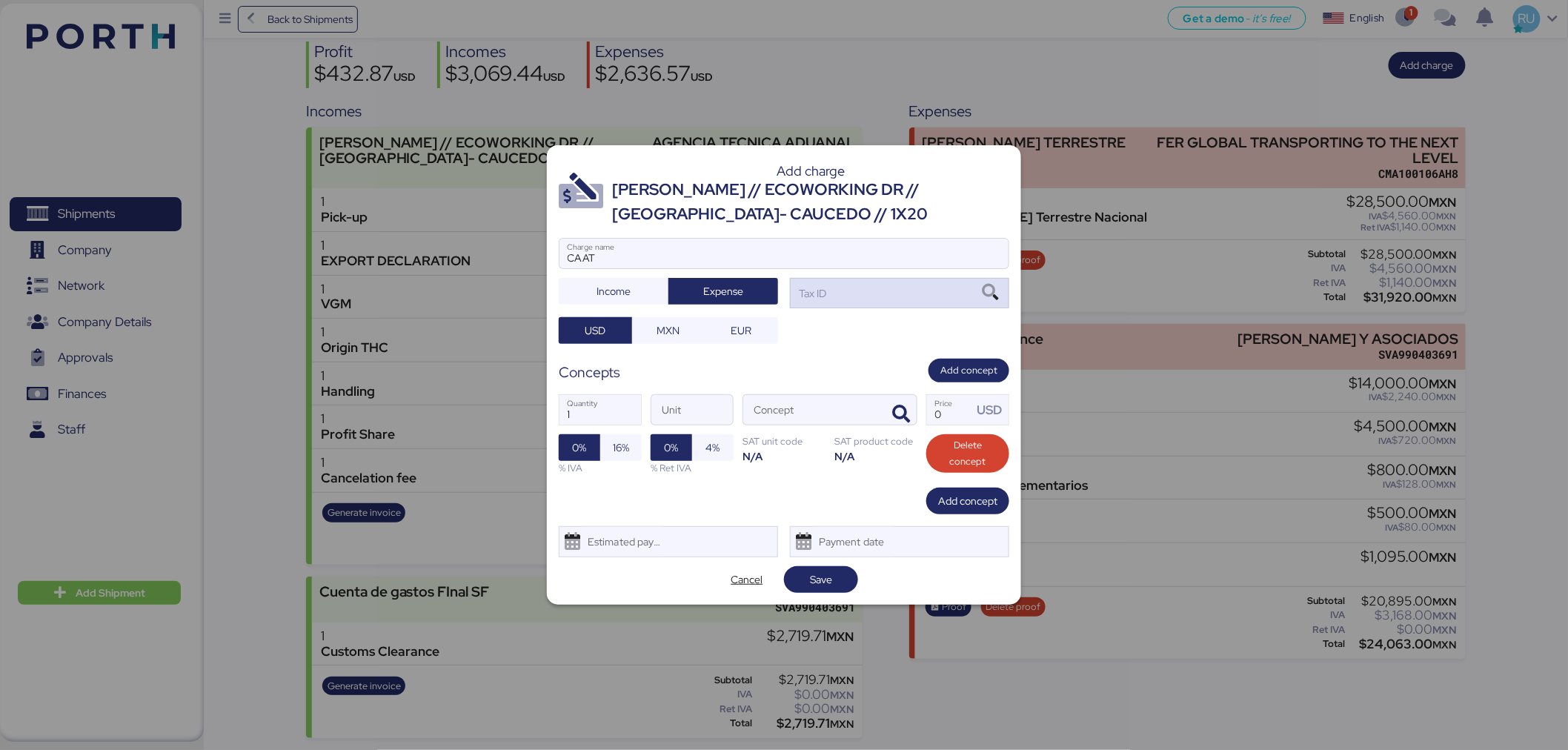
click at [811, 292] on div "Tax ID" at bounding box center [811, 293] width 30 height 16
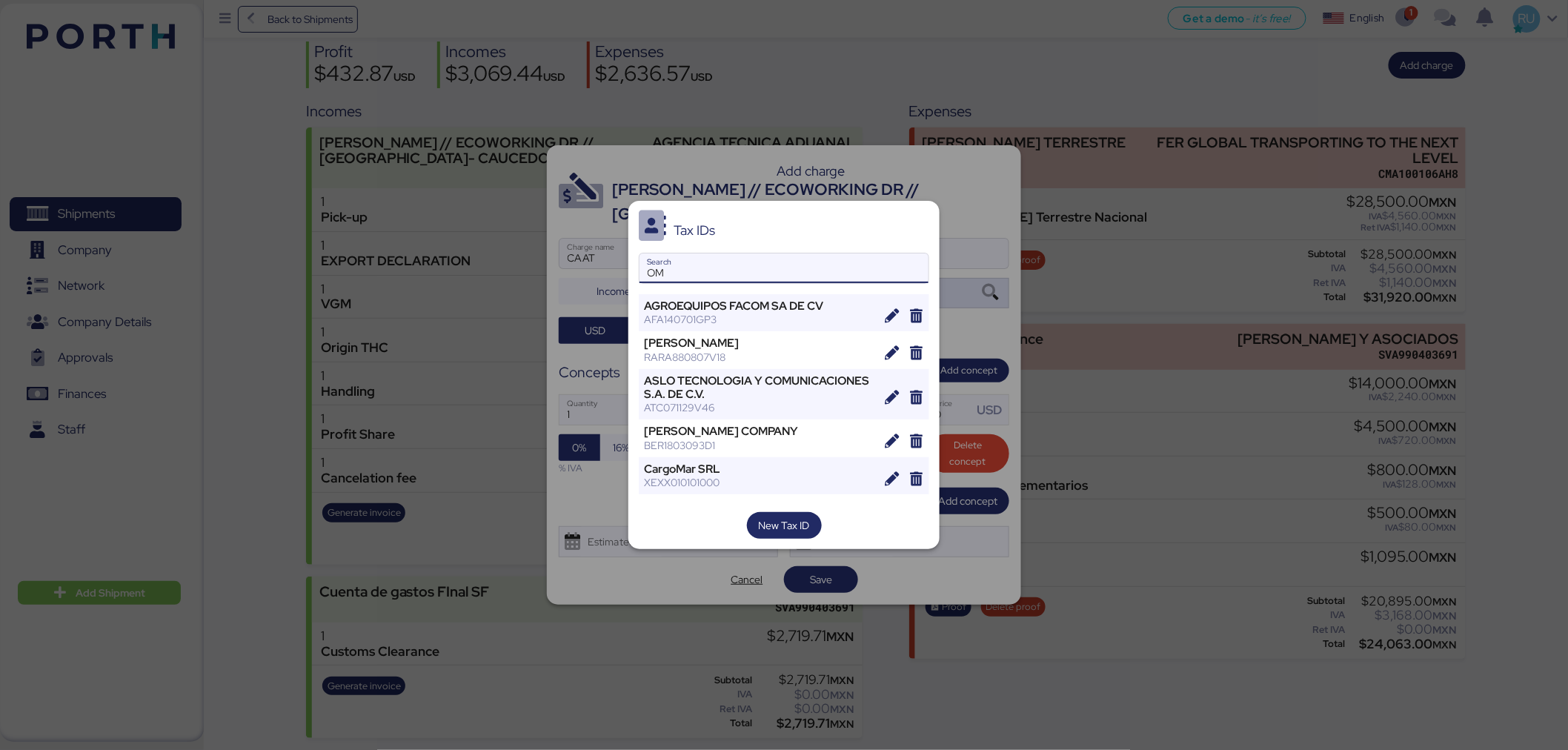
type input "O"
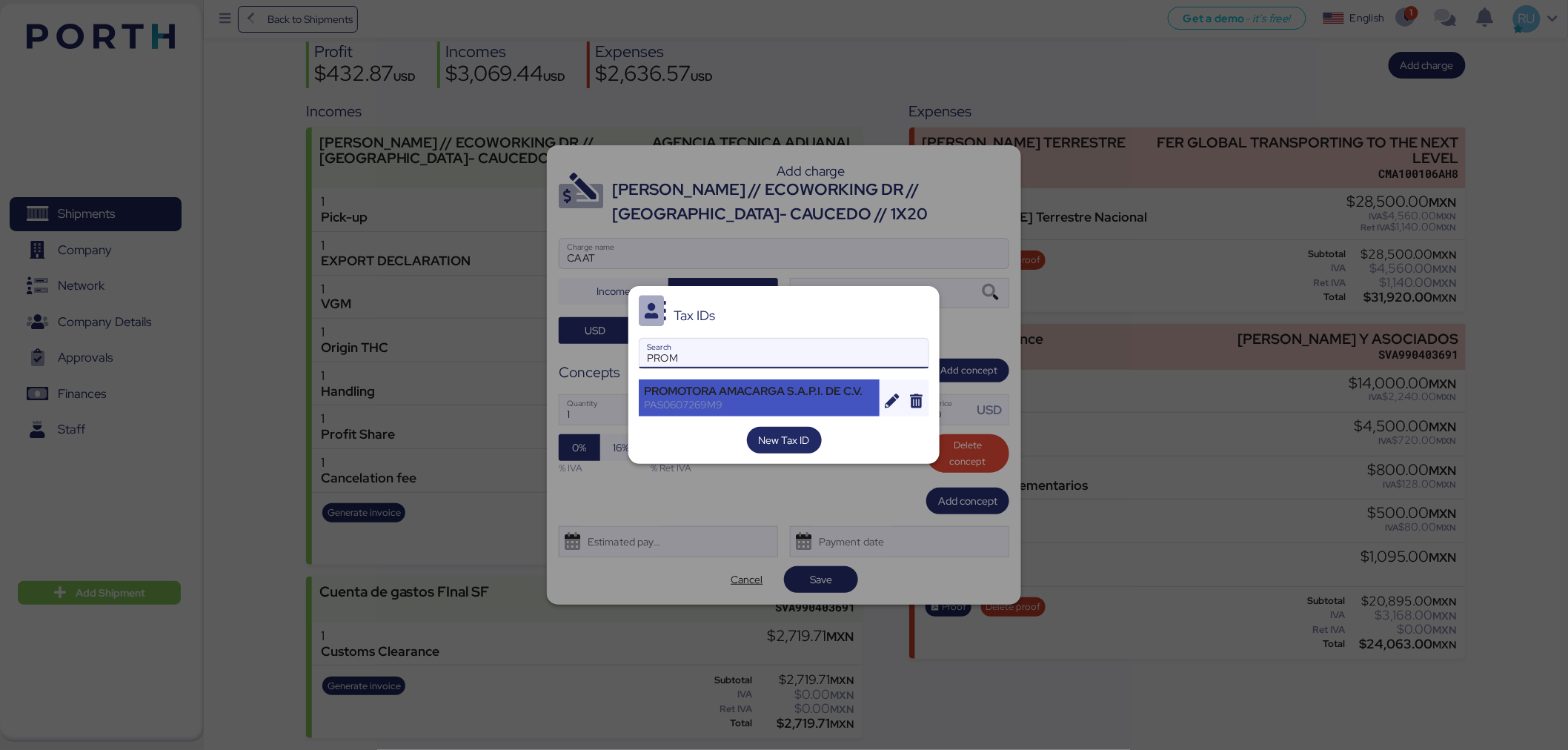
type input "PROM"
click at [774, 389] on div "PROMOTORA AMACARGA S.A.P.I. DE C.V." at bounding box center [759, 391] width 231 height 14
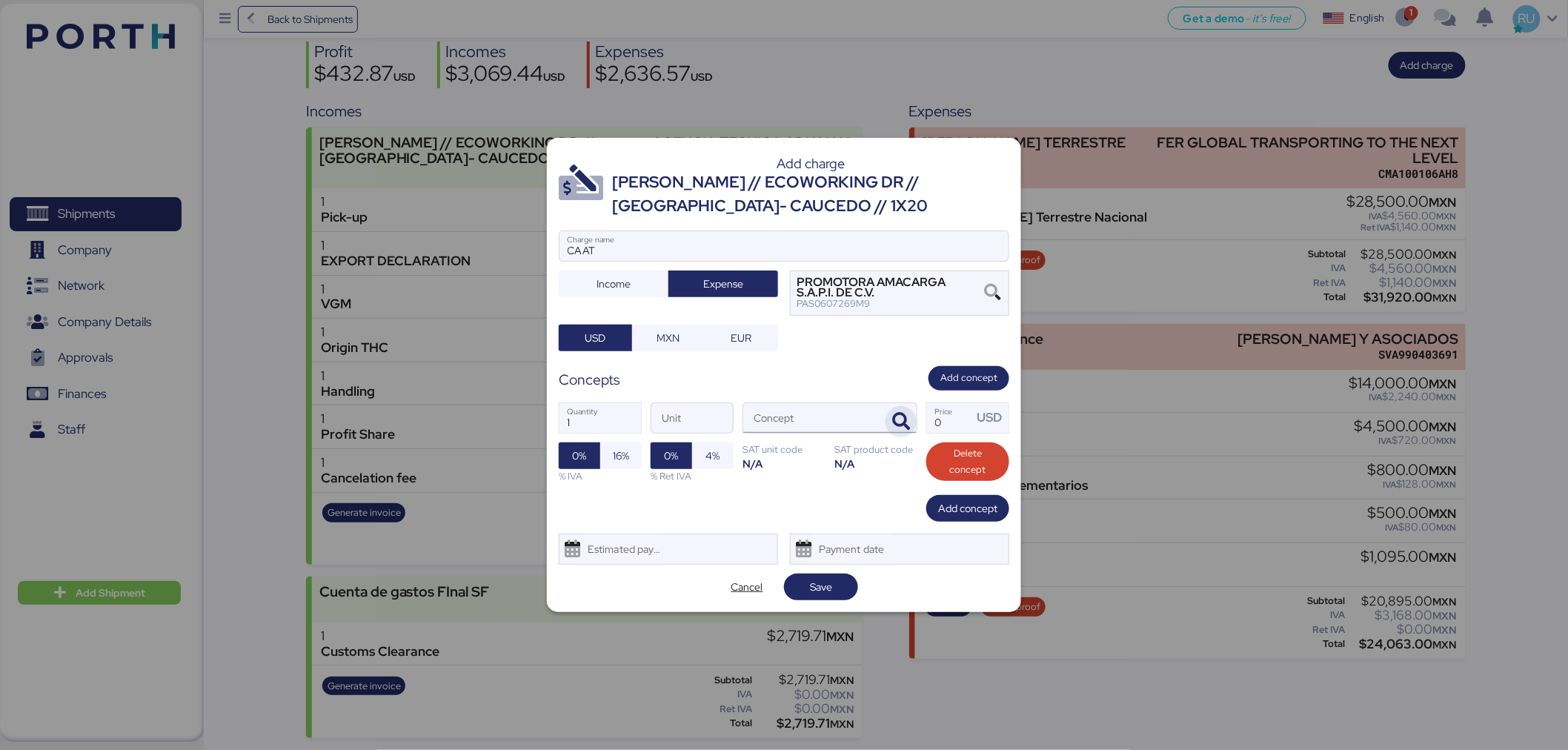
click at [909, 419] on icon "button" at bounding box center [901, 422] width 18 height 18
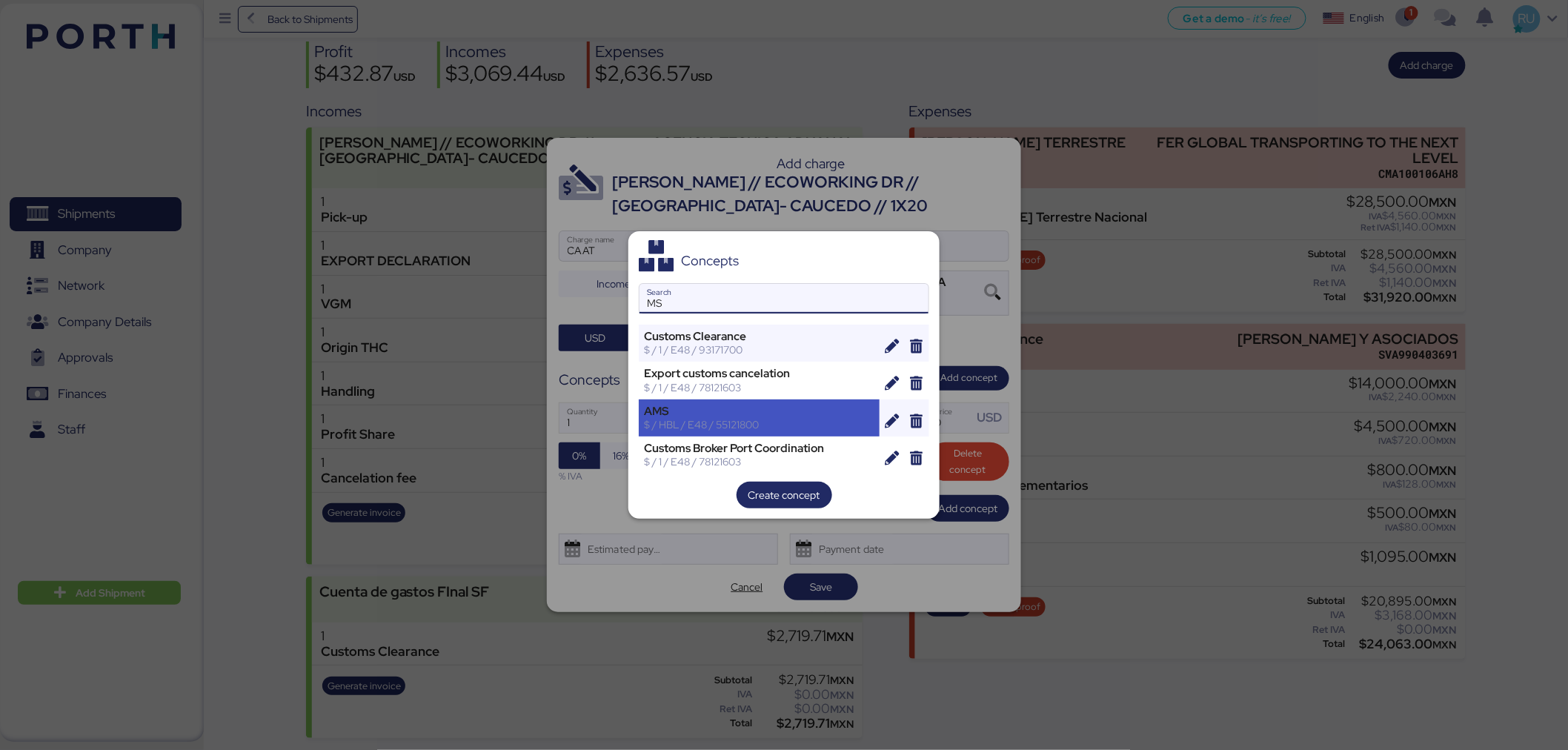
type input "MS"
click at [825, 420] on div "$ / HBL / E48 / 55121800" at bounding box center [759, 424] width 231 height 14
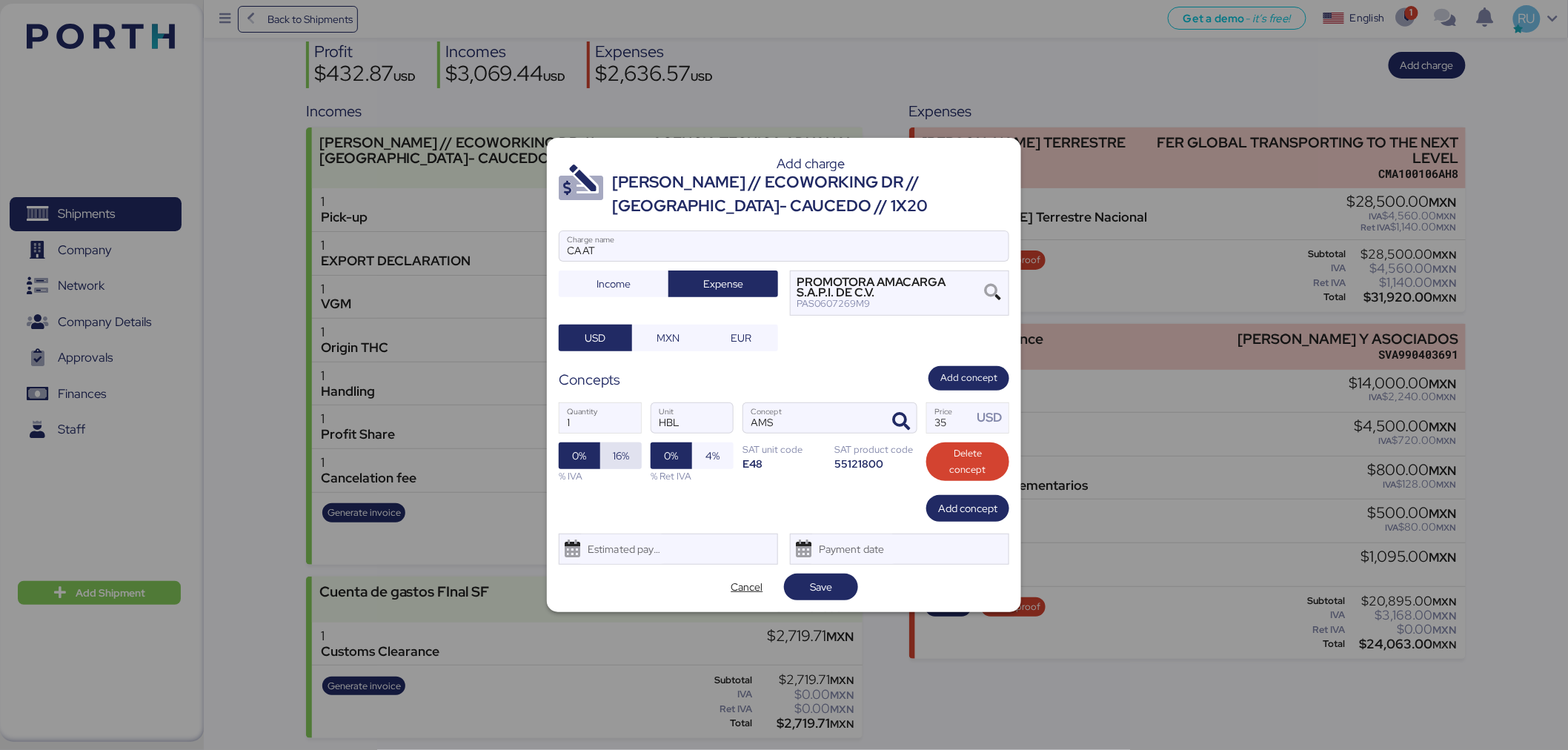
click at [626, 455] on span "16%" at bounding box center [621, 456] width 16 height 18
click at [940, 426] on input "35" at bounding box center [950, 418] width 46 height 30
type input "3"
type input "60"
click at [816, 602] on div "Add charge CARLOS NOUEL // ECOWORKING DR // VERACRUZ- CAUCEDO // 1X20 CAAT Char…" at bounding box center [784, 375] width 474 height 474
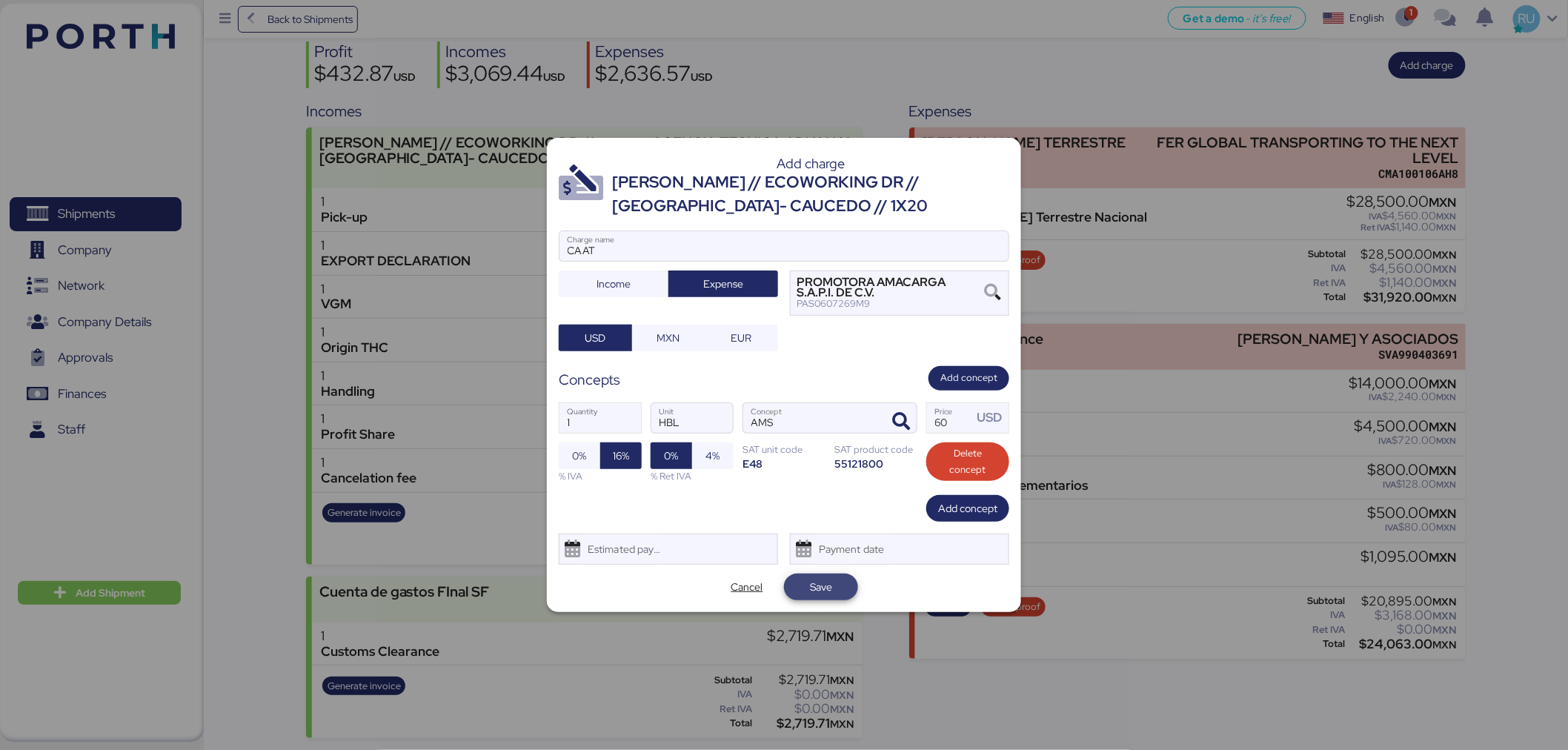
click at [825, 593] on span "Save" at bounding box center [821, 587] width 22 height 18
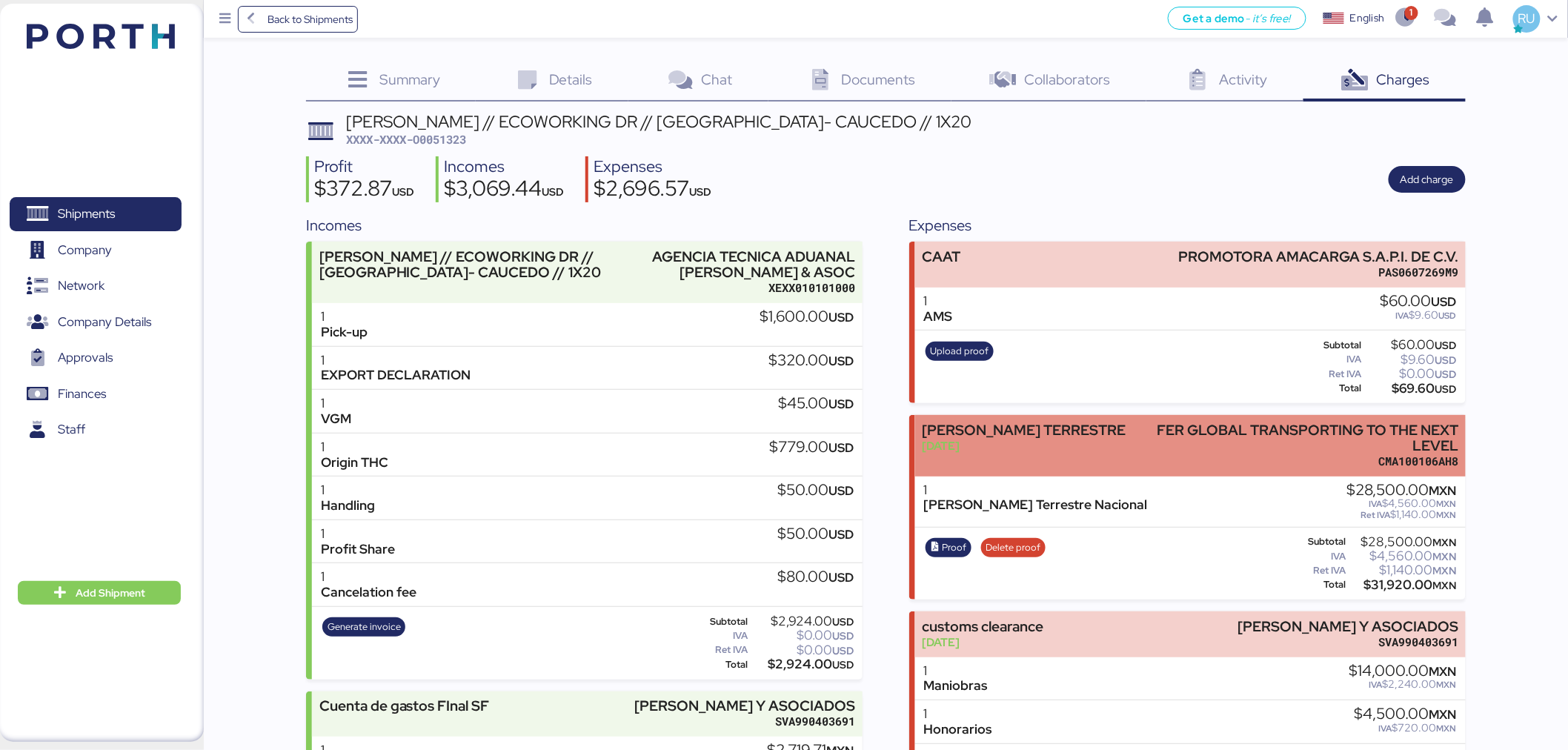
scroll to position [207, 0]
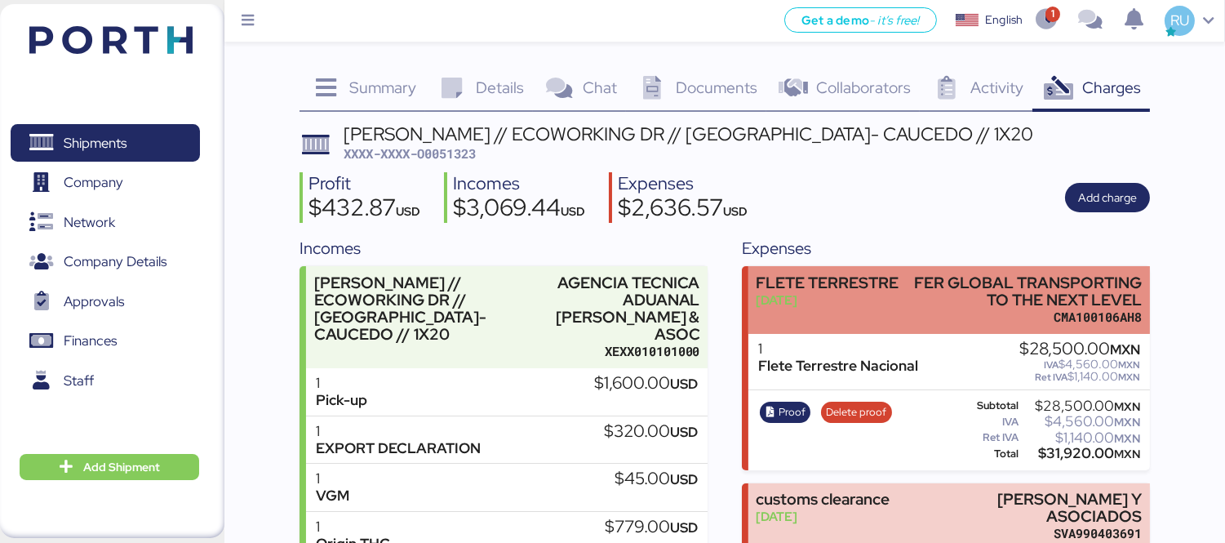
scroll to position [443, 0]
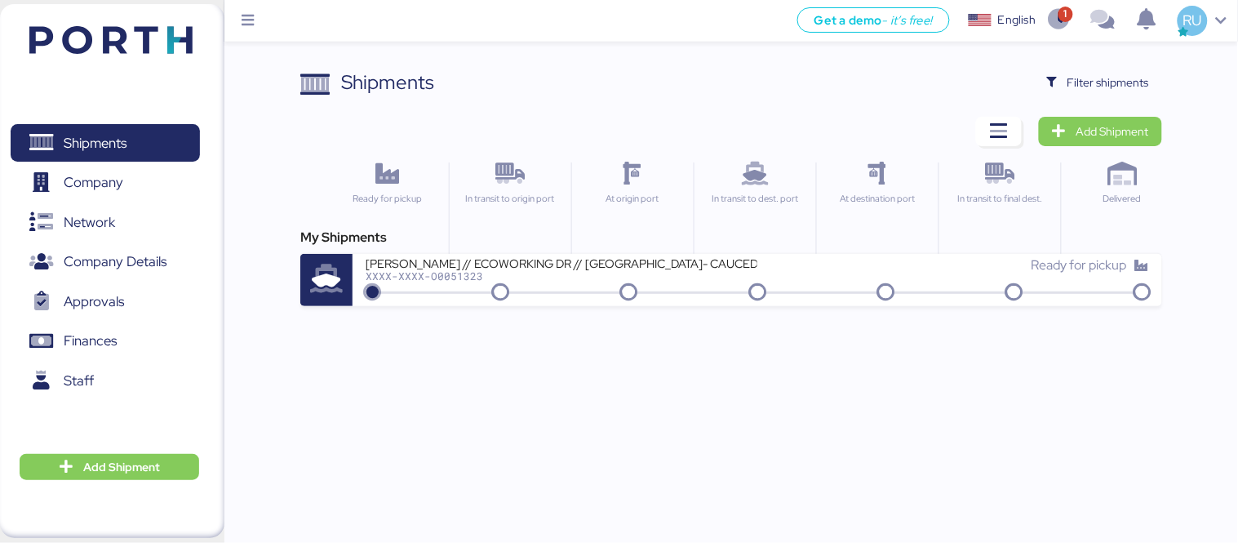
click at [1073, 60] on div "Shipments Clear Filters Filter shipments Add Shipment Ready for pickup In trans…" at bounding box center [619, 153] width 1238 height 306
click at [1083, 83] on span "Filter shipments" at bounding box center [1108, 83] width 82 height 20
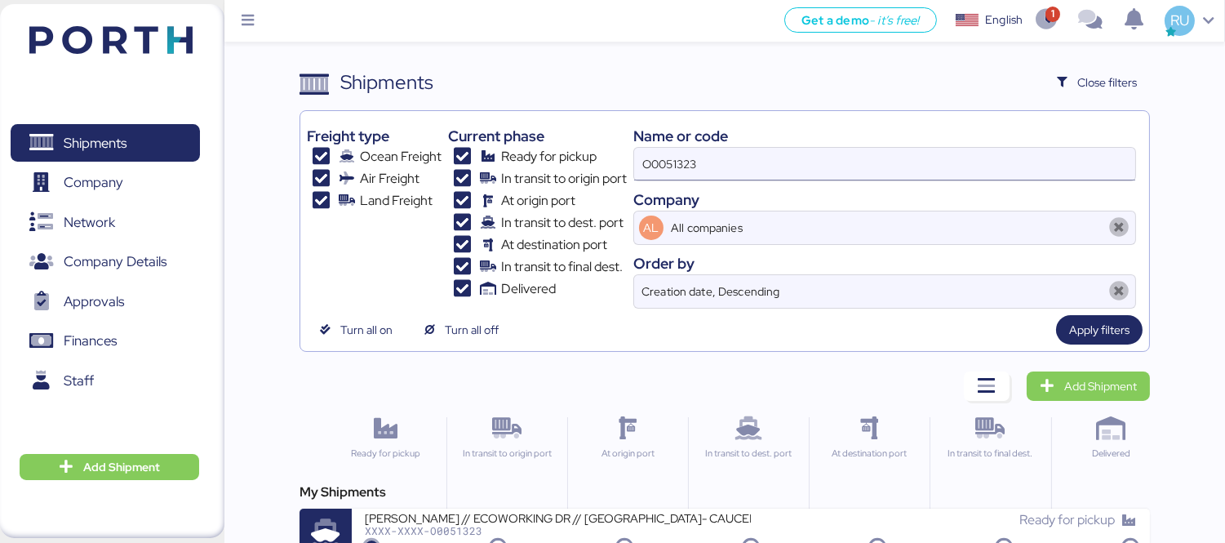
click at [752, 158] on input "O0051323" at bounding box center [884, 164] width 501 height 33
paste input "O0051988"
type input "O0051988"
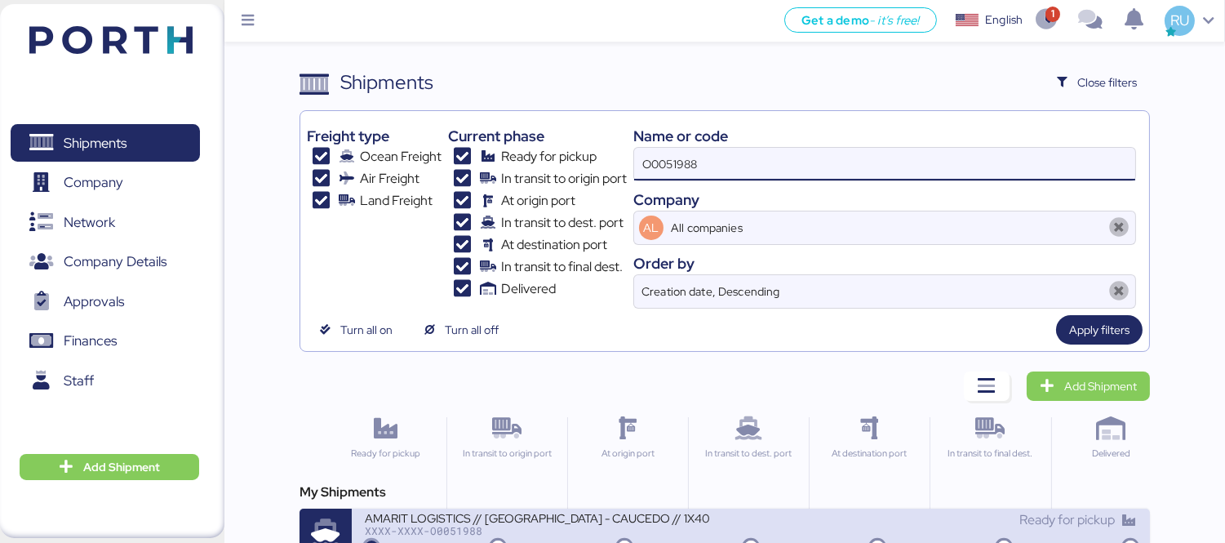
click at [543, 527] on div "XXXX-XXXX-O0051988" at bounding box center [558, 530] width 386 height 11
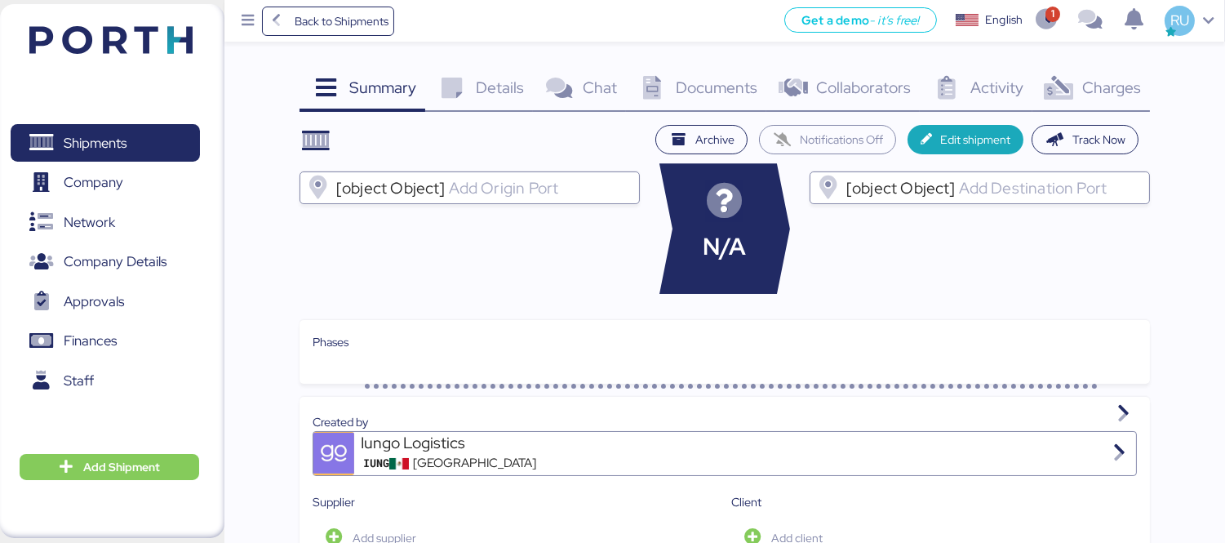
click at [1069, 86] on icon at bounding box center [1058, 89] width 35 height 24
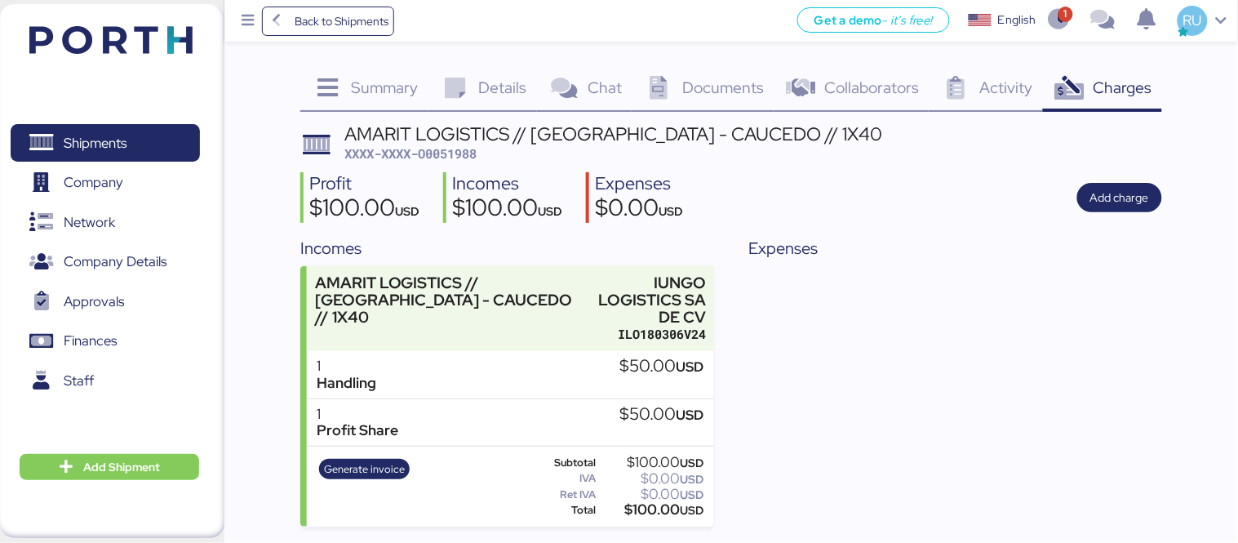
click at [446, 157] on span "XXXX-XXXX-O0051988" at bounding box center [410, 153] width 132 height 16
copy span "O0051988"
click at [1093, 256] on div "Expenses" at bounding box center [955, 248] width 414 height 24
click at [989, 286] on div "Expenses" at bounding box center [955, 381] width 414 height 291
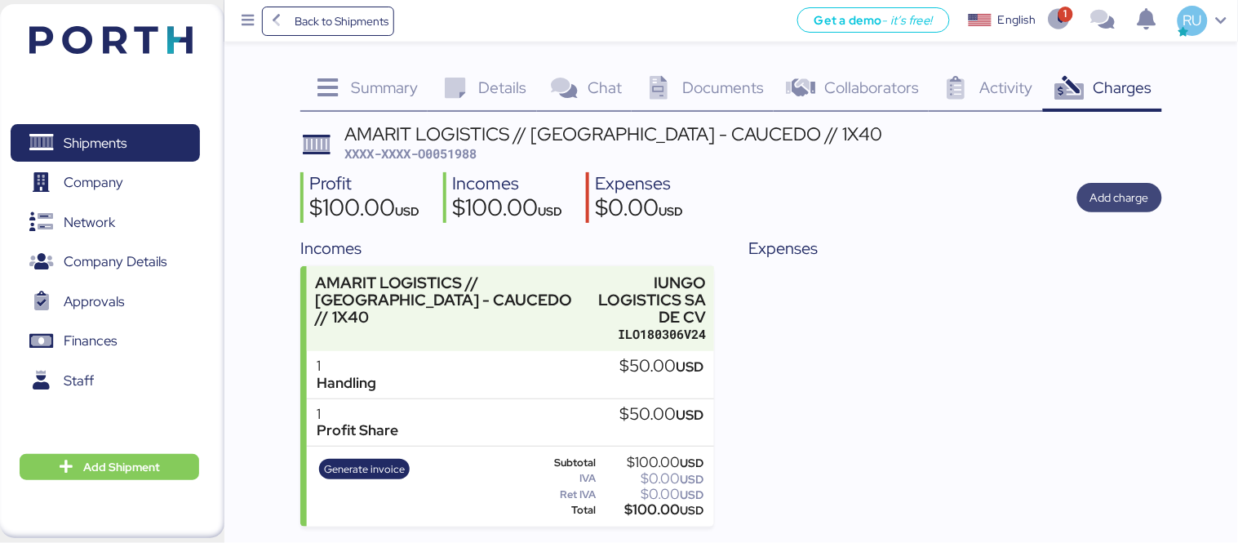
click at [1147, 197] on span "Add charge" at bounding box center [1119, 198] width 59 height 20
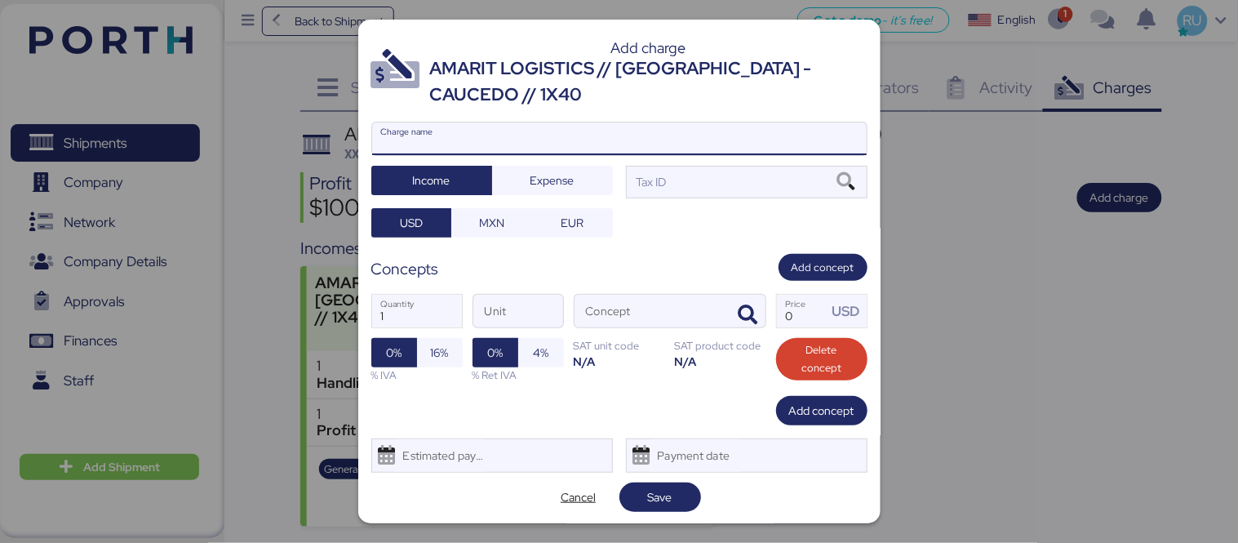
click at [653, 142] on input "Charge name" at bounding box center [619, 138] width 495 height 33
type input "CAAT"
click at [549, 167] on span "Expense" at bounding box center [552, 180] width 121 height 29
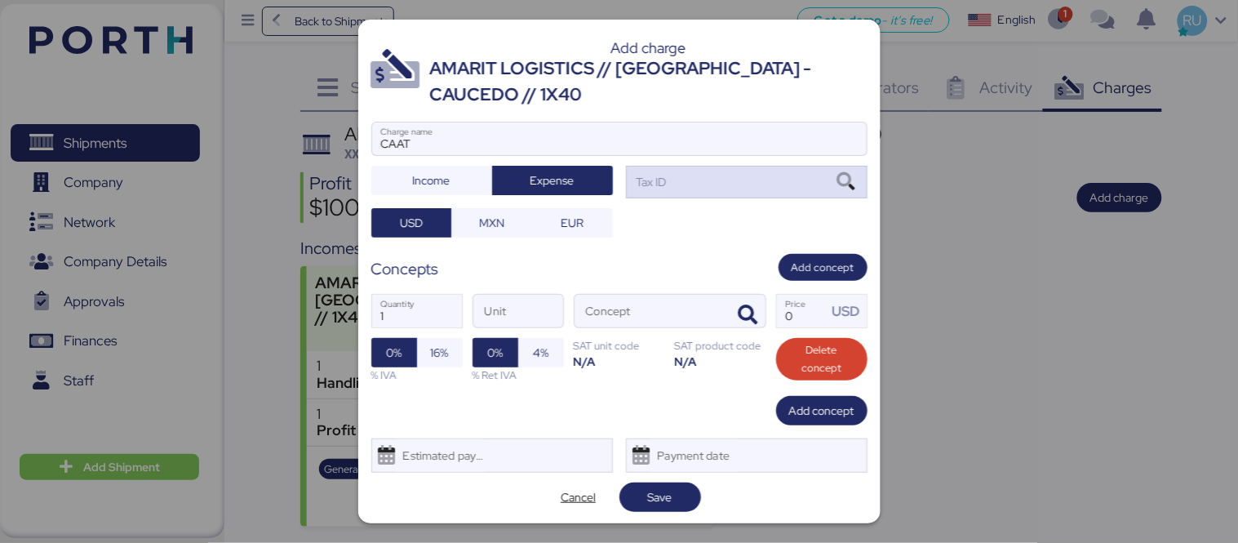
click at [643, 173] on div "Tax ID" at bounding box center [649, 182] width 33 height 18
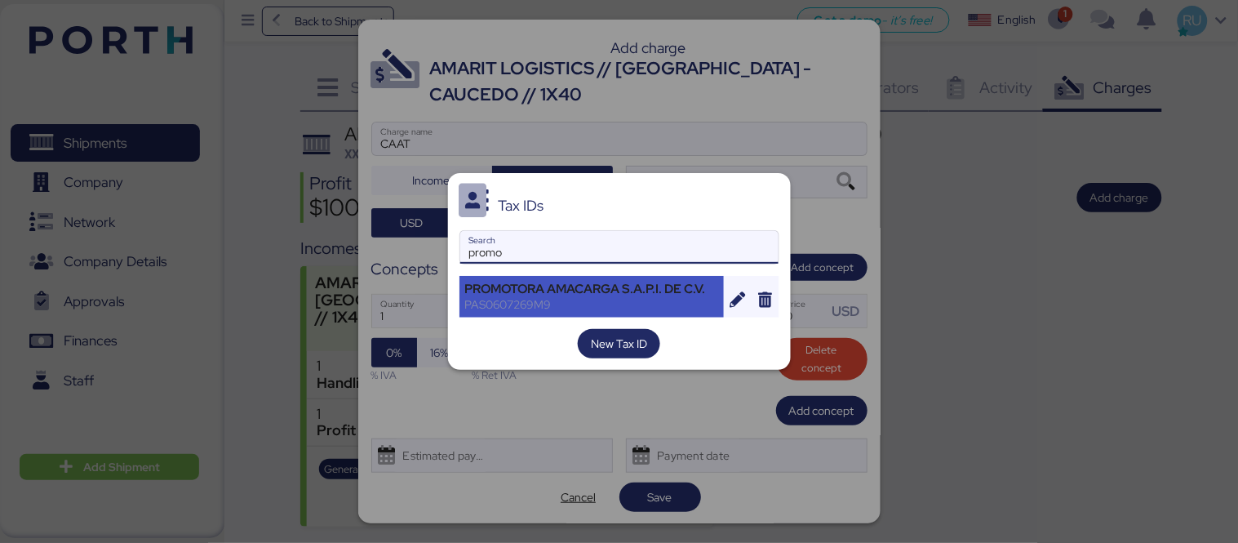
type input "promo"
click at [556, 291] on div "PROMOTORA AMACARGA S.A.P.I. DE C.V." at bounding box center [592, 289] width 254 height 15
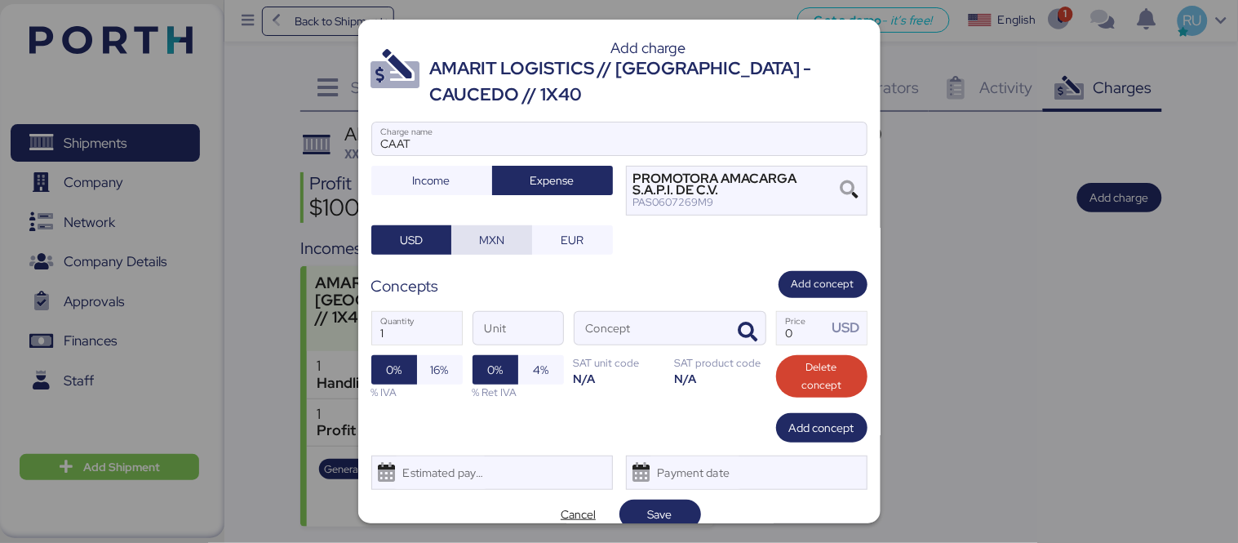
click at [483, 241] on span "MXN" at bounding box center [491, 240] width 25 height 20
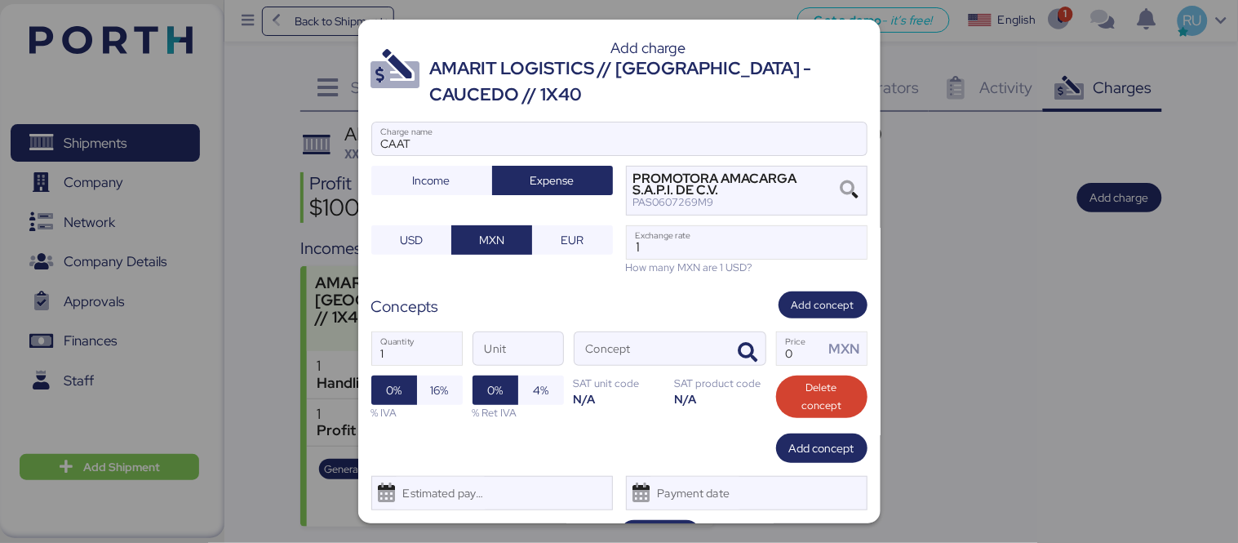
click at [689, 259] on div "How many MXN are 1 USD?" at bounding box center [747, 267] width 242 height 16
click at [740, 242] on input "1" at bounding box center [747, 242] width 240 height 33
paste input "18.6402"
type input "18.6402"
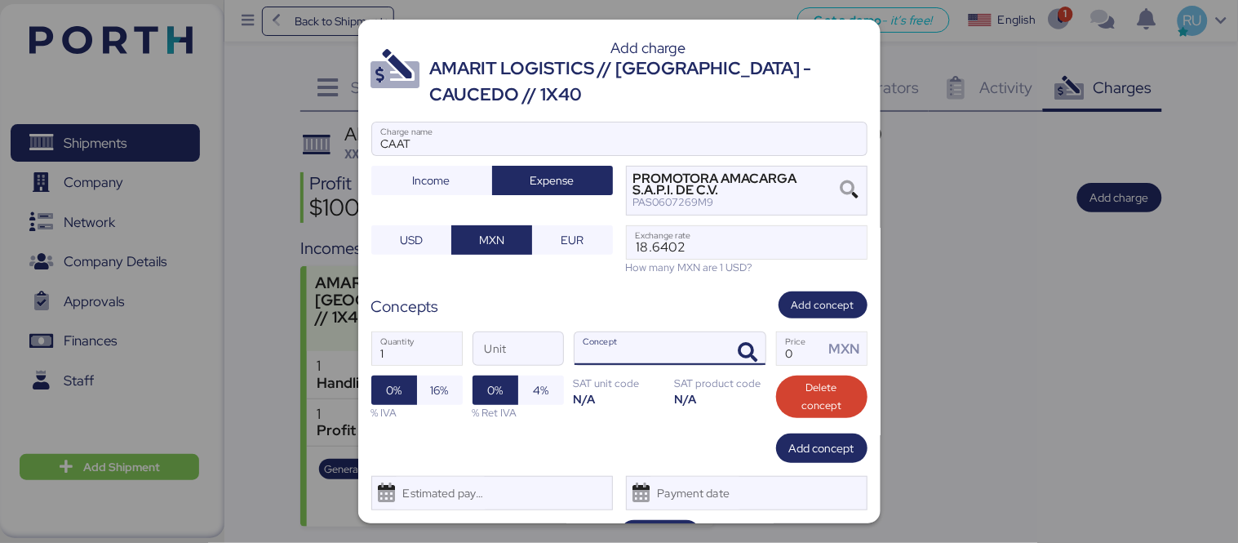
click at [665, 353] on input "Concept" at bounding box center [650, 348] width 152 height 33
click at [738, 352] on icon "button" at bounding box center [748, 353] width 20 height 20
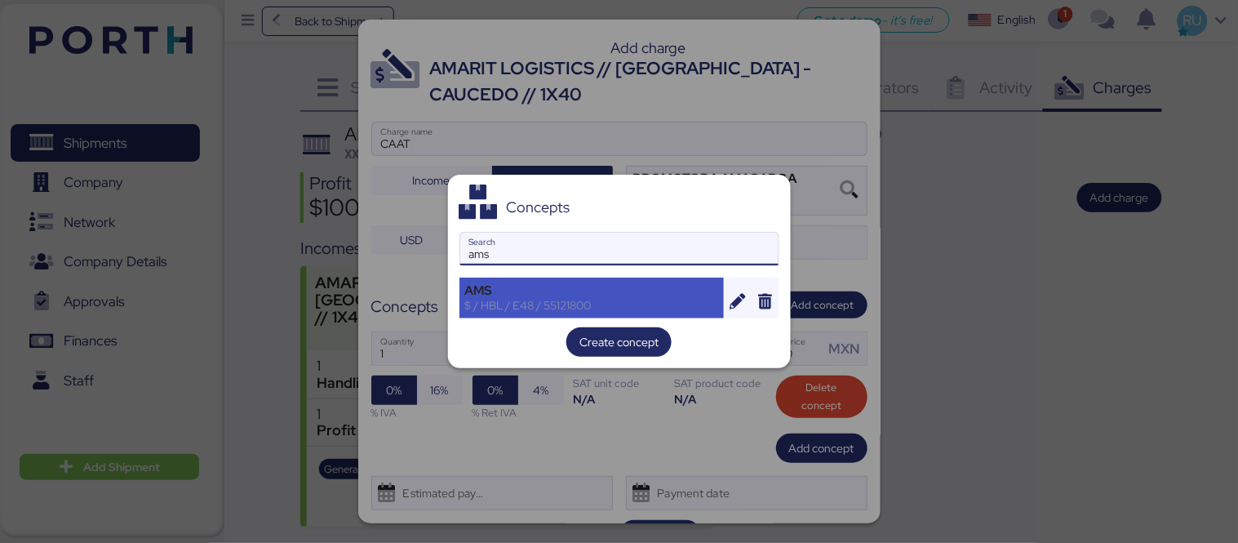
type input "ams"
click at [626, 287] on div "AMS" at bounding box center [592, 290] width 254 height 15
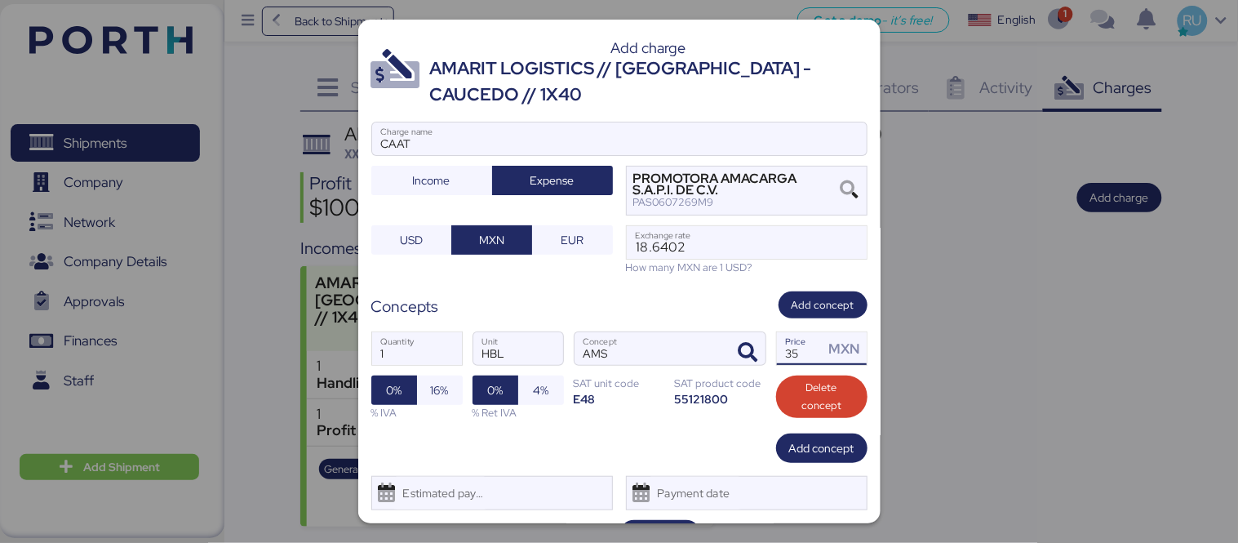
click at [801, 346] on input "35" at bounding box center [800, 348] width 47 height 33
type input "3"
type input "60"
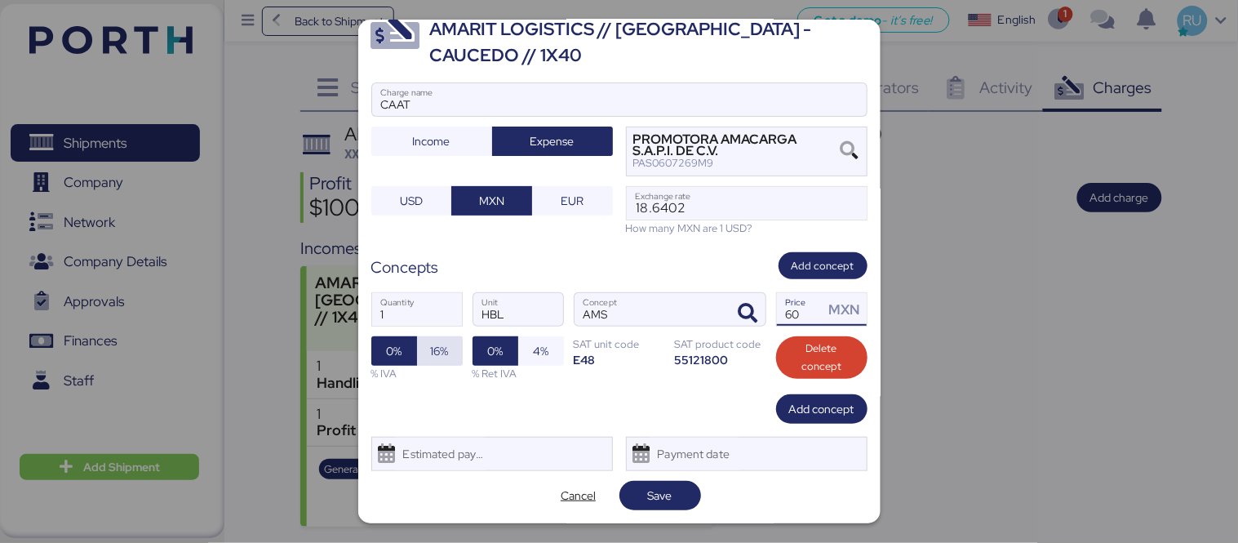
click at [437, 357] on span "16%" at bounding box center [440, 351] width 18 height 20
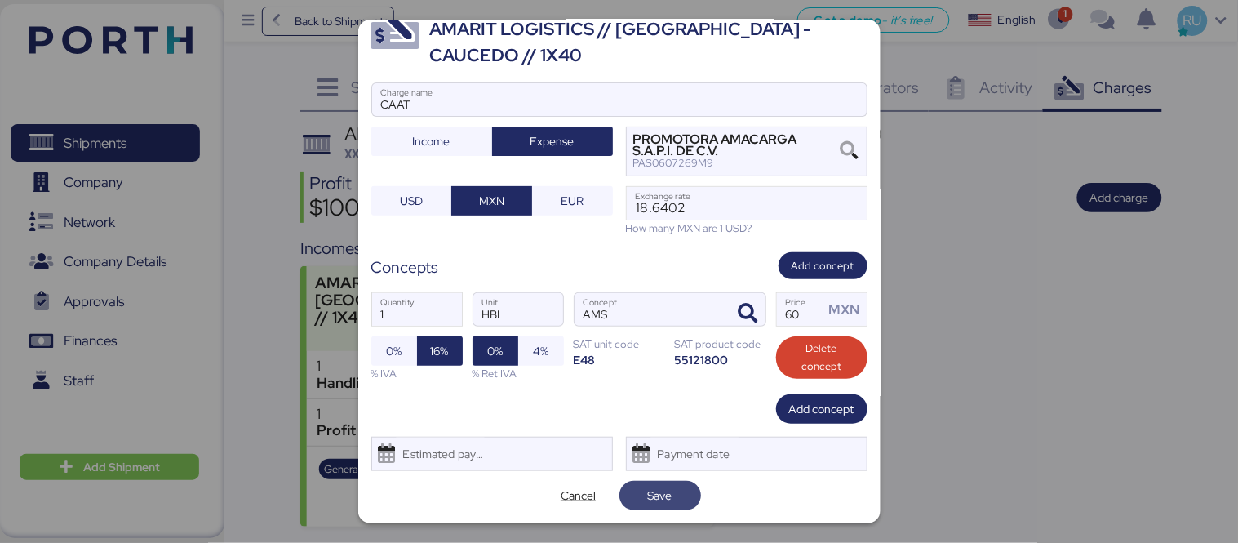
click at [671, 498] on span "Save" at bounding box center [659, 495] width 55 height 23
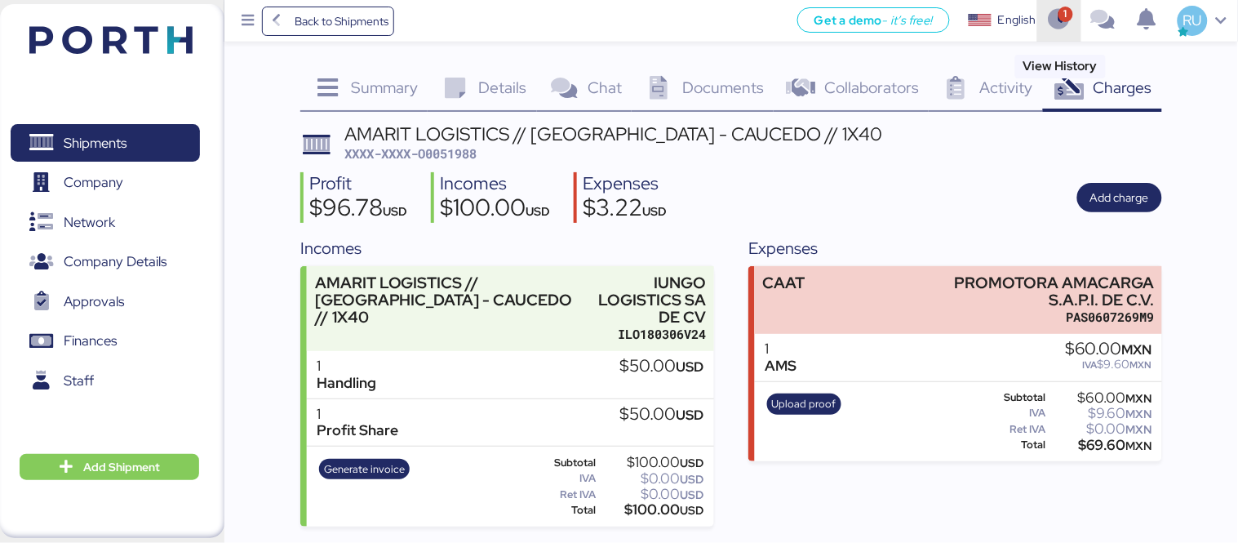
click at [1043, 8] on span "button" at bounding box center [1059, 21] width 44 height 44
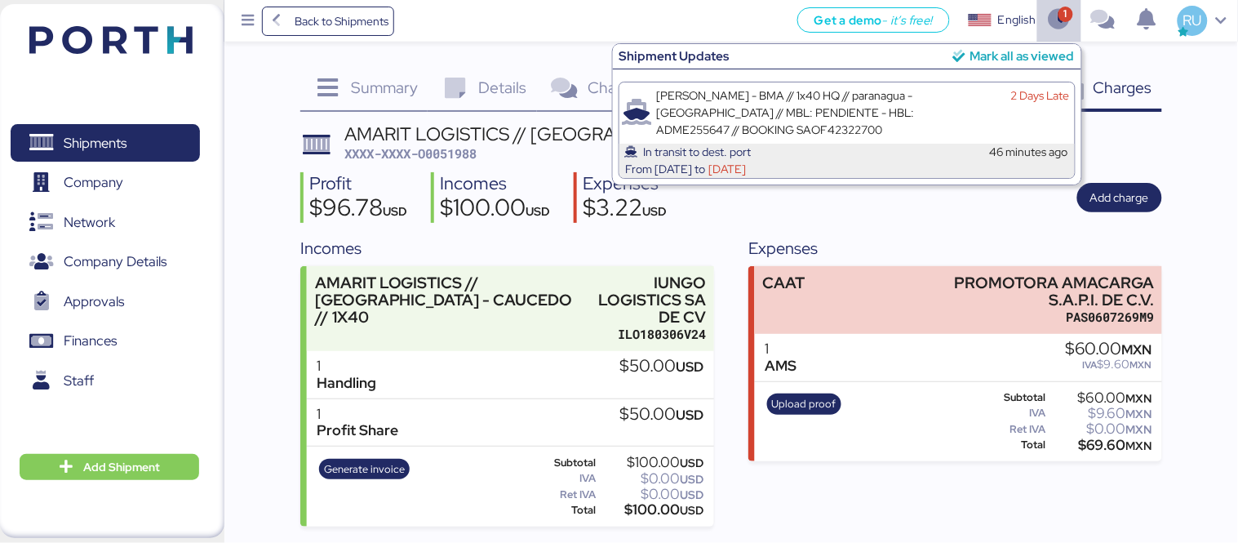
click at [1031, 50] on div "Mark all as viewed" at bounding box center [1022, 56] width 104 height 19
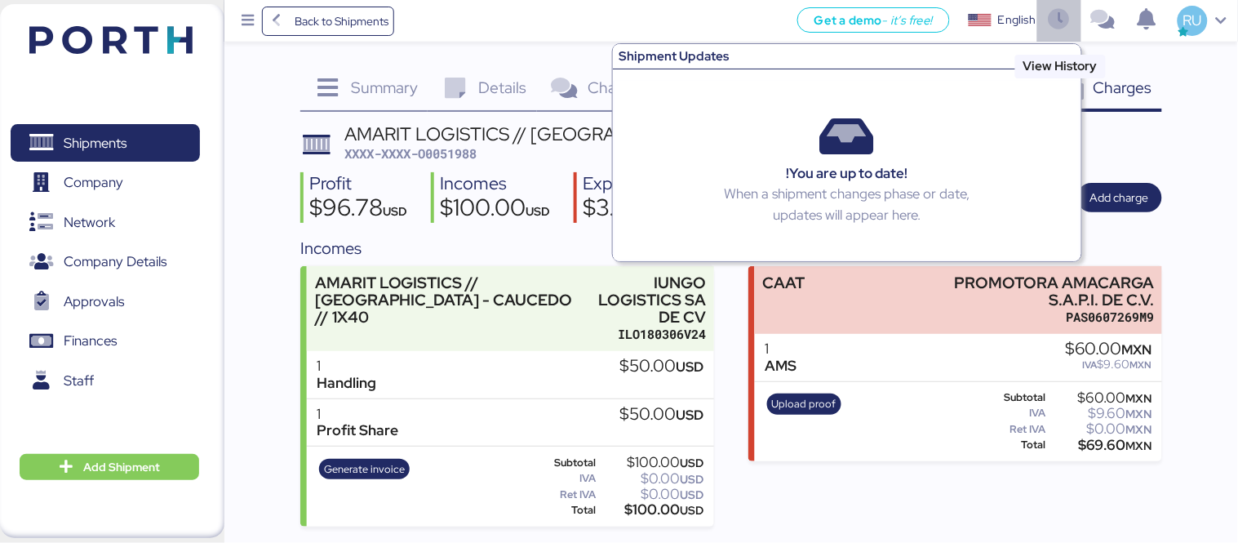
click at [1046, 34] on span "button" at bounding box center [1059, 21] width 27 height 44
